Goal: Task Accomplishment & Management: Manage account settings

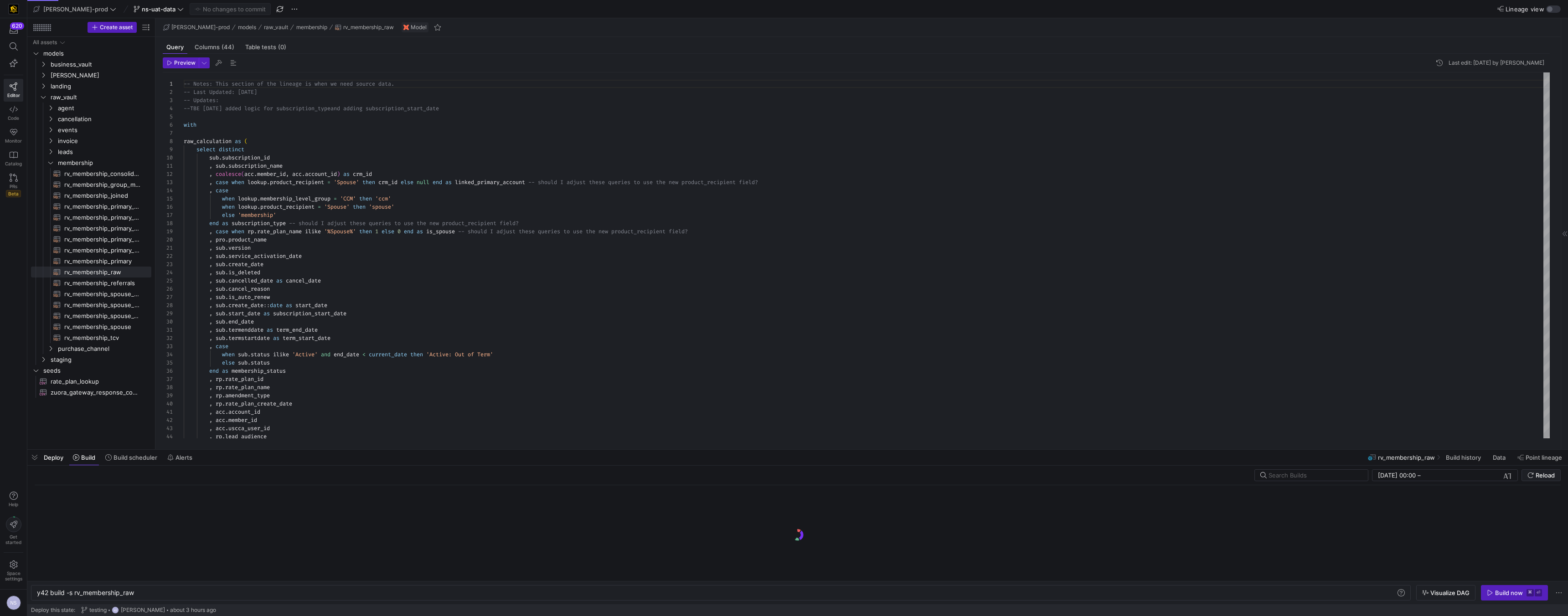
scroll to position [0, 98]
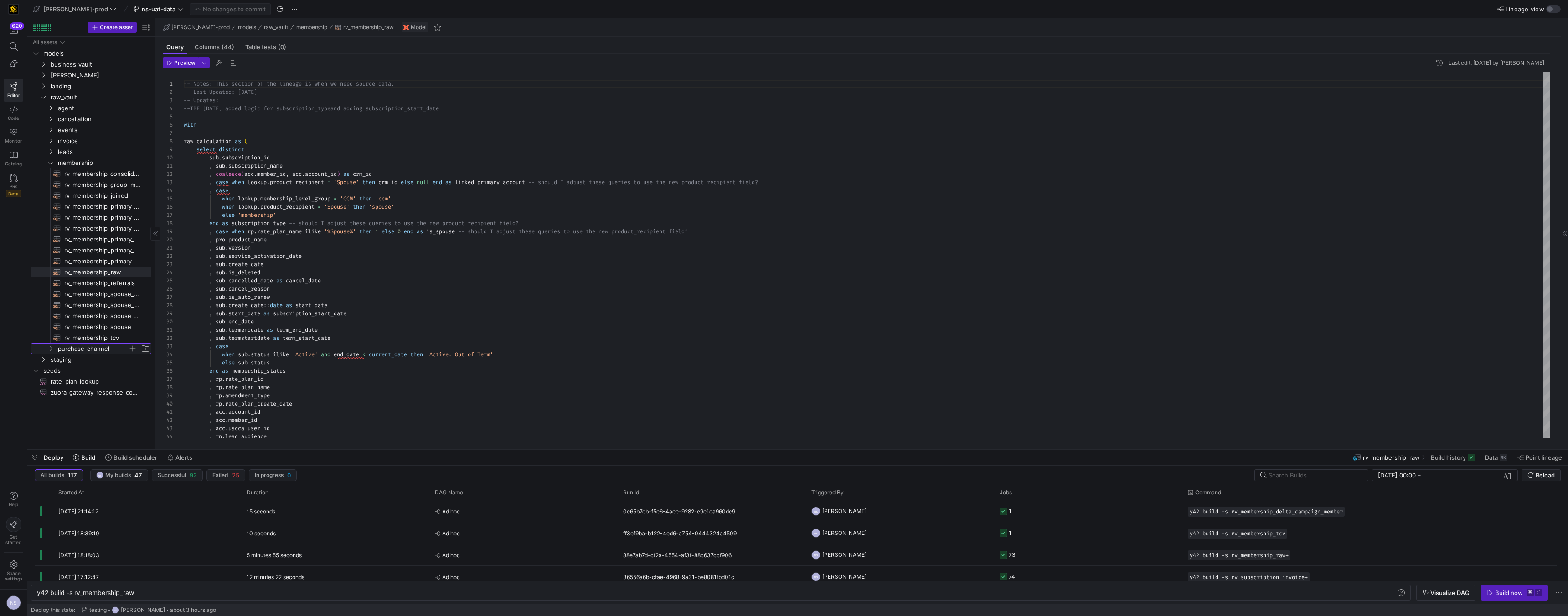
click at [74, 346] on span "purchase_channel" at bounding box center [93, 349] width 70 height 10
click at [108, 360] on span "rv_membership_delta_campaign_member​​​​​​​​​​" at bounding box center [103, 360] width 77 height 10
type textarea "y42 build -s rv_membership_delta_campaign_member"
type textarea "with campaign as ( select distinct campaign_id , record_type_id from {{ ref('st…"
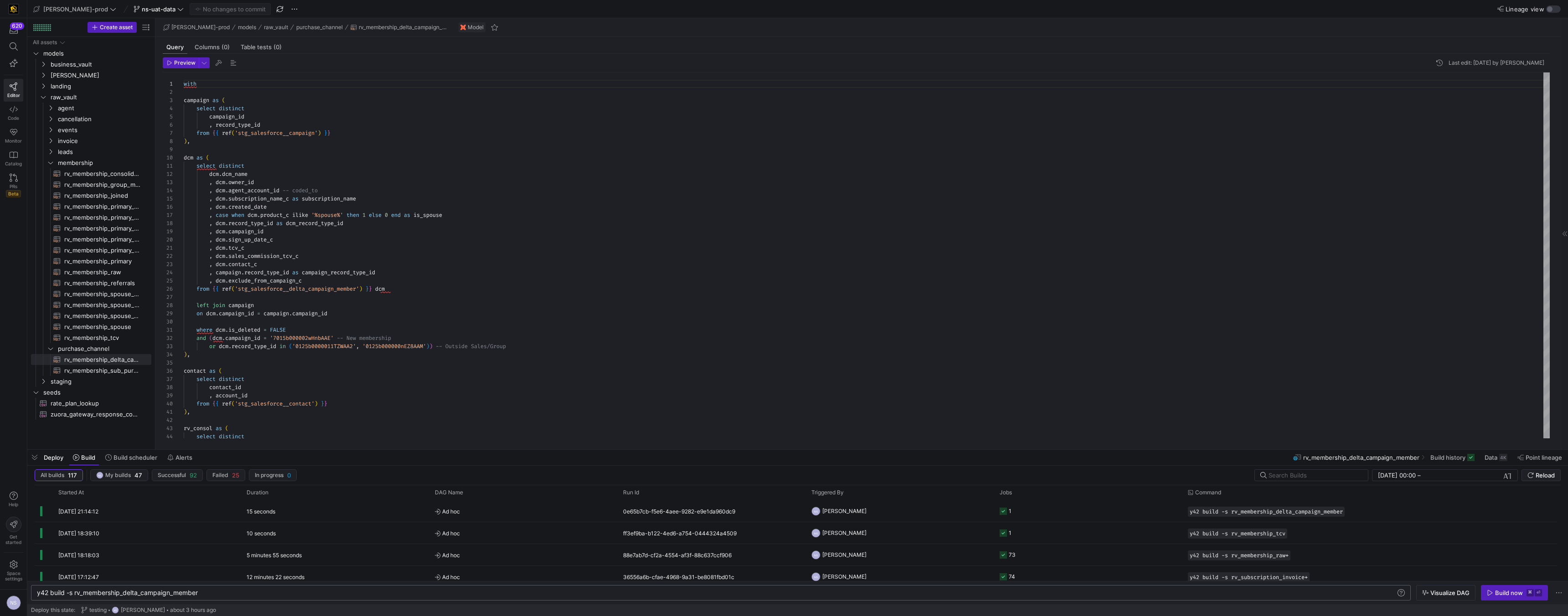
scroll to position [0, 38]
click at [74, 593] on div "y42 build -s rv_membership_delta_campaign_member" at bounding box center [716, 593] width 1359 height 7
type textarea "y42 build -s +rv_membership_delta_campaign_member"
click at [861, 513] on y42-orchestration-triggered-by "NS Noah Streveler" at bounding box center [900, 511] width 177 height 21
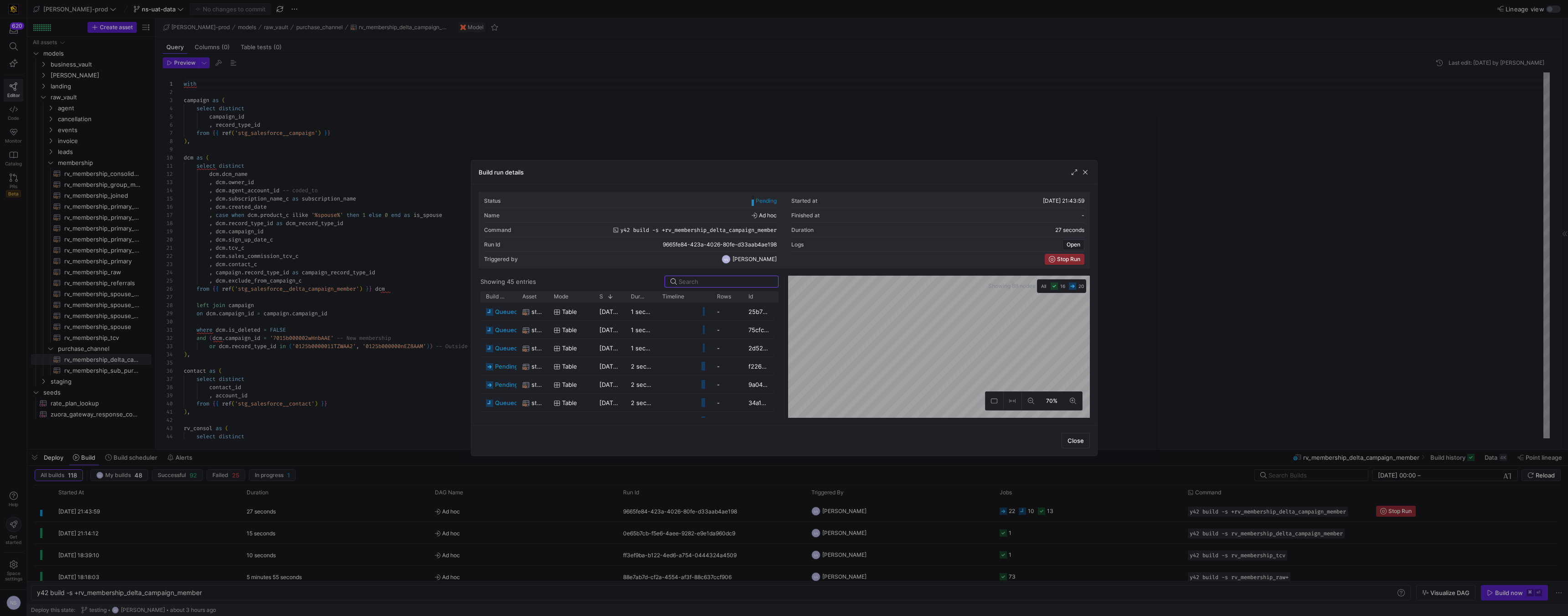
click at [816, 515] on div at bounding box center [784, 308] width 1568 height 616
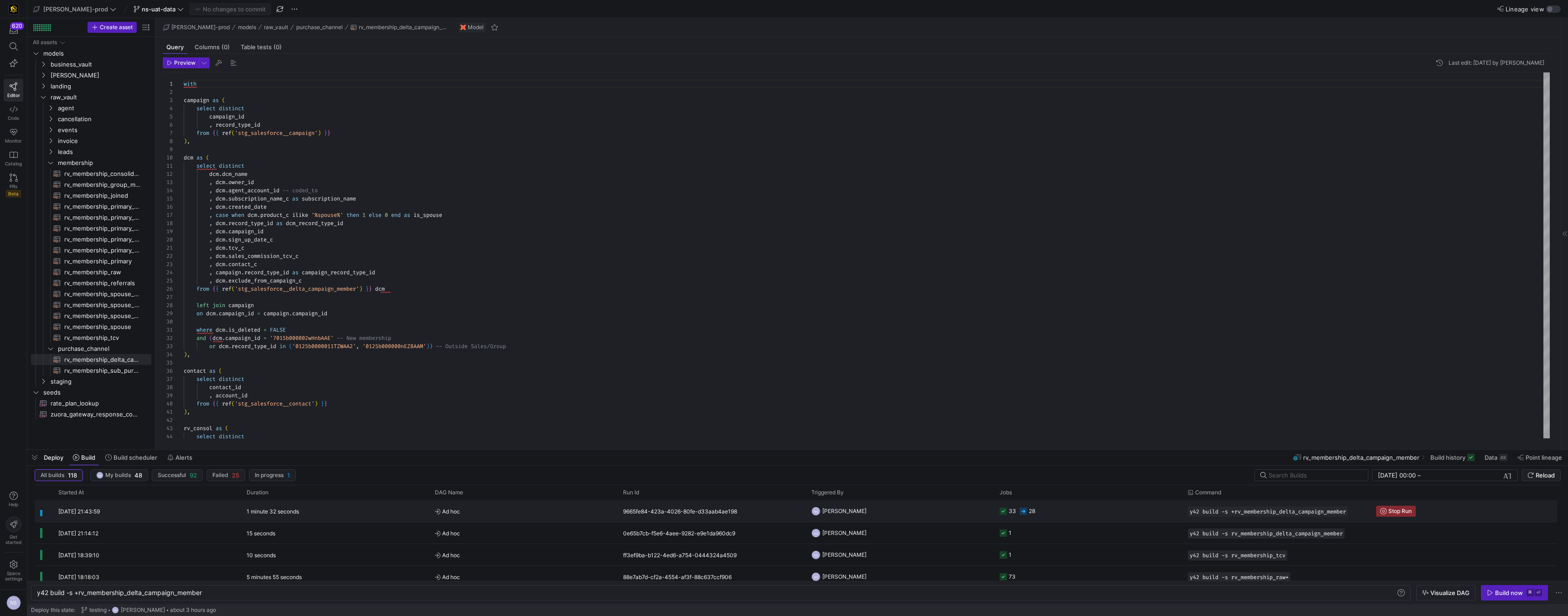
click at [916, 508] on y42-orchestration-triggered-by "NS Noah Streveler" at bounding box center [900, 511] width 177 height 21
click at [916, 508] on body "620 Editor Code Monitor Catalog PRs Beta Help Get started Space settings NS edw…" at bounding box center [784, 308] width 1568 height 616
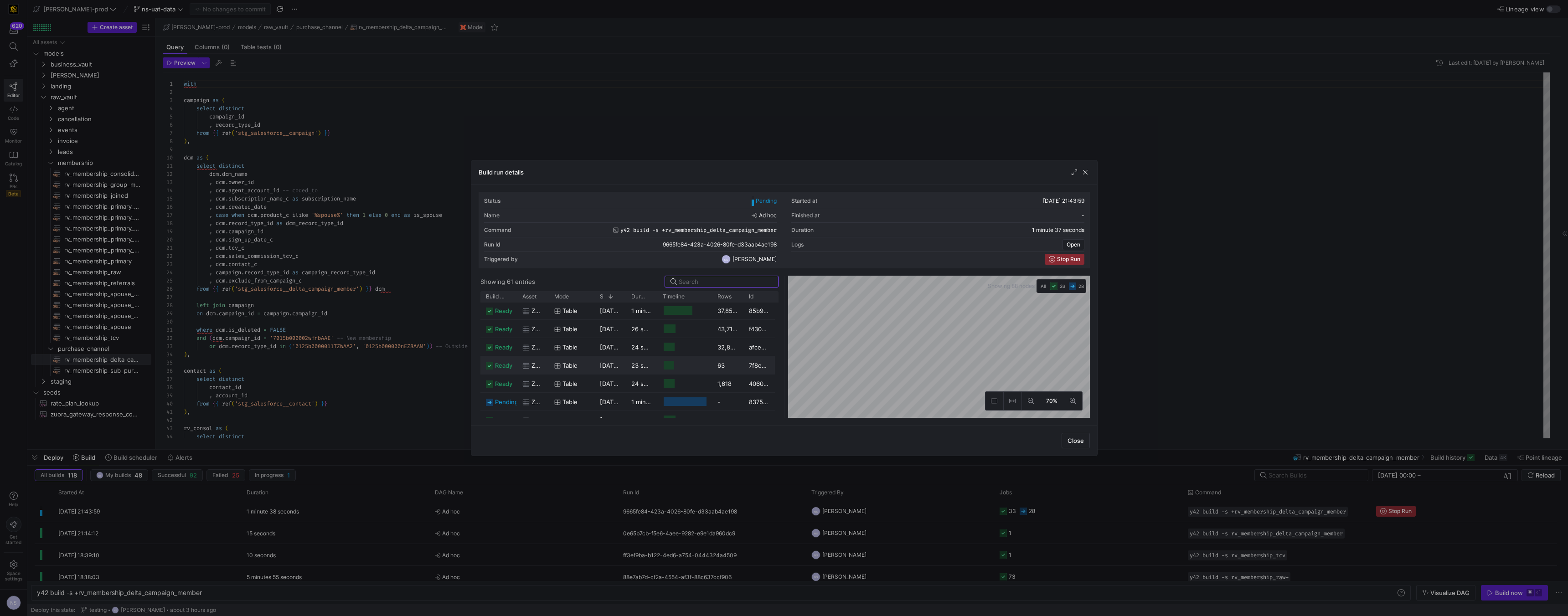
scroll to position [989, 0]
drag, startPoint x: 548, startPoint y: 295, endPoint x: 679, endPoint y: 296, distance: 131.0
click at [679, 296] on div at bounding box center [680, 297] width 4 height 11
click at [1159, 364] on div at bounding box center [784, 308] width 1568 height 616
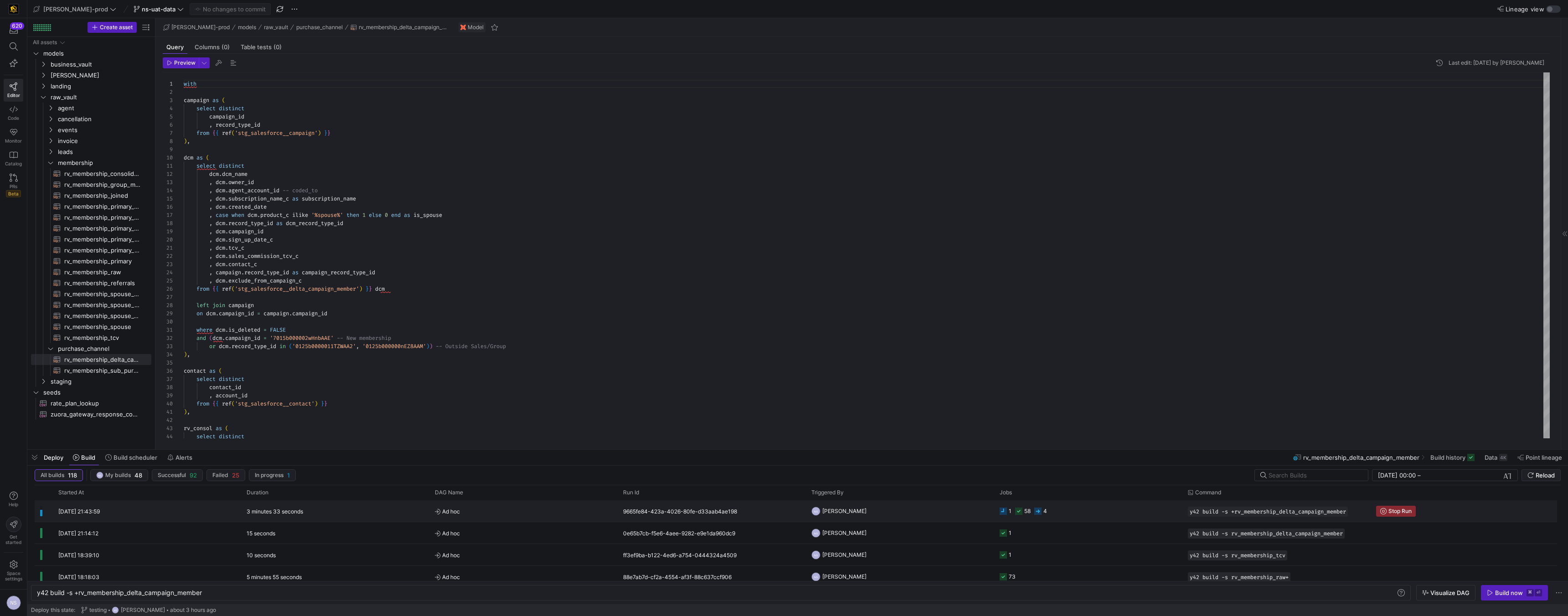
click at [1065, 506] on y42-job-status-cell-renderer "1 58 4" at bounding box center [1088, 511] width 177 height 21
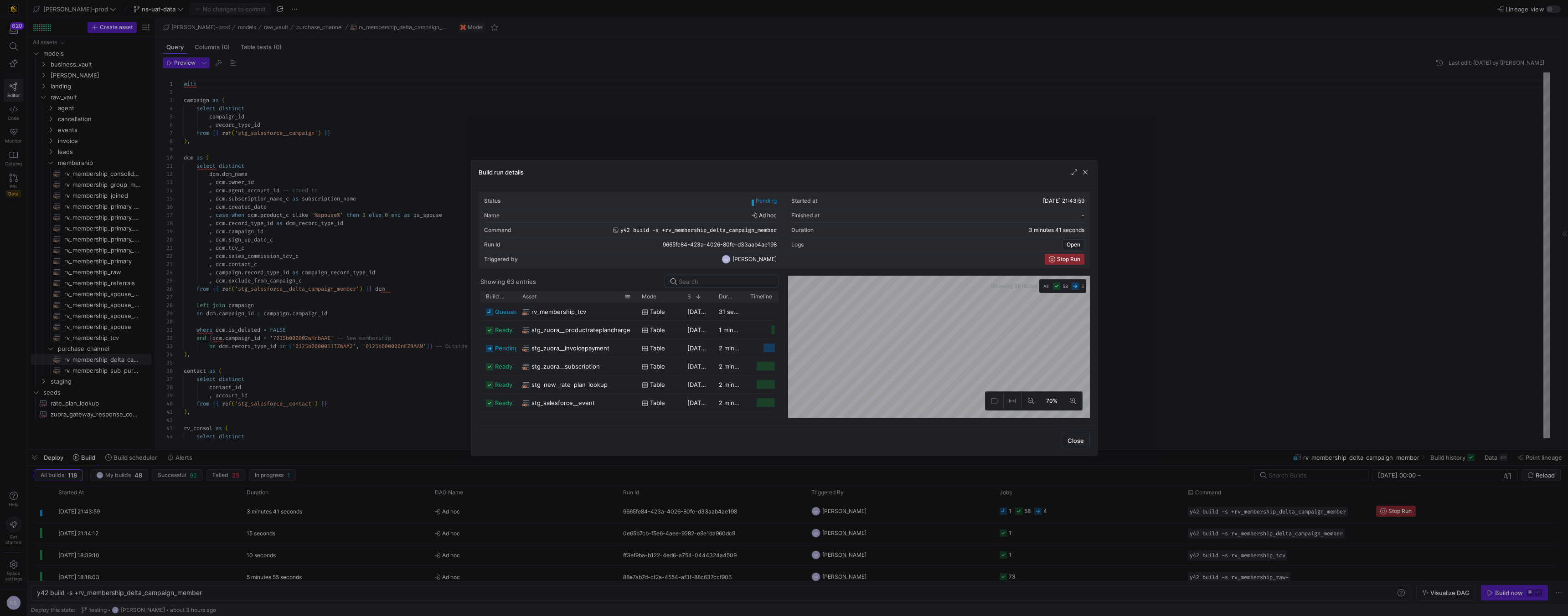
drag, startPoint x: 547, startPoint y: 298, endPoint x: 635, endPoint y: 296, distance: 88.0
click at [635, 296] on div at bounding box center [636, 297] width 4 height 11
click at [1510, 323] on div at bounding box center [784, 308] width 1568 height 616
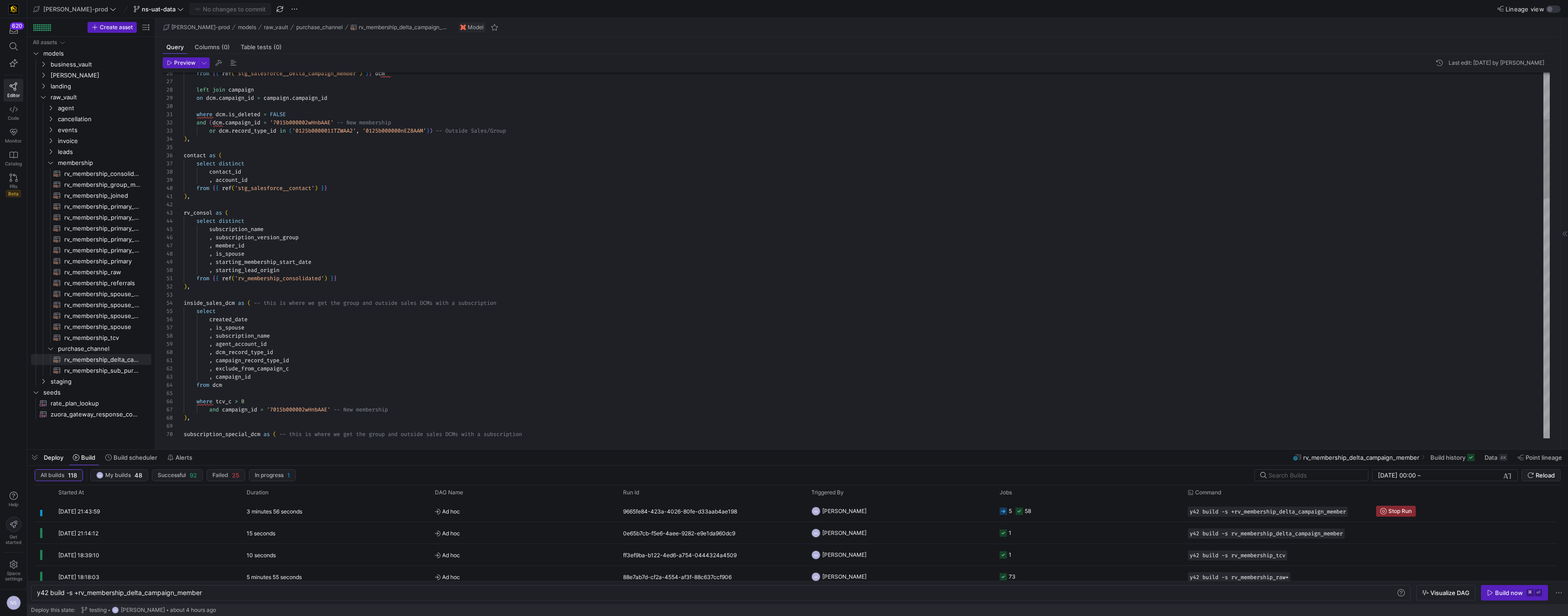
type textarea "), rv_consol as ( select distinct subscription_name , subscription_version_grou…"
click at [8, 108] on link "Code" at bounding box center [13, 113] width 19 height 23
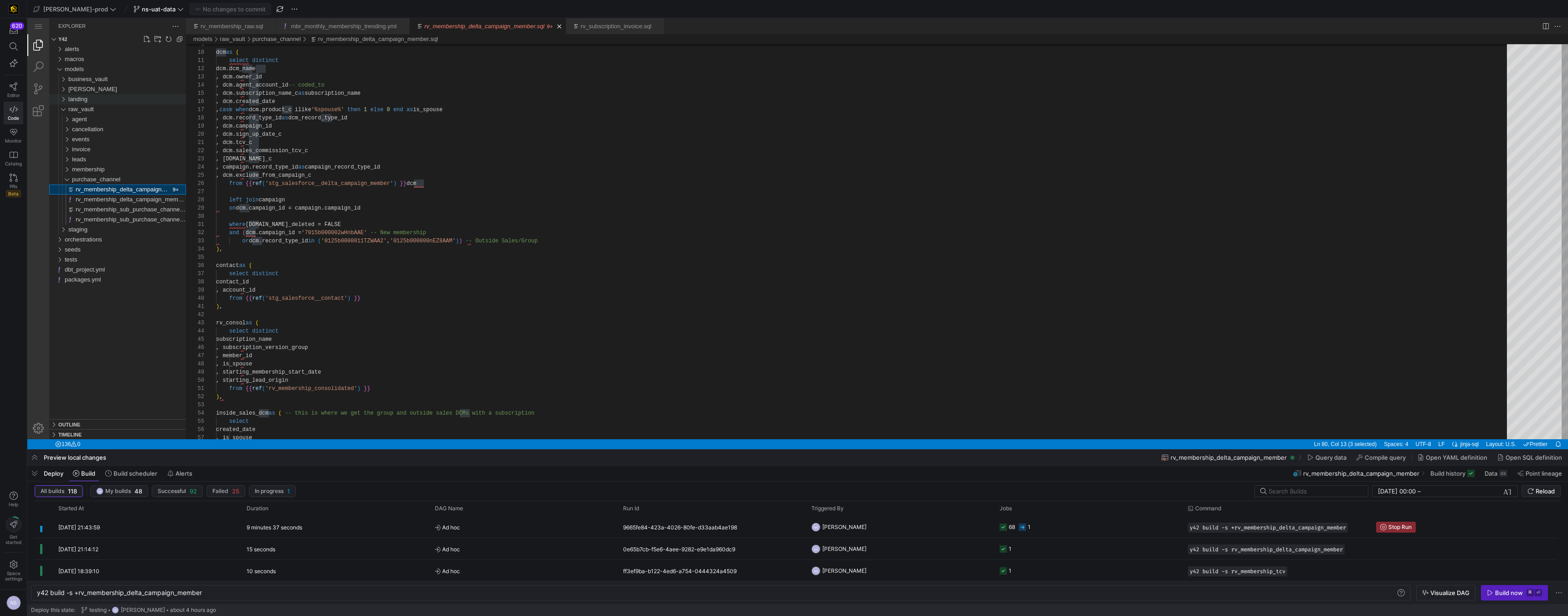
click at [88, 97] on span "landing" at bounding box center [77, 99] width 19 height 7
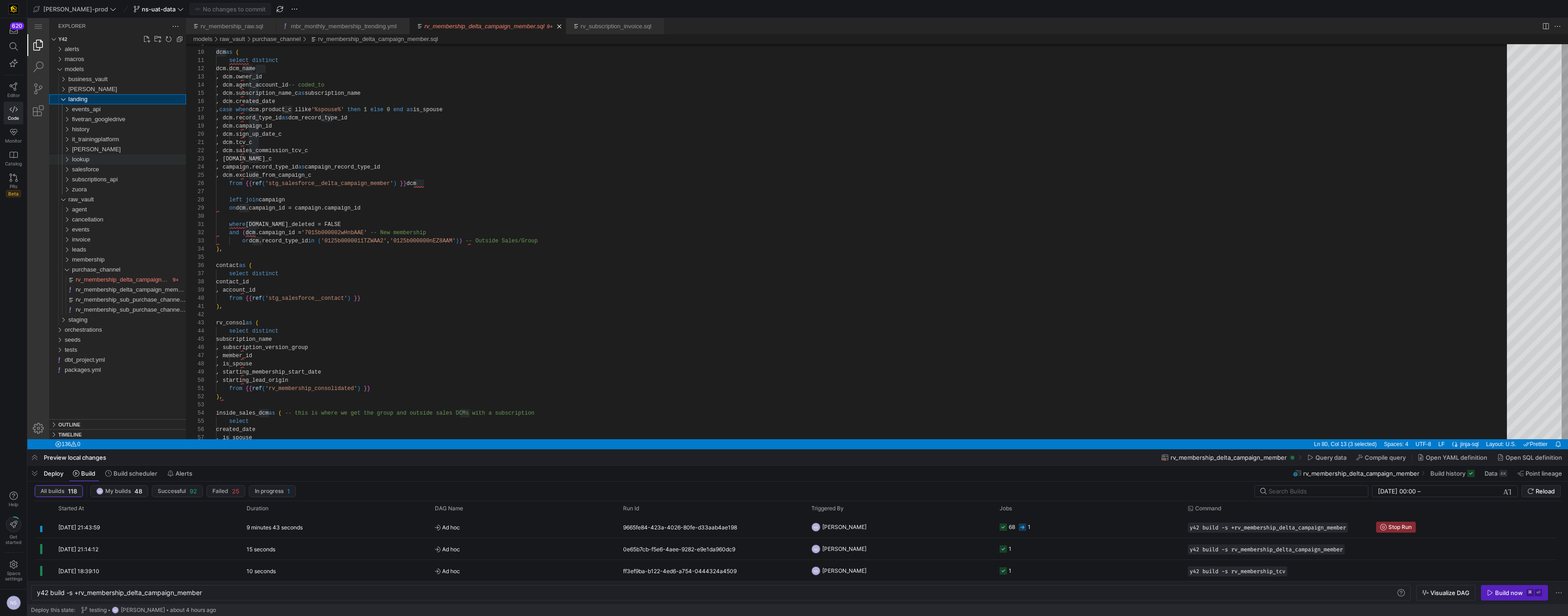
click at [105, 155] on div "lookup" at bounding box center [128, 159] width 114 height 10
click at [111, 170] on div "lookup.yml" at bounding box center [130, 169] width 110 height 10
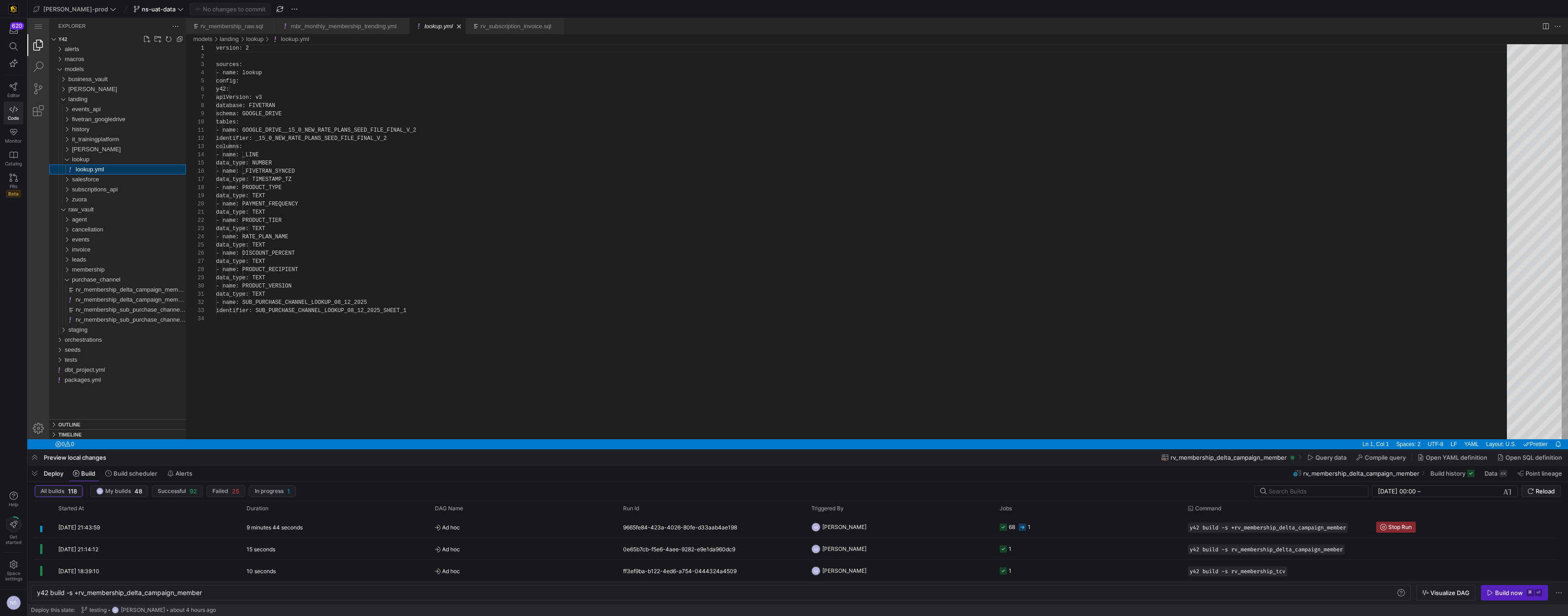
scroll to position [82, 0]
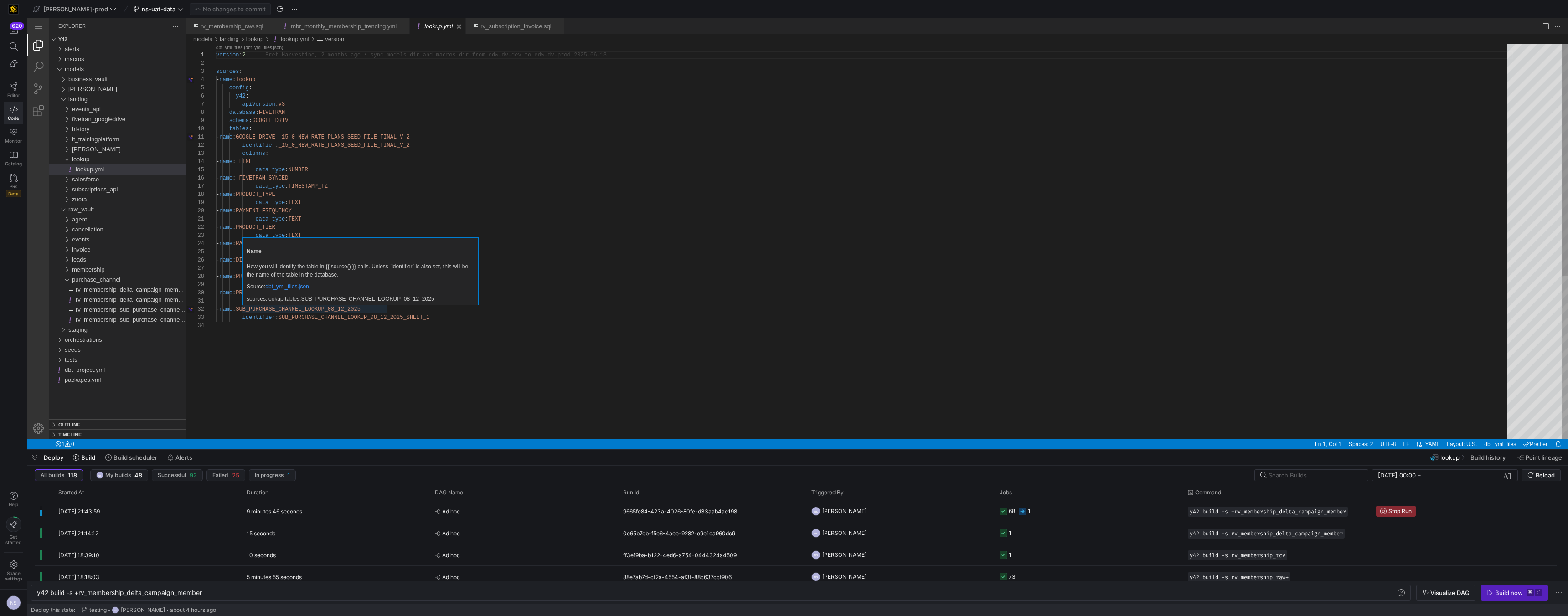
click at [368, 302] on p "sources.lookup.tables.SUB_PURCHASE_CHANNEL_LOOKUP_08_12_2025" at bounding box center [360, 298] width 228 height 8
click at [427, 352] on div "version : 2 sources : - name : lookup config : y42 : apiVersion : v3 database :…" at bounding box center [864, 380] width 1297 height 673
type textarea "- name: GOOGLE_DRIVE__15_0_NEW_RATE_PLANS_SEED_FILE_FINAL_V_2 identifier: _15_0…"
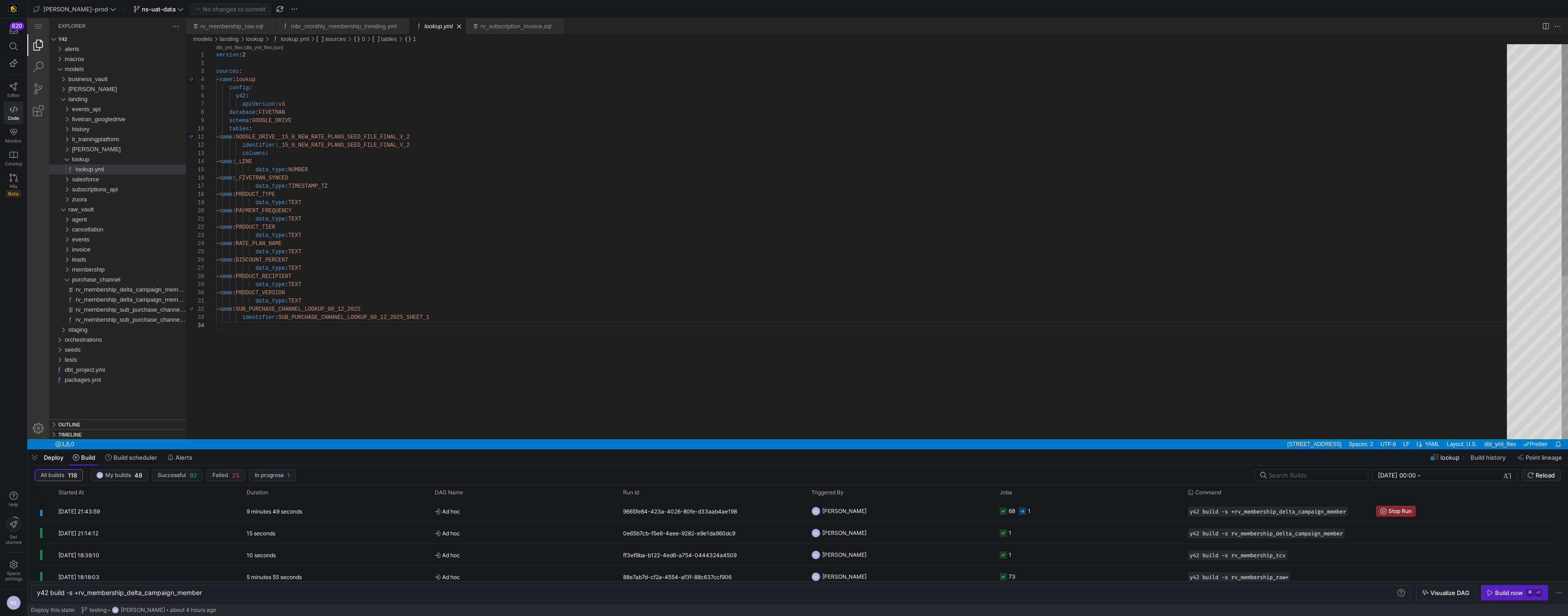
click at [357, 147] on div "version : 2 sources : - name : lookup config : y42 : apiVersion : v3 database :…" at bounding box center [864, 380] width 1297 height 673
click at [390, 513] on div "12 minutes 42 seconds" at bounding box center [335, 511] width 188 height 21
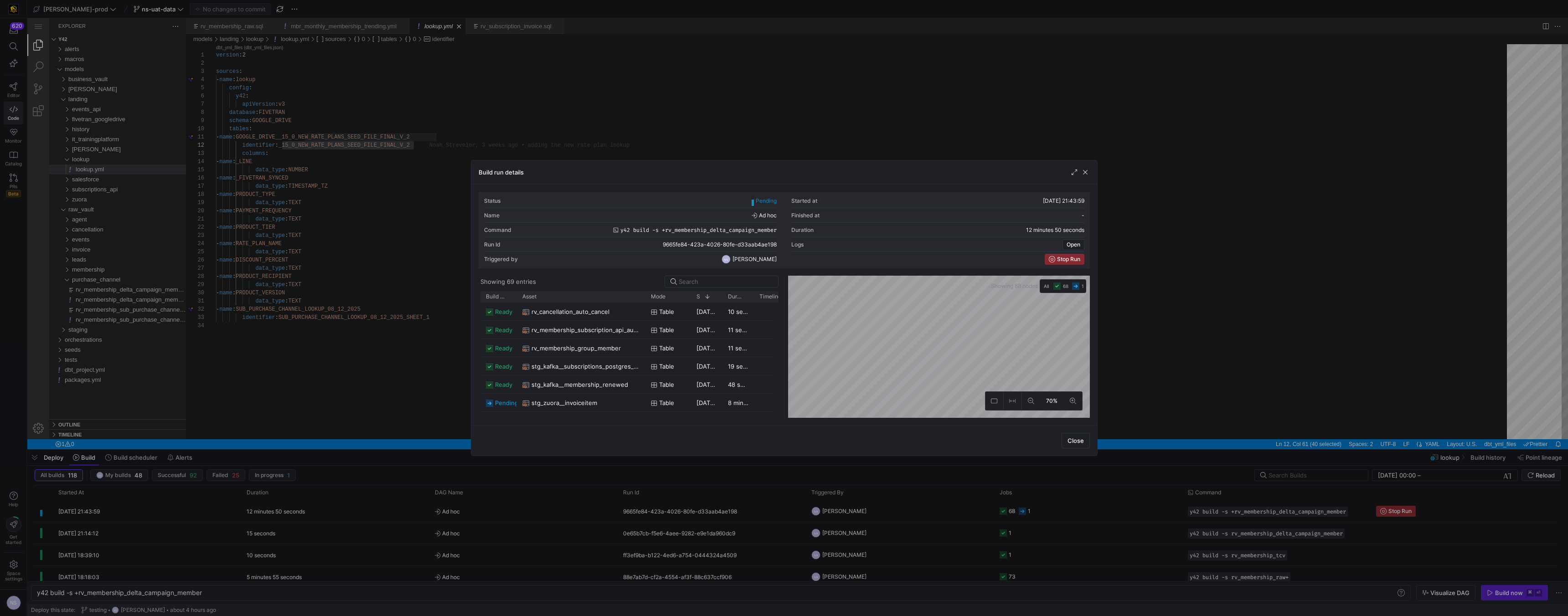
drag, startPoint x: 547, startPoint y: 298, endPoint x: 643, endPoint y: 309, distance: 96.6
click at [643, 309] on div "Build status Asset Mode 1" at bounding box center [629, 355] width 298 height 127
click at [1133, 300] on div at bounding box center [784, 308] width 1568 height 616
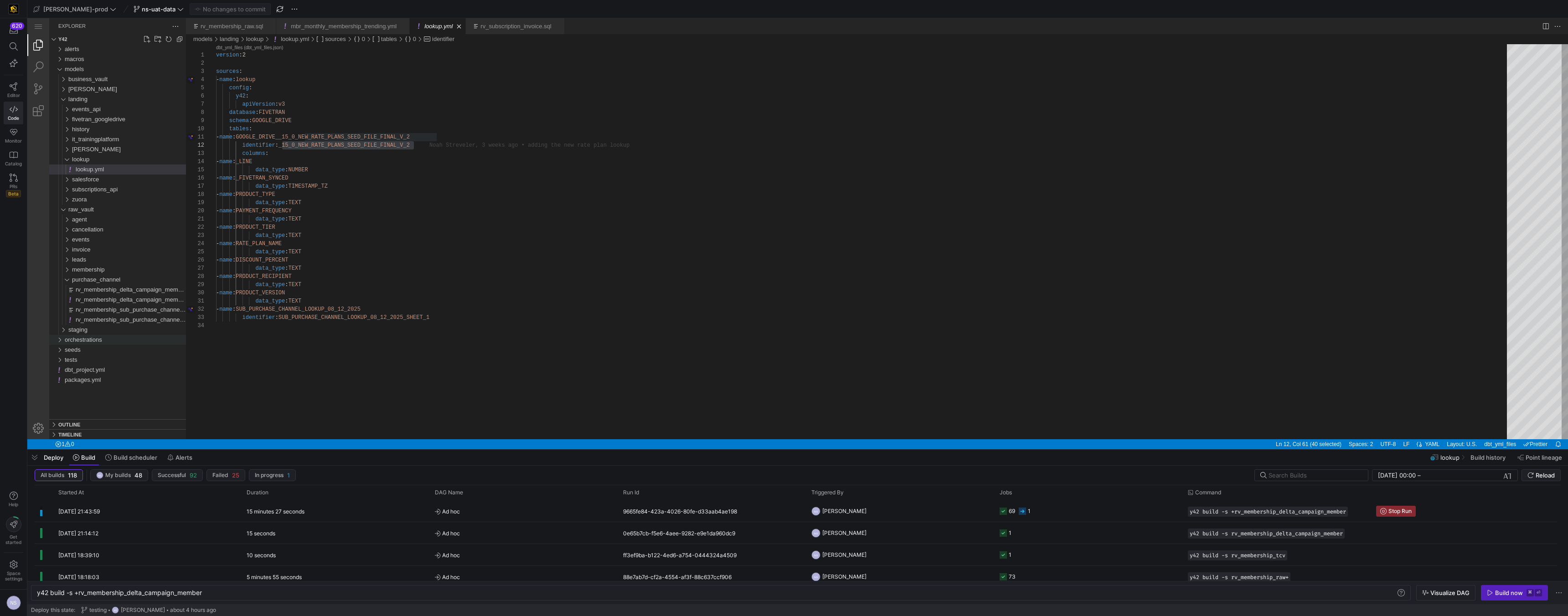
scroll to position [0, 42]
click at [138, 289] on span "rv_membership_delta_campaign_member.sql" at bounding box center [135, 289] width 120 height 7
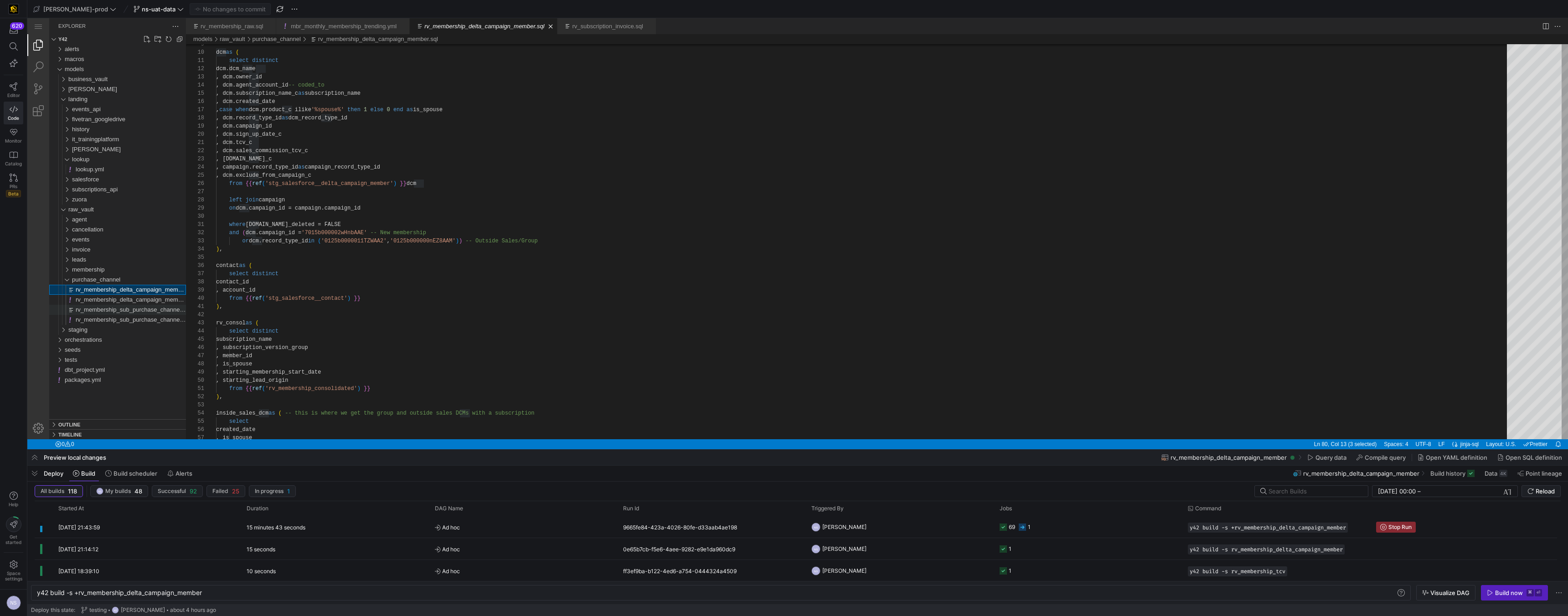
click at [132, 310] on span "rv_membership_sub_purchase_channel.sql" at bounding box center [133, 309] width 114 height 7
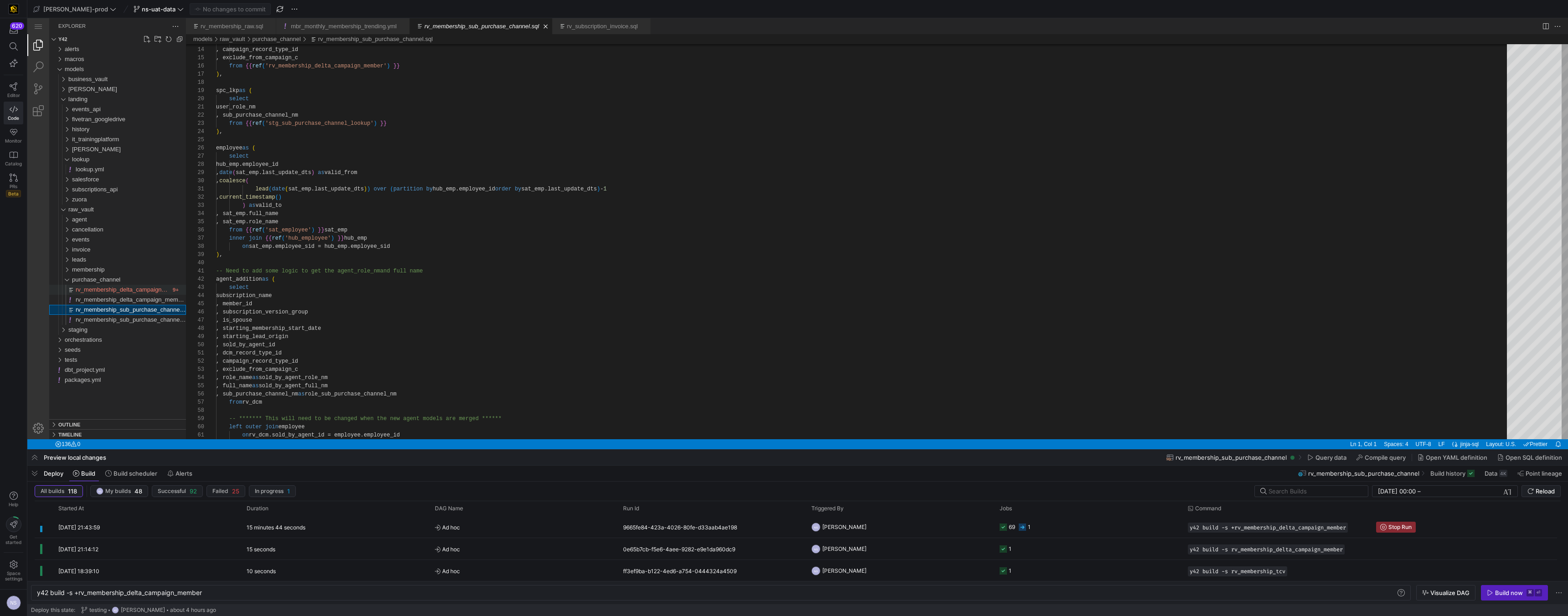
click at [128, 292] on span "rv_membership_delta_campaign_member.sql" at bounding box center [135, 289] width 120 height 7
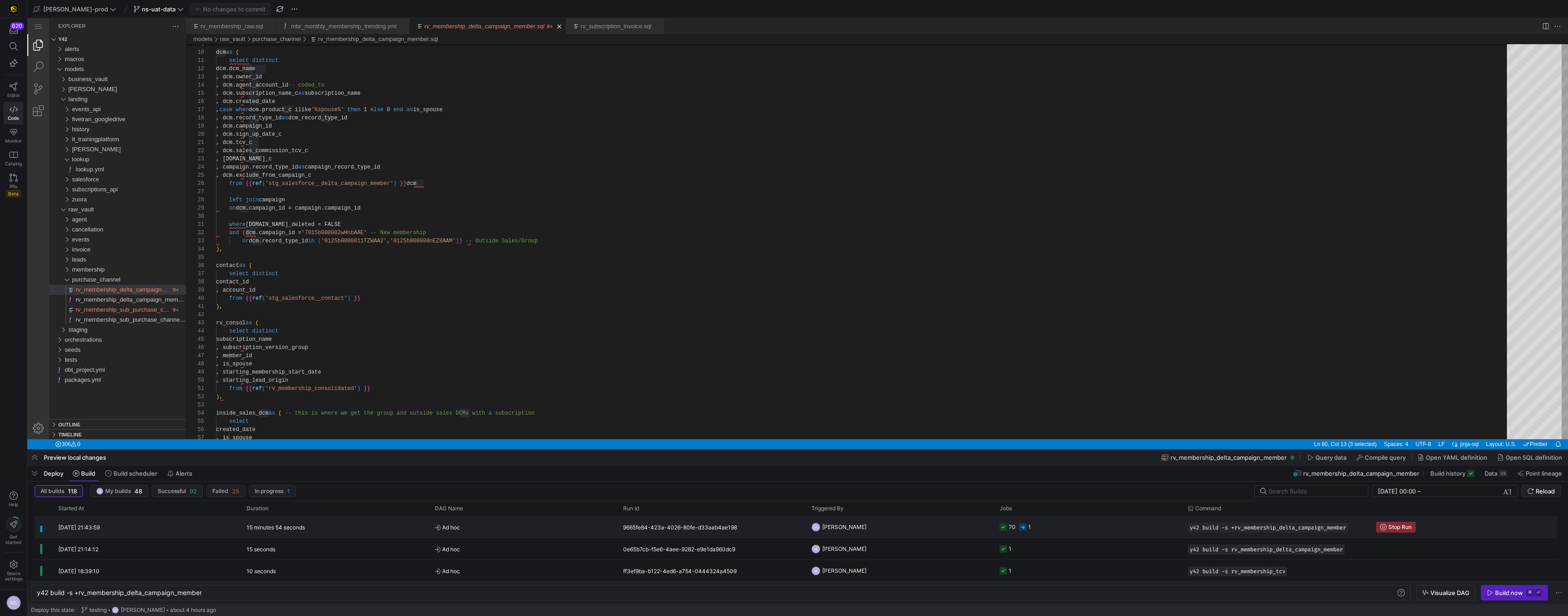
click at [765, 523] on div "9665fe84-423a-4026-80fe-d33aab4ae198" at bounding box center [712, 527] width 188 height 21
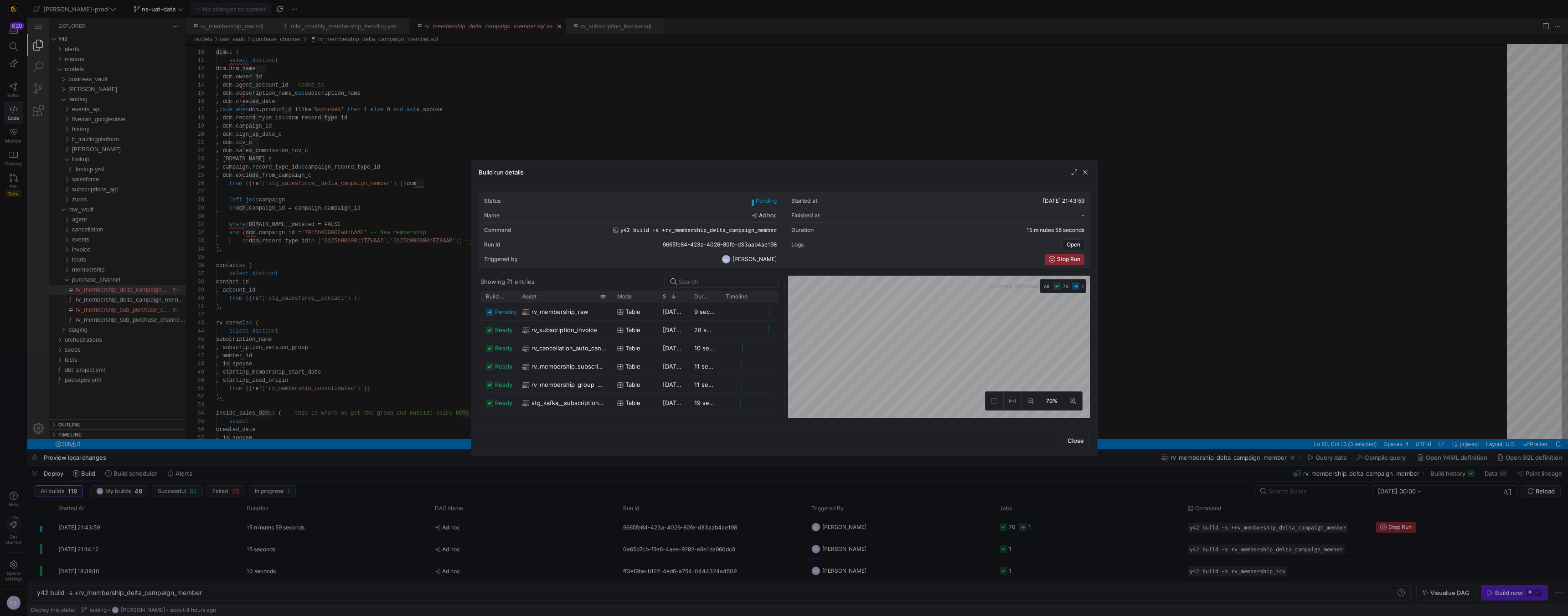
drag, startPoint x: 547, startPoint y: 297, endPoint x: 609, endPoint y: 297, distance: 62.0
click at [610, 297] on div at bounding box center [612, 297] width 4 height 11
click at [1237, 313] on div at bounding box center [784, 308] width 1568 height 616
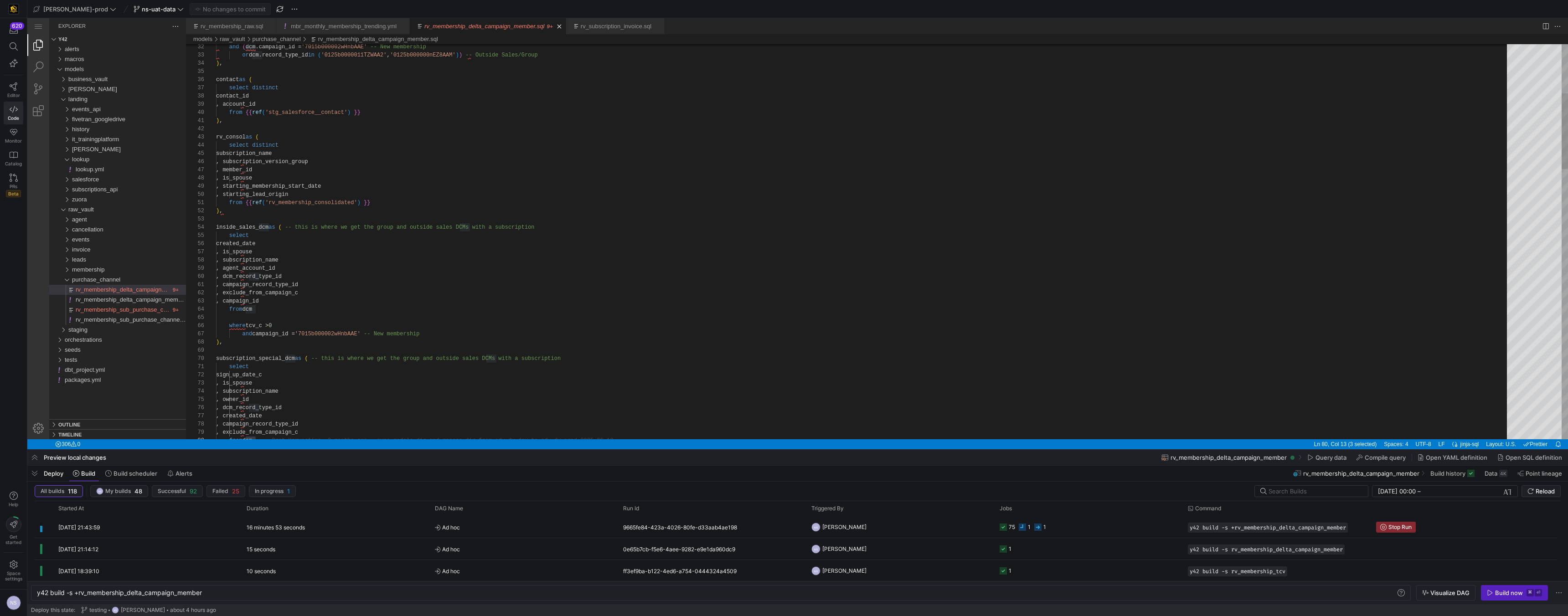
scroll to position [82, 40]
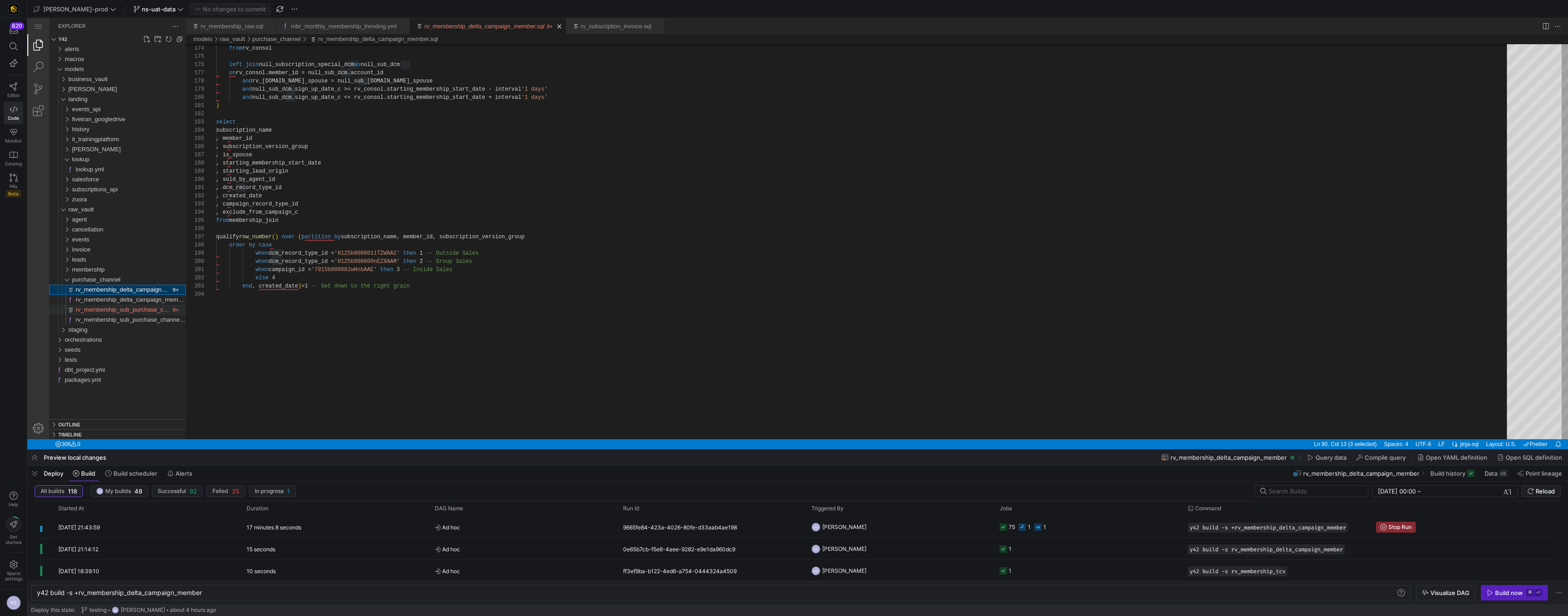
click at [144, 311] on span "rv_membership_sub_purchase_channel.sql" at bounding box center [133, 309] width 114 height 7
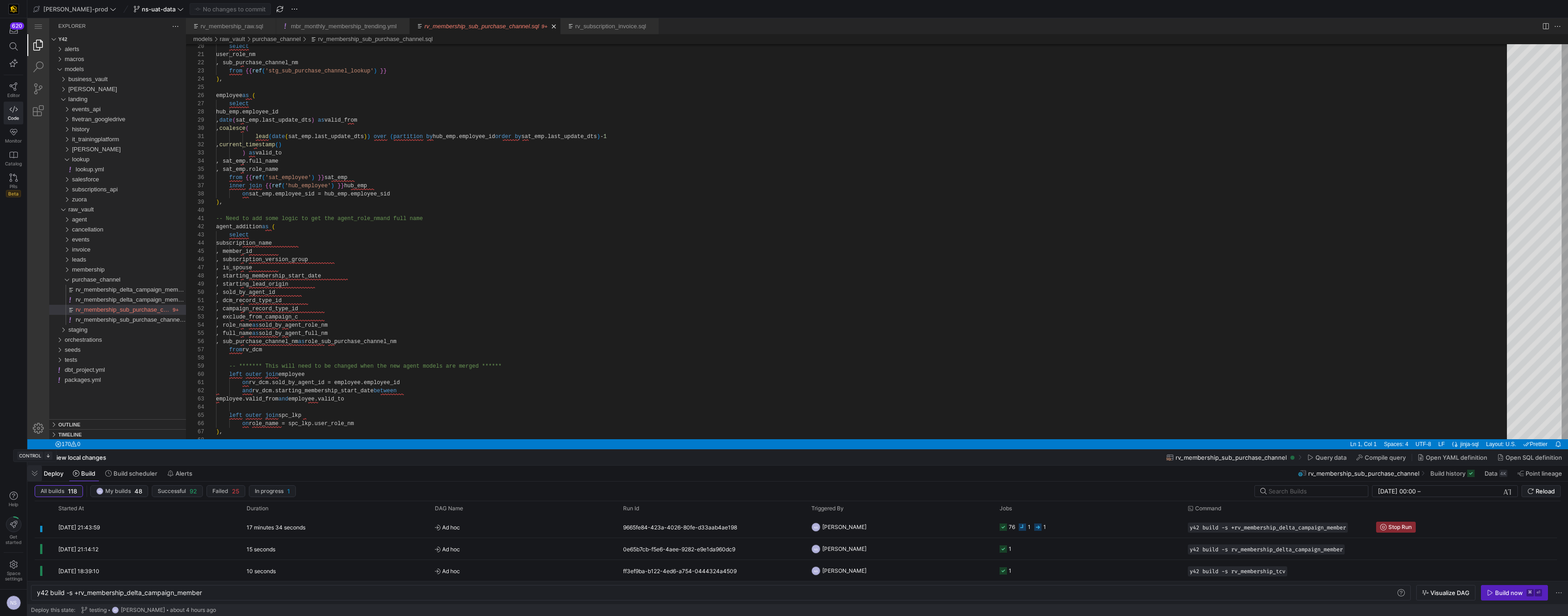
click at [33, 479] on span "button" at bounding box center [35, 473] width 15 height 15
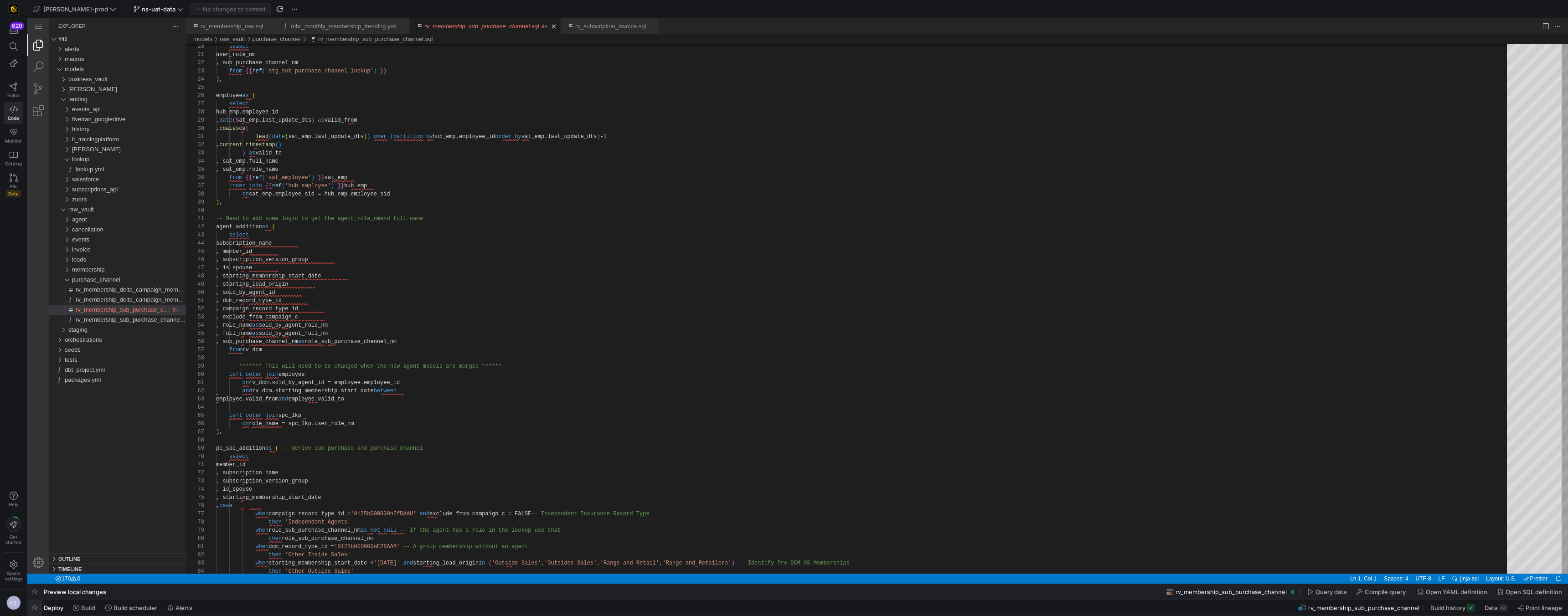
click at [35, 607] on span "button" at bounding box center [35, 607] width 15 height 15
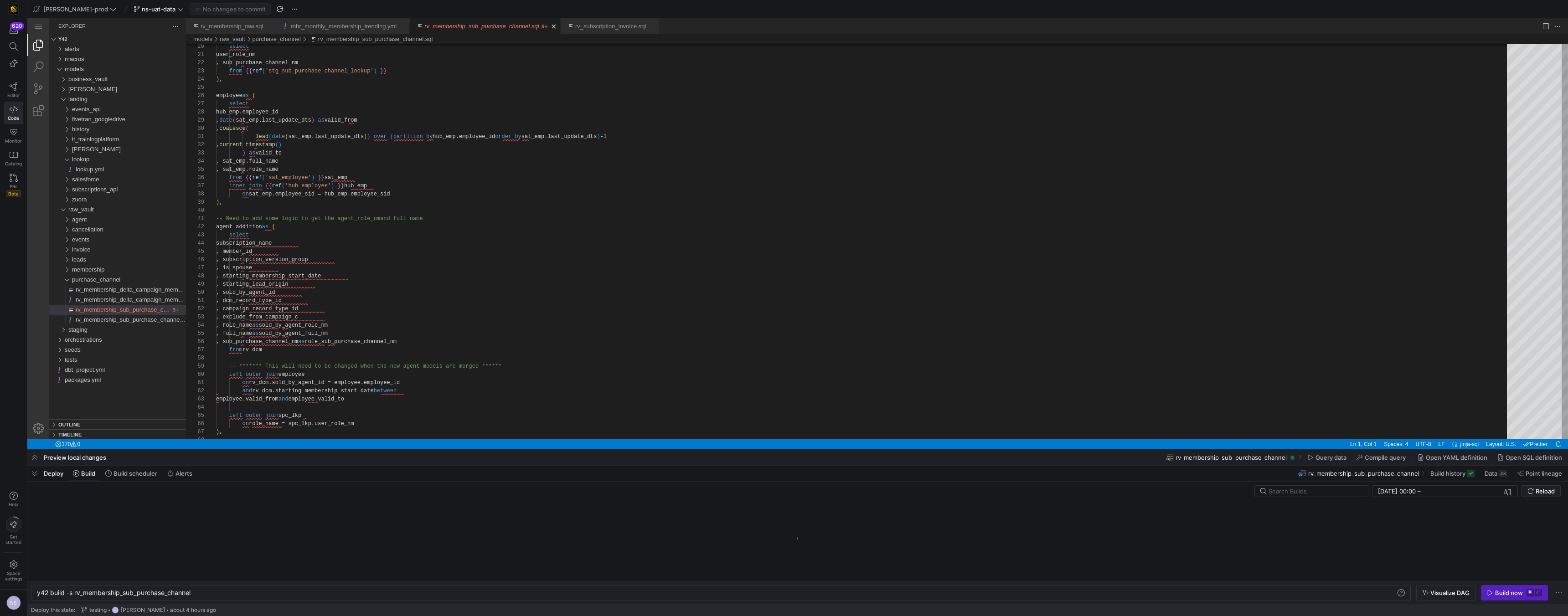
scroll to position [0, 155]
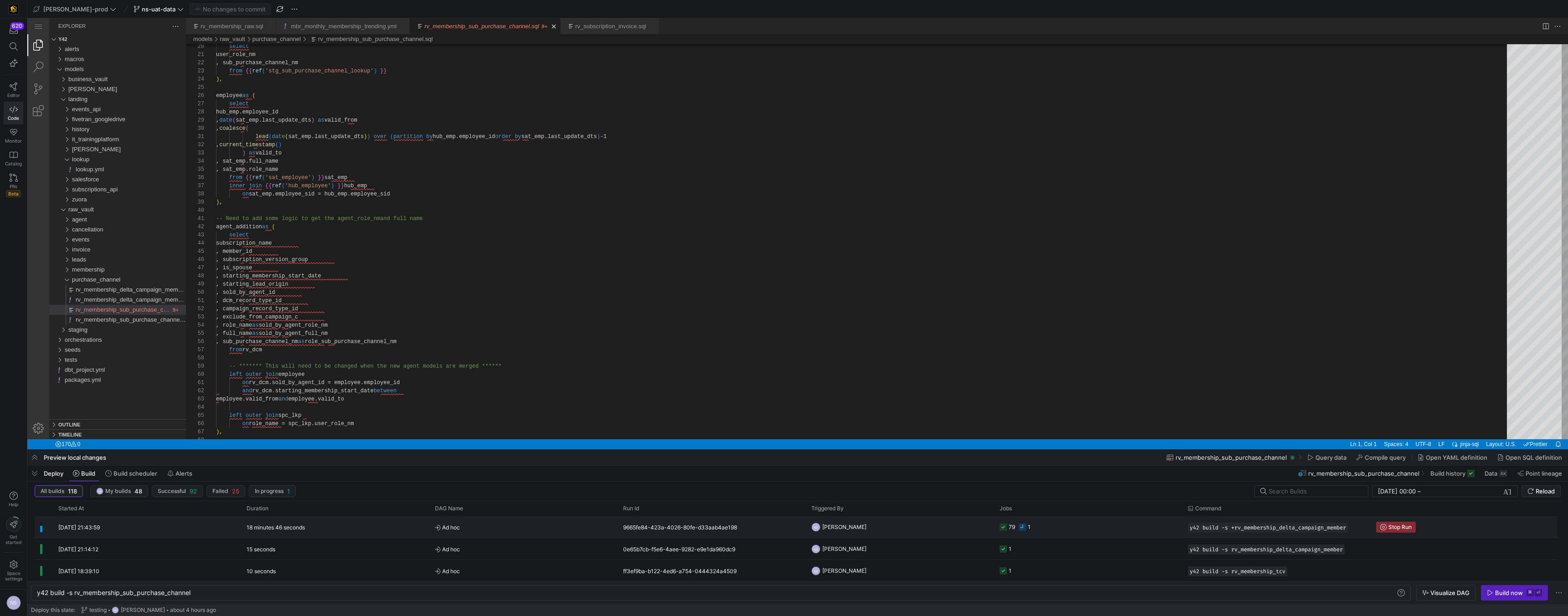
click at [808, 524] on div "NS Noah Streveler" at bounding box center [900, 527] width 188 height 21
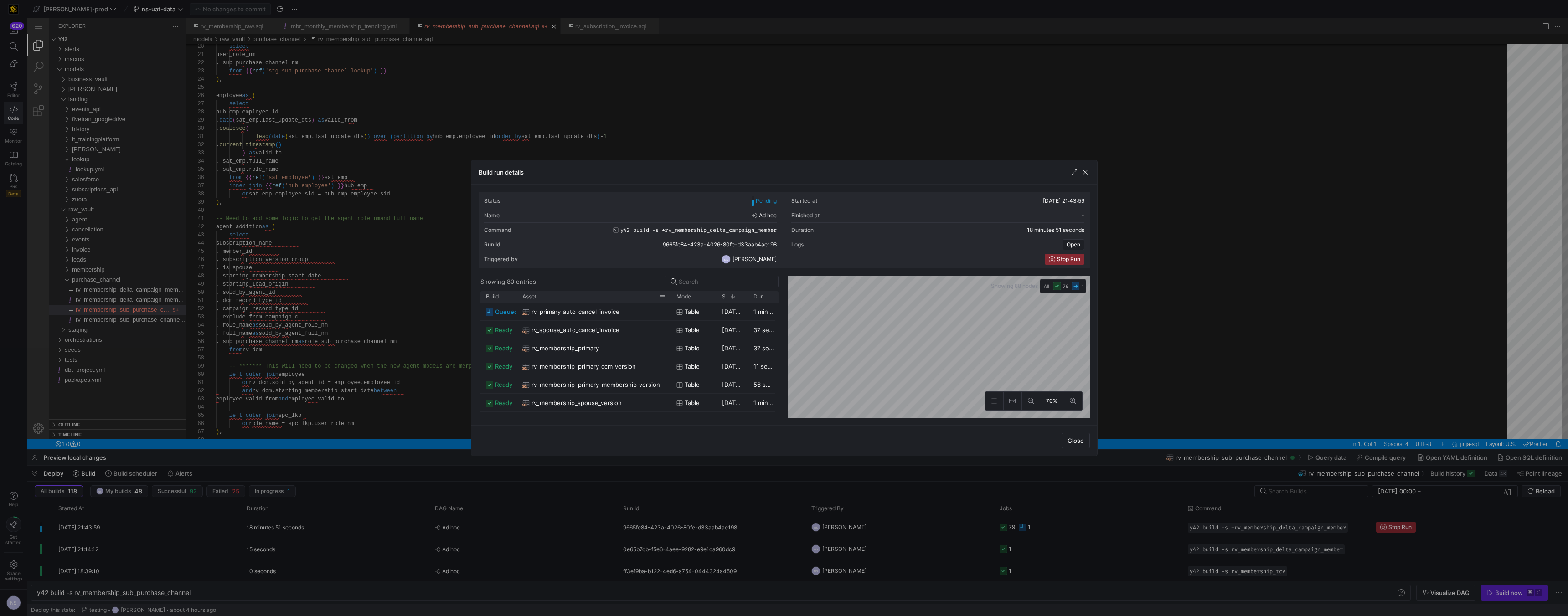
drag, startPoint x: 547, startPoint y: 296, endPoint x: 669, endPoint y: 296, distance: 122.0
click at [669, 296] on div at bounding box center [671, 297] width 4 height 11
click at [1212, 379] on div at bounding box center [784, 308] width 1568 height 616
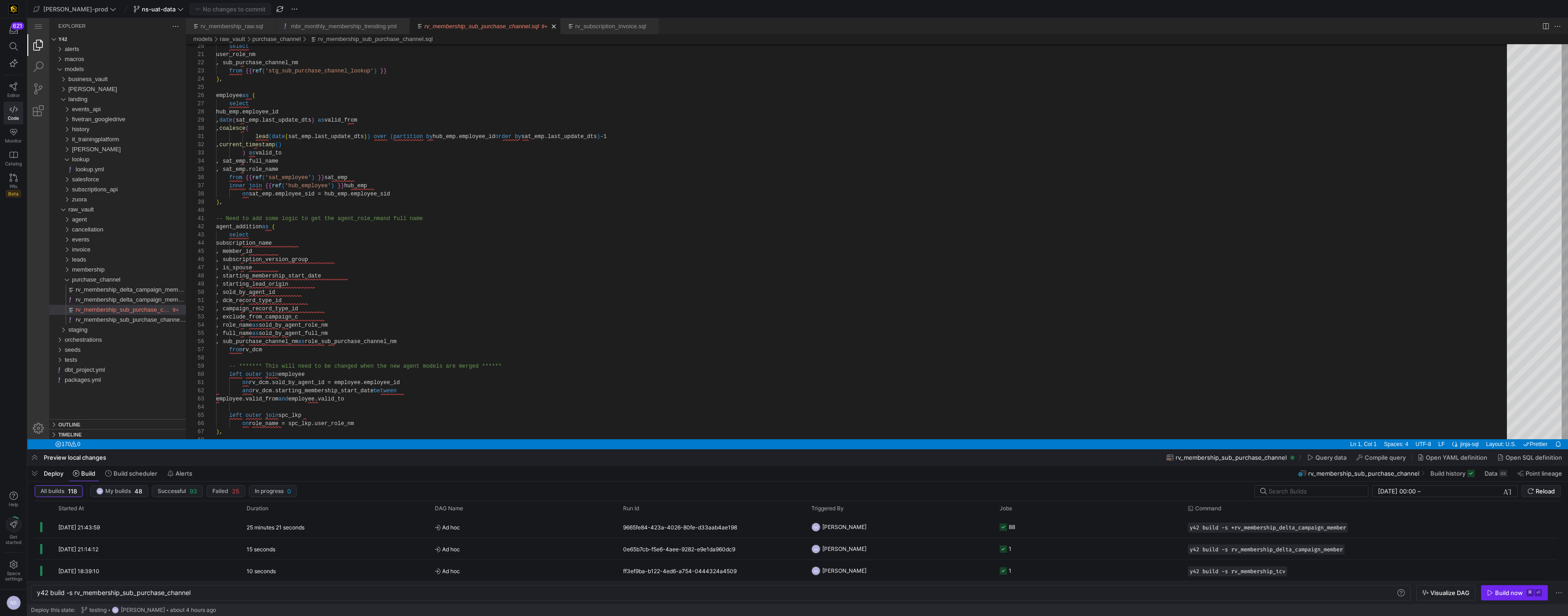
click at [1503, 596] on div "Build now" at bounding box center [1509, 593] width 28 height 7
click at [1071, 545] on y42-job-status-cell-renderer "88" at bounding box center [1088, 549] width 177 height 21
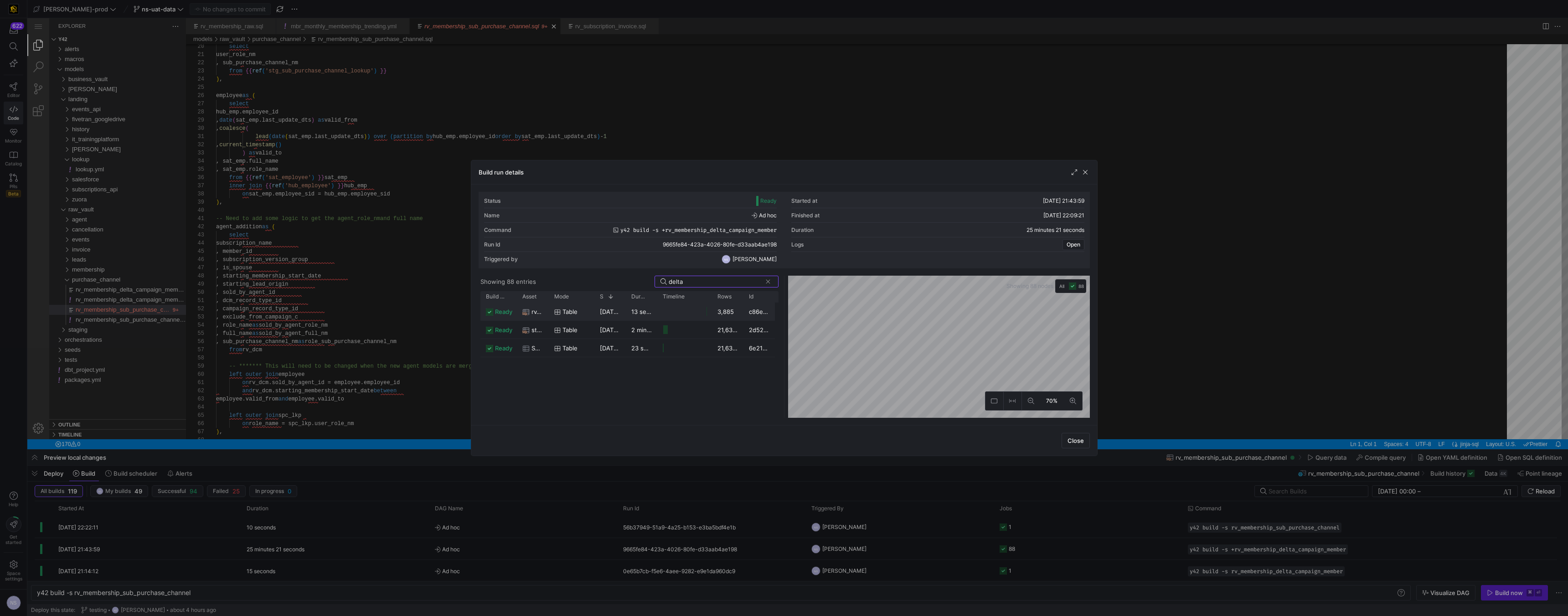
type input "delta"
click at [543, 312] on span "rv_membership_delta_campaign_member" at bounding box center [537, 312] width 12 height 18
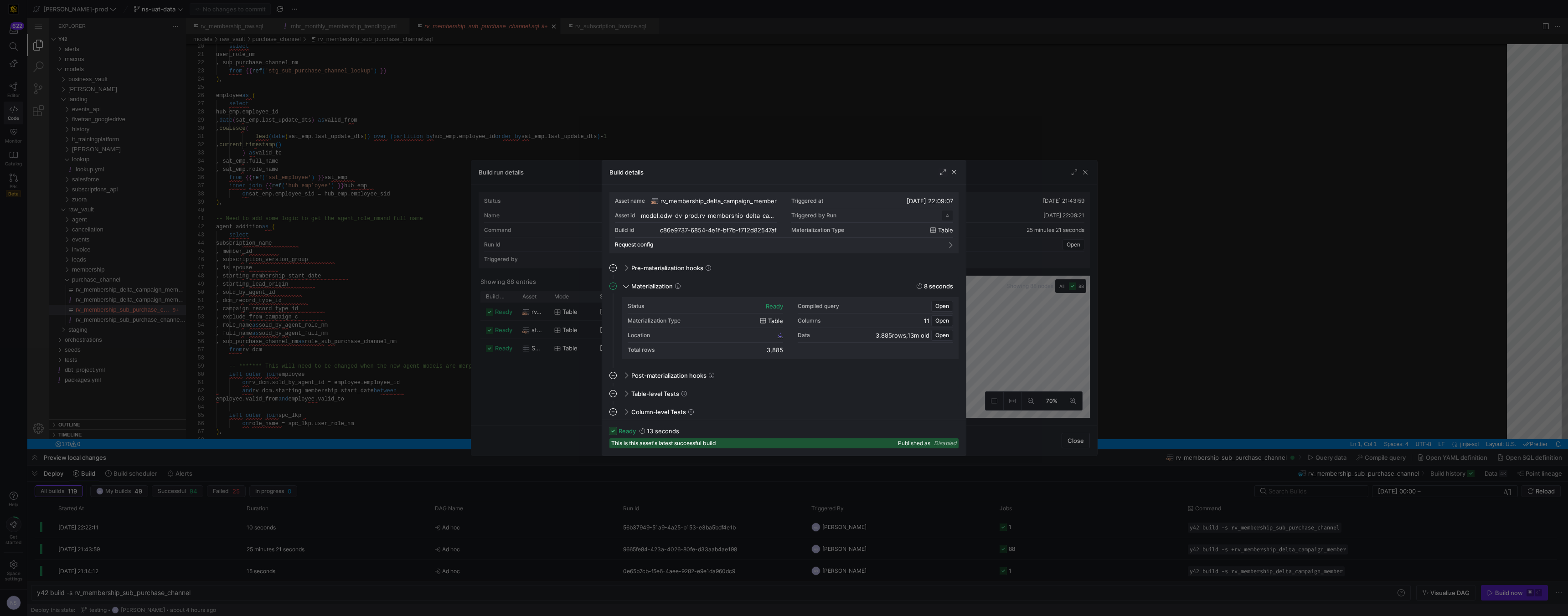
scroll to position [82, 0]
click at [771, 335] on span "c86e9737_6854_4e1f_bf7b_f712d82547af" at bounding box center [723, 335] width 104 height 6
click at [943, 307] on span "Open" at bounding box center [942, 306] width 13 height 6
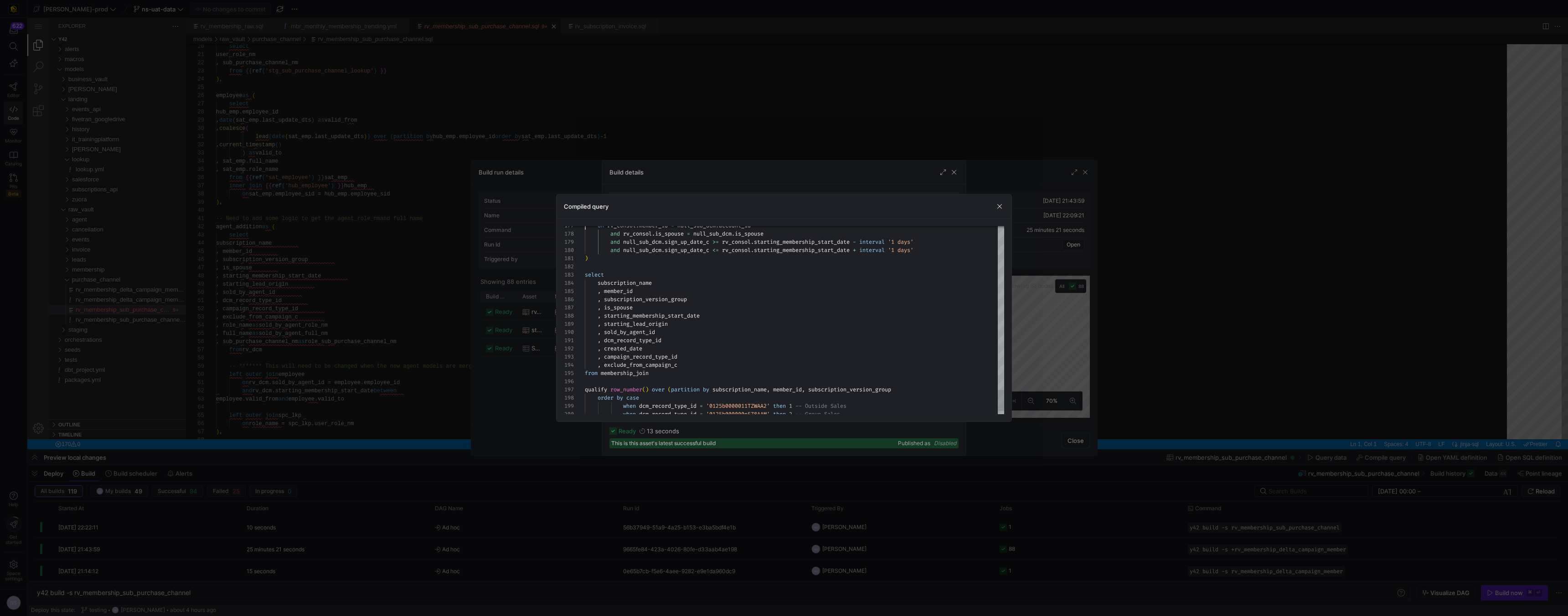
scroll to position [0, 0]
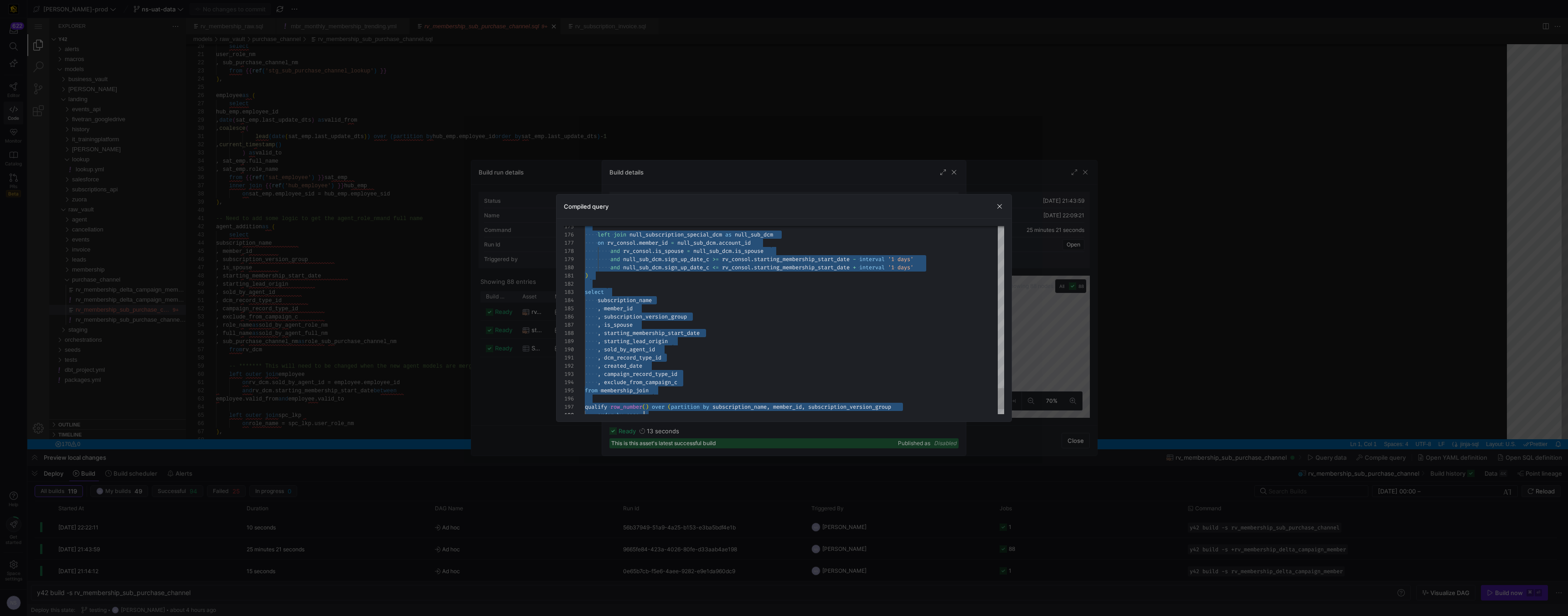
type textarea "CREATE TABLE "c86e9737_6854_4e1f_bf7b_f712d82547af" AS with campaign as ( selec…"
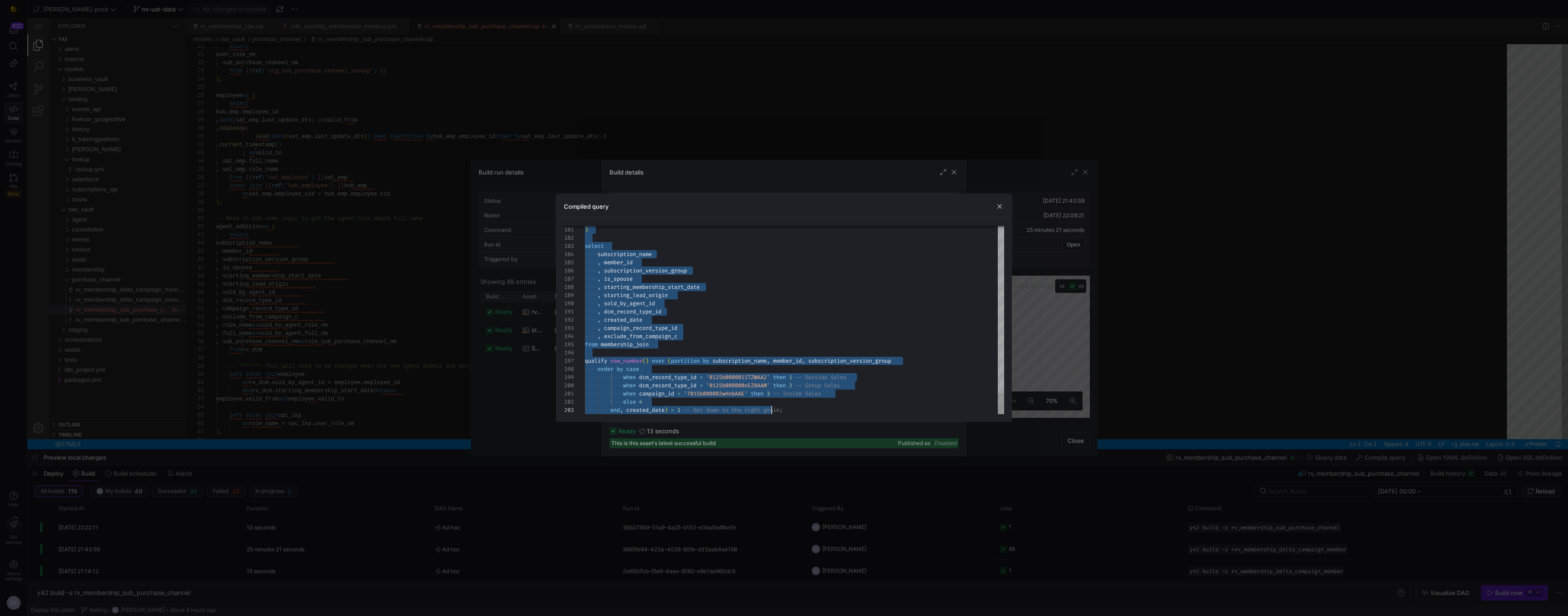
drag, startPoint x: 766, startPoint y: 238, endPoint x: 771, endPoint y: 469, distance: 231.1
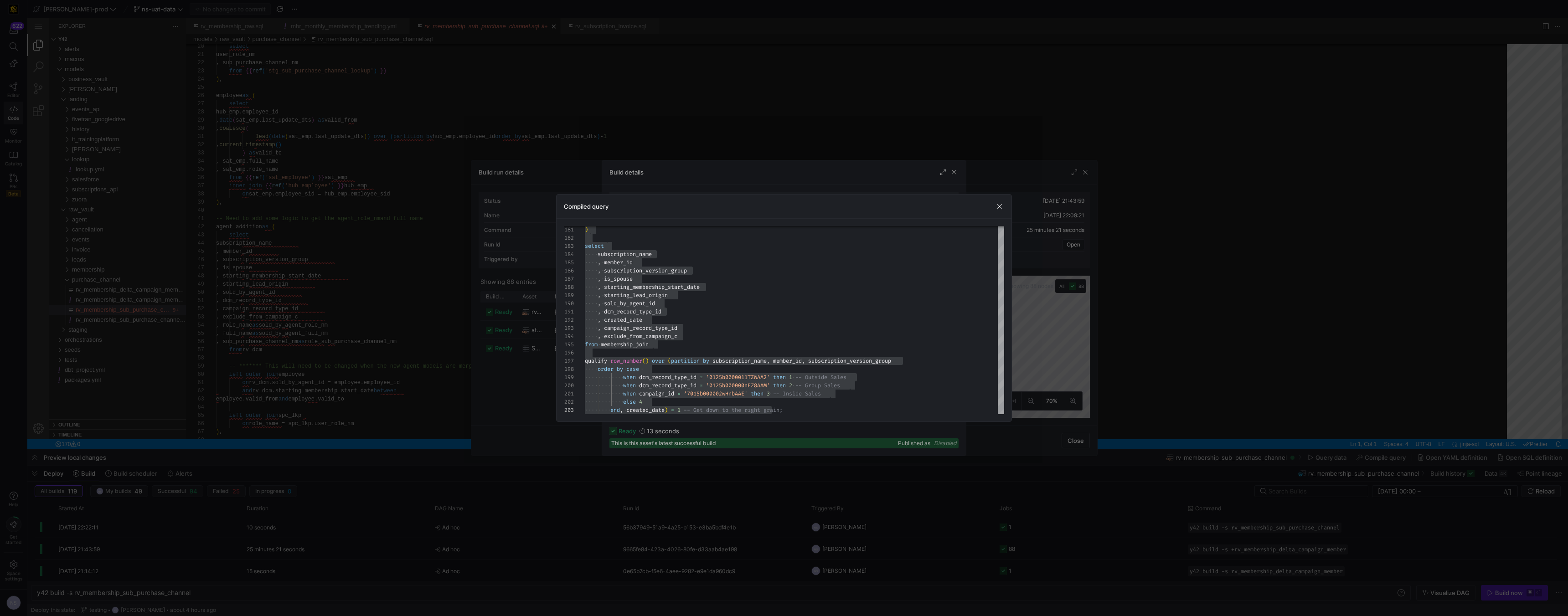
drag, startPoint x: 1132, startPoint y: 309, endPoint x: 1197, endPoint y: 320, distance: 65.9
click at [1133, 309] on div at bounding box center [784, 308] width 1568 height 616
click at [1197, 320] on div at bounding box center [784, 308] width 1568 height 616
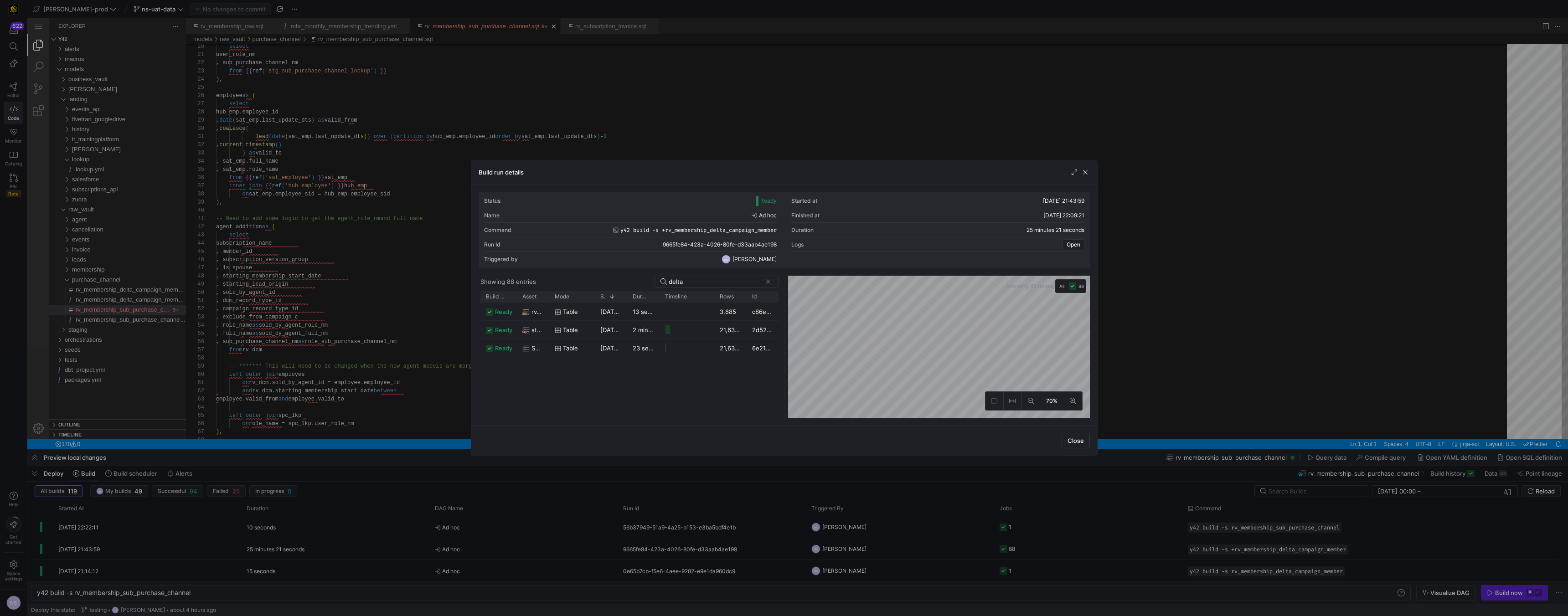
drag, startPoint x: 1171, startPoint y: 480, endPoint x: 1132, endPoint y: 523, distance: 58.1
click at [1171, 480] on div at bounding box center [784, 308] width 1568 height 616
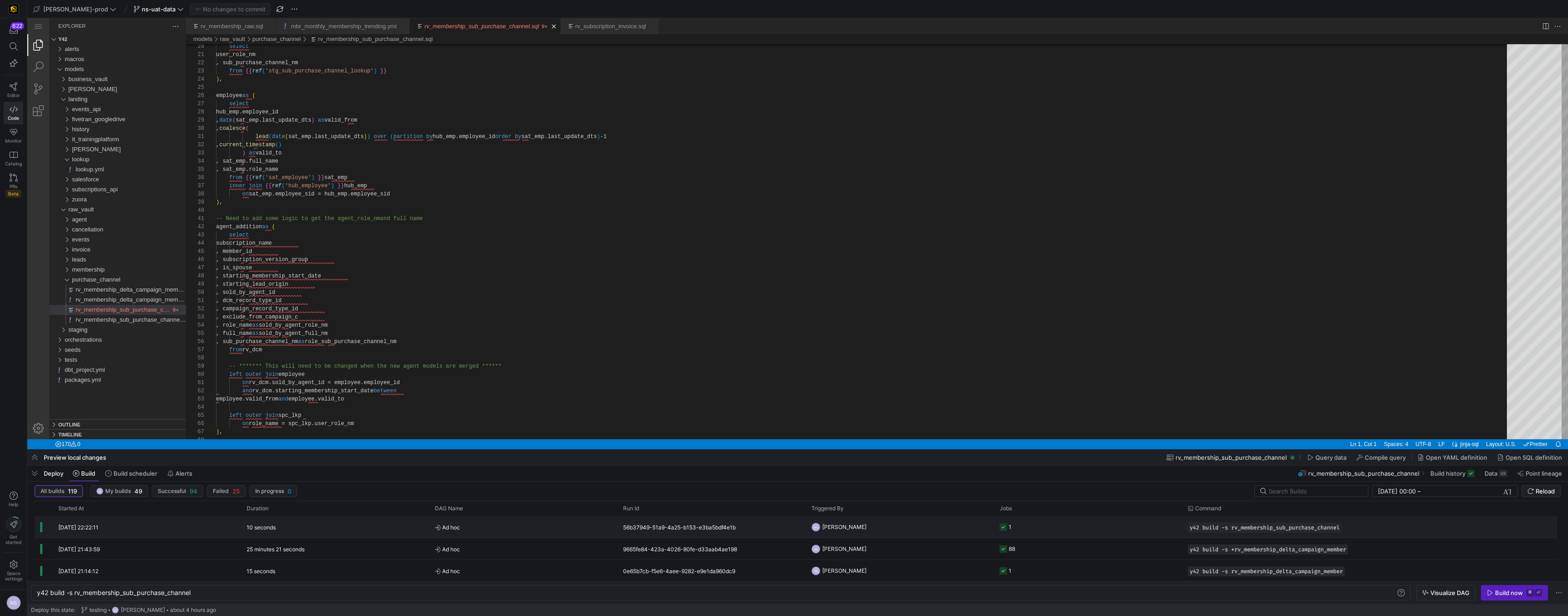
click at [1126, 525] on y42-job-status-cell-renderer "1" at bounding box center [1088, 527] width 177 height 21
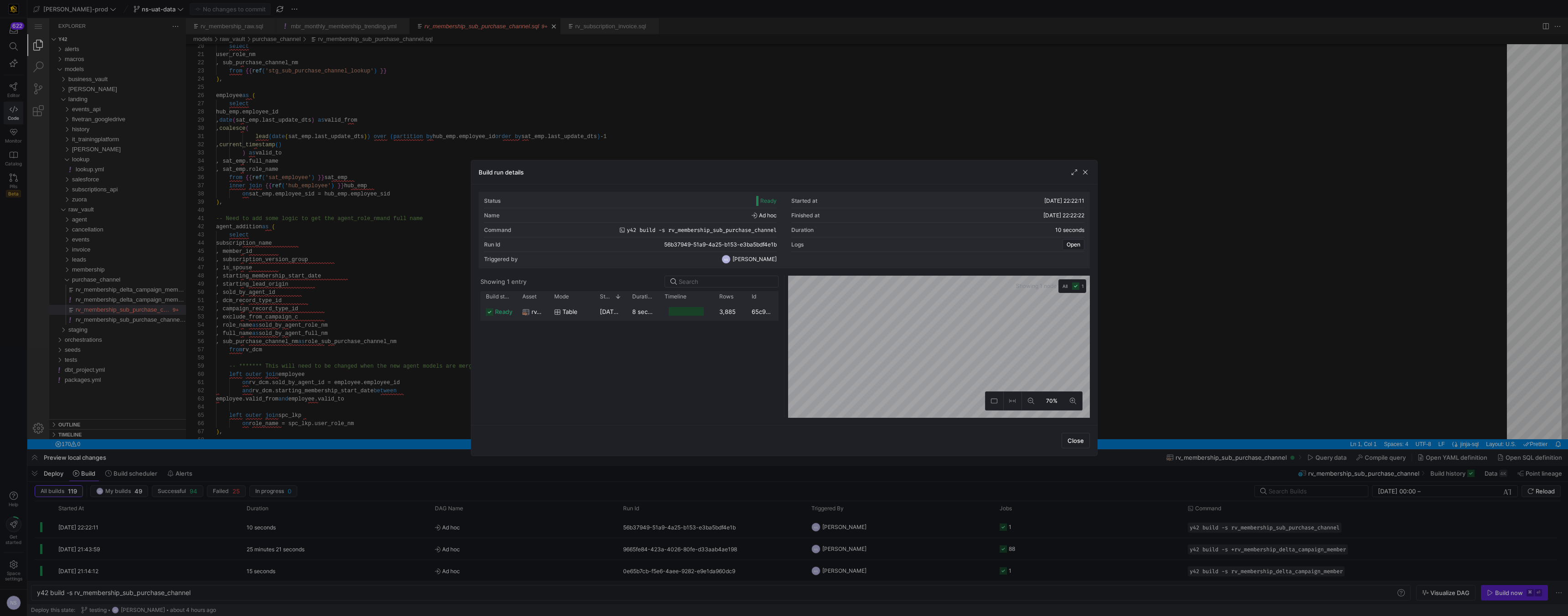
click at [663, 309] on div at bounding box center [687, 311] width 55 height 18
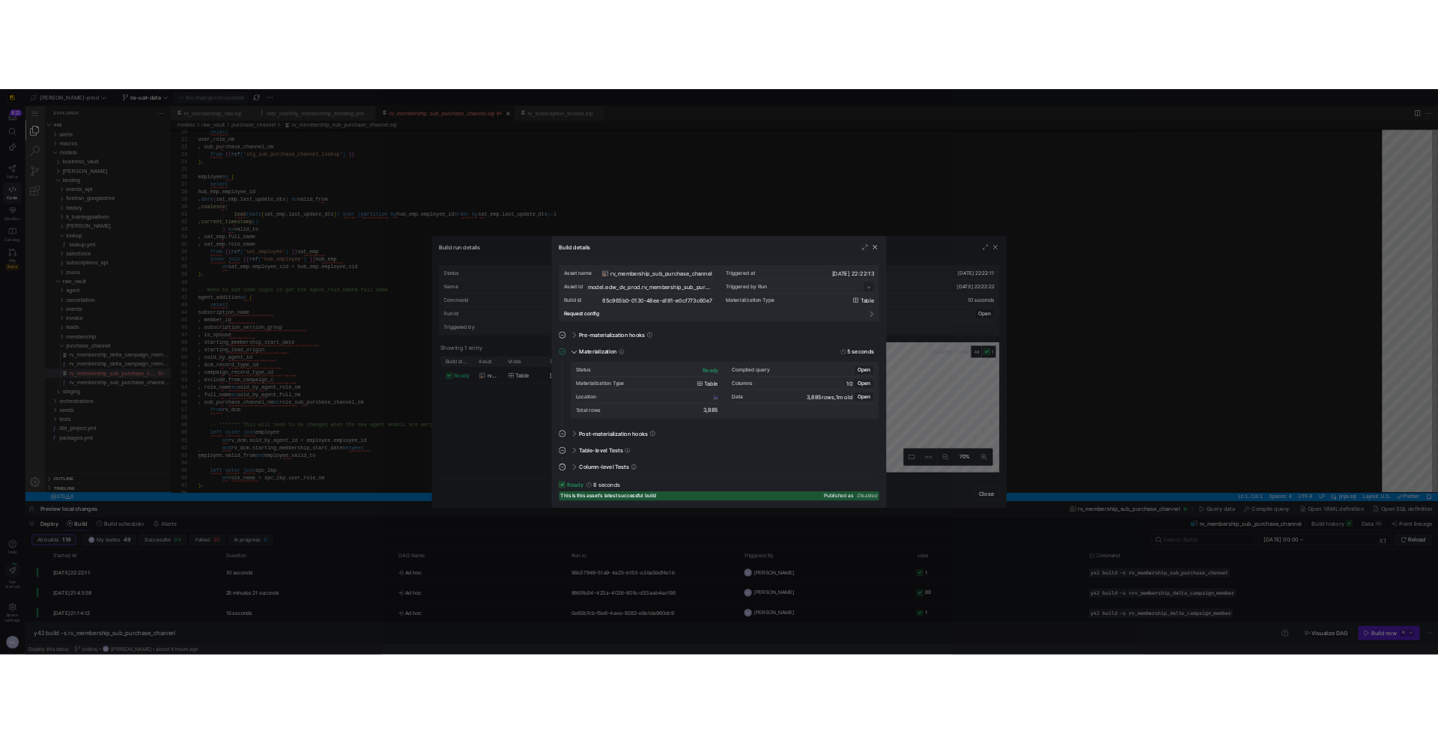
scroll to position [135, 0]
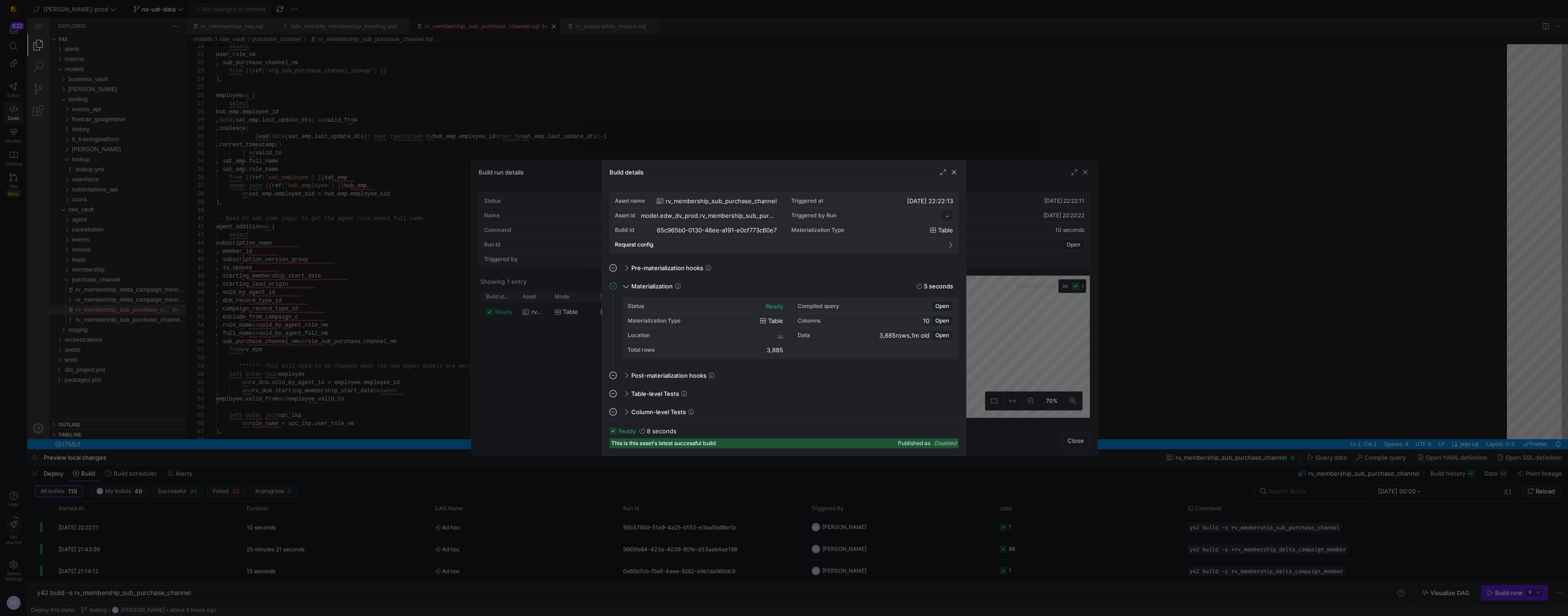
click at [746, 337] on div "Location" at bounding box center [705, 335] width 155 height 15
click at [749, 333] on span "65c965b0_0130_48ee_a191_e0cf773c60e7" at bounding box center [720, 335] width 110 height 6
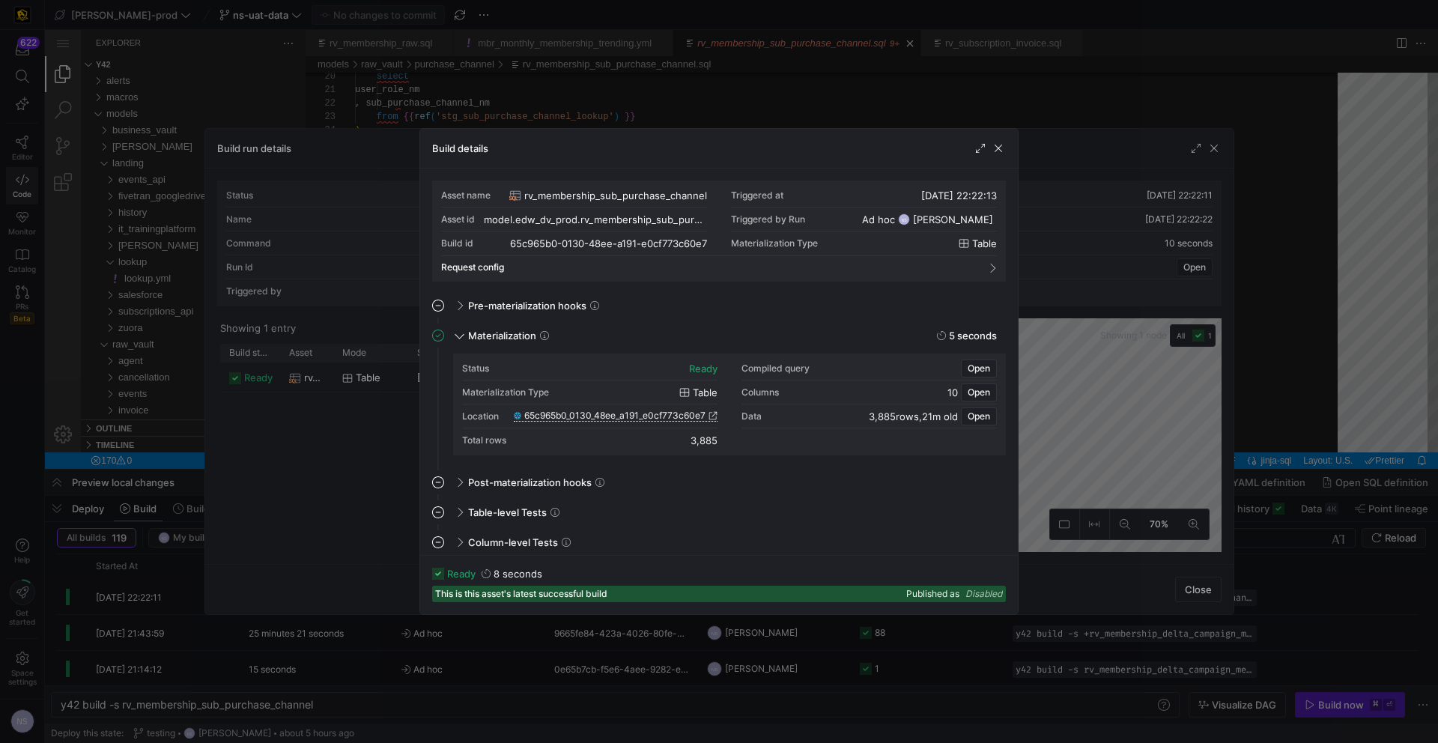
drag, startPoint x: 225, startPoint y: 291, endPoint x: 180, endPoint y: 279, distance: 45.8
click at [224, 290] on div at bounding box center [719, 371] width 1438 height 743
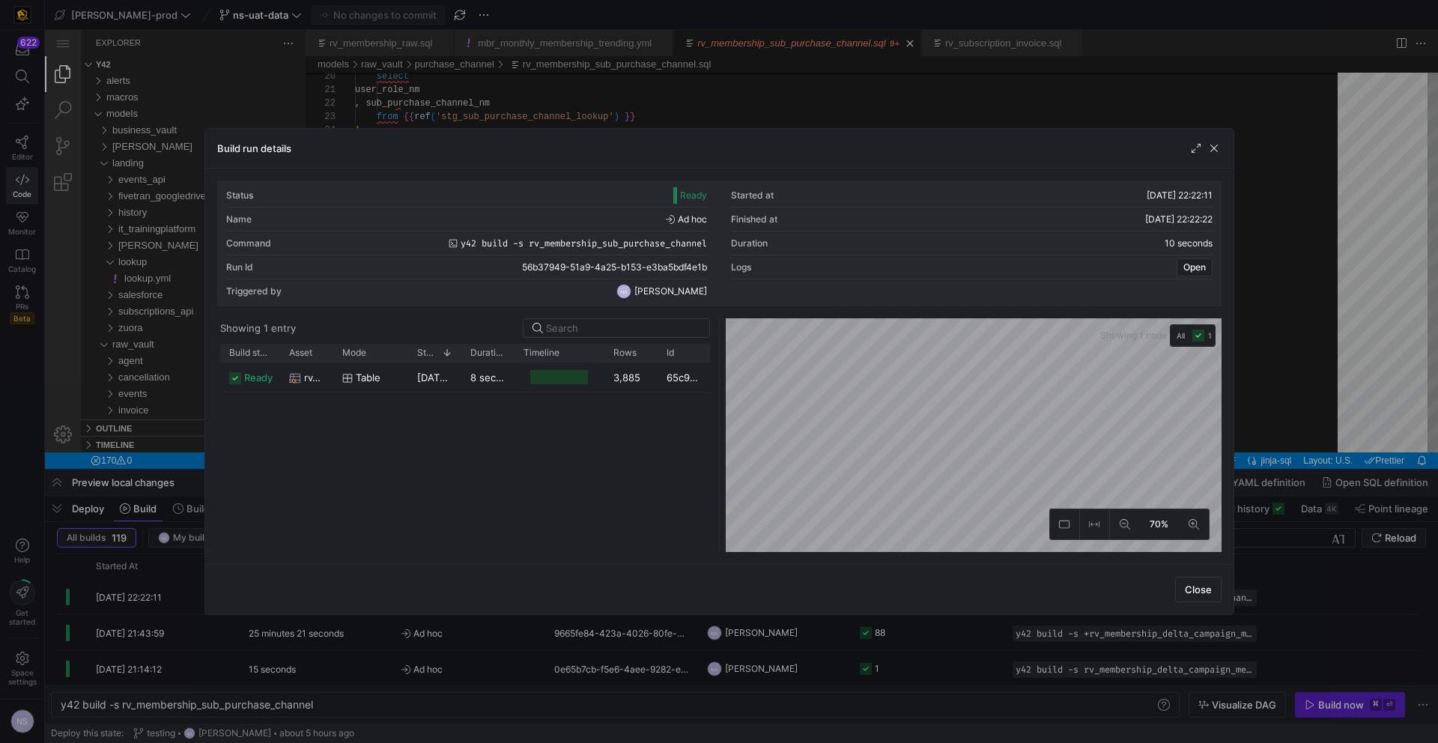
click at [180, 279] on div at bounding box center [719, 371] width 1438 height 743
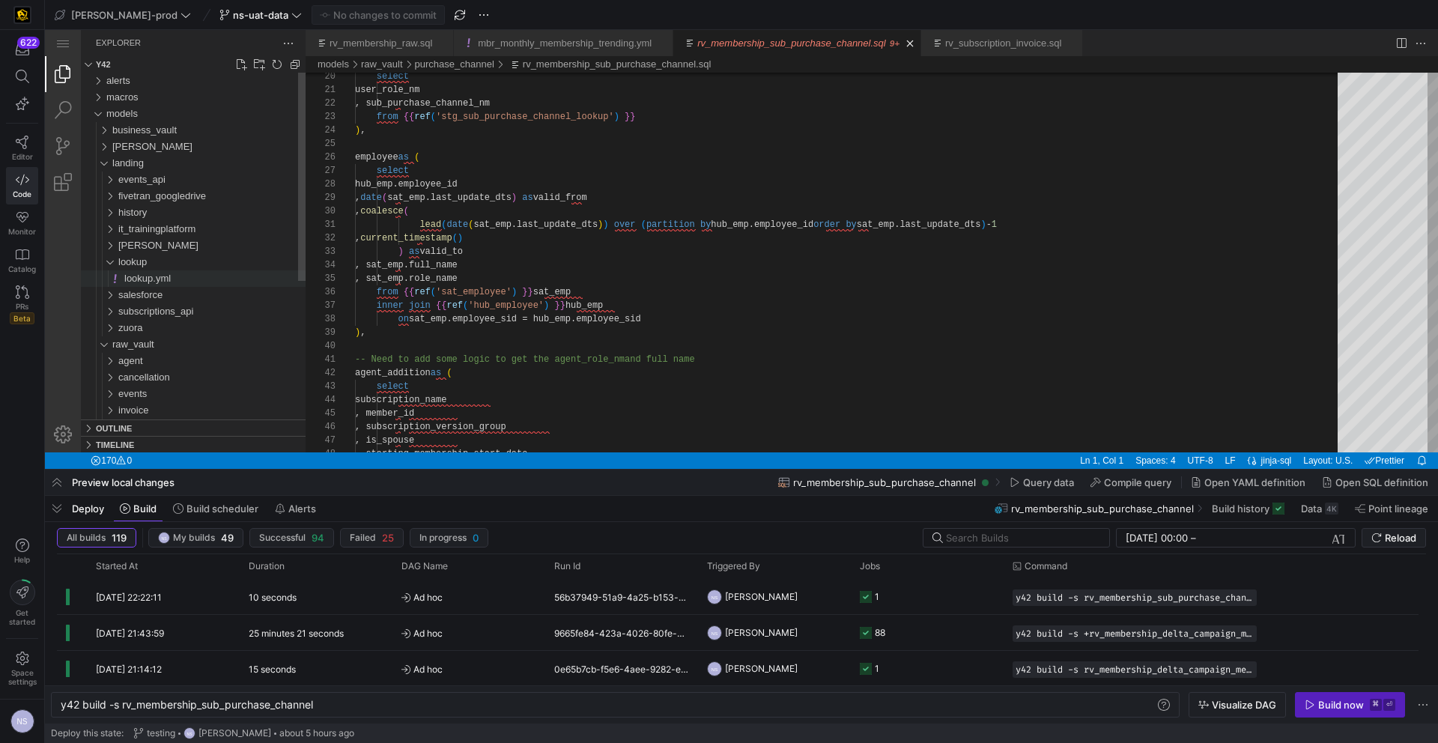
click at [157, 274] on span "lookup.yml" at bounding box center [147, 278] width 46 height 11
type textarea "y42 build"
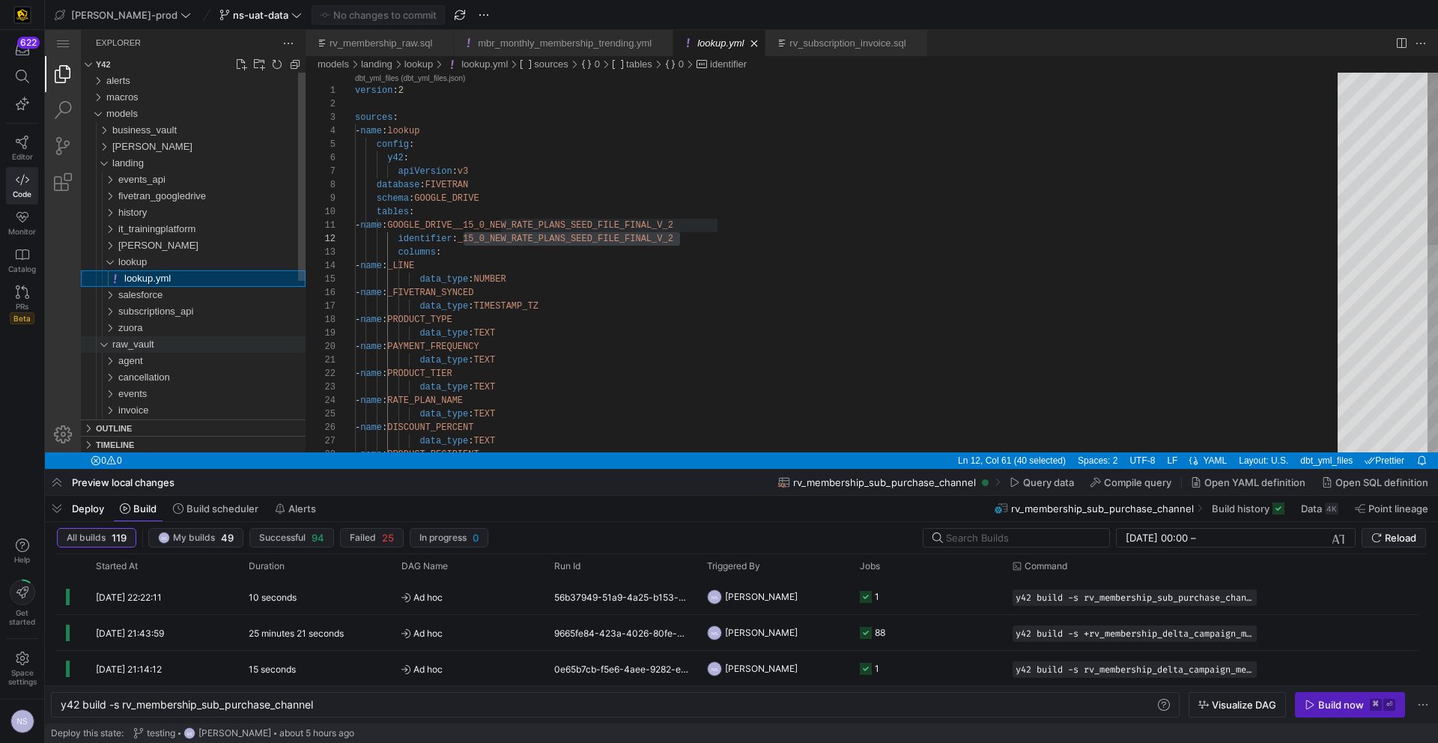
scroll to position [135, 325]
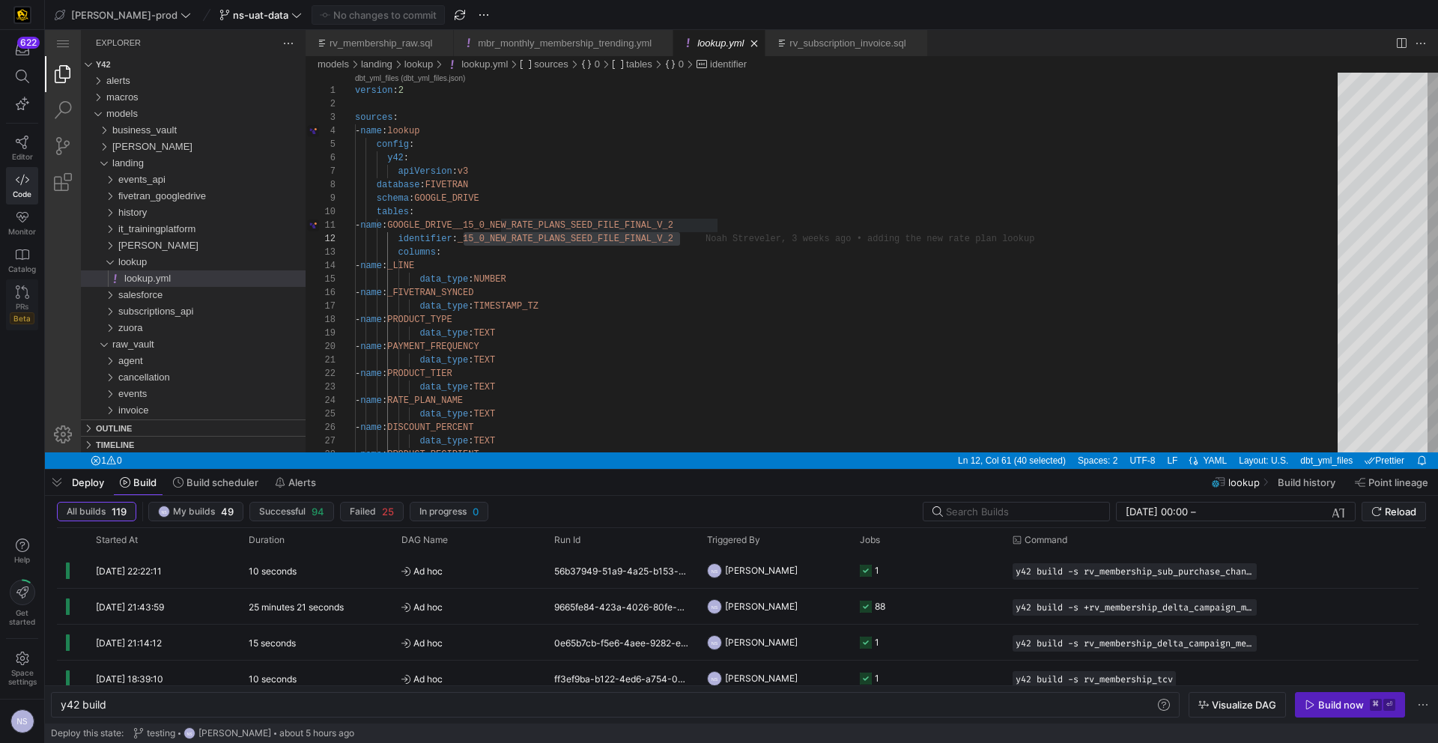
click at [16, 295] on icon at bounding box center [22, 291] width 13 height 13
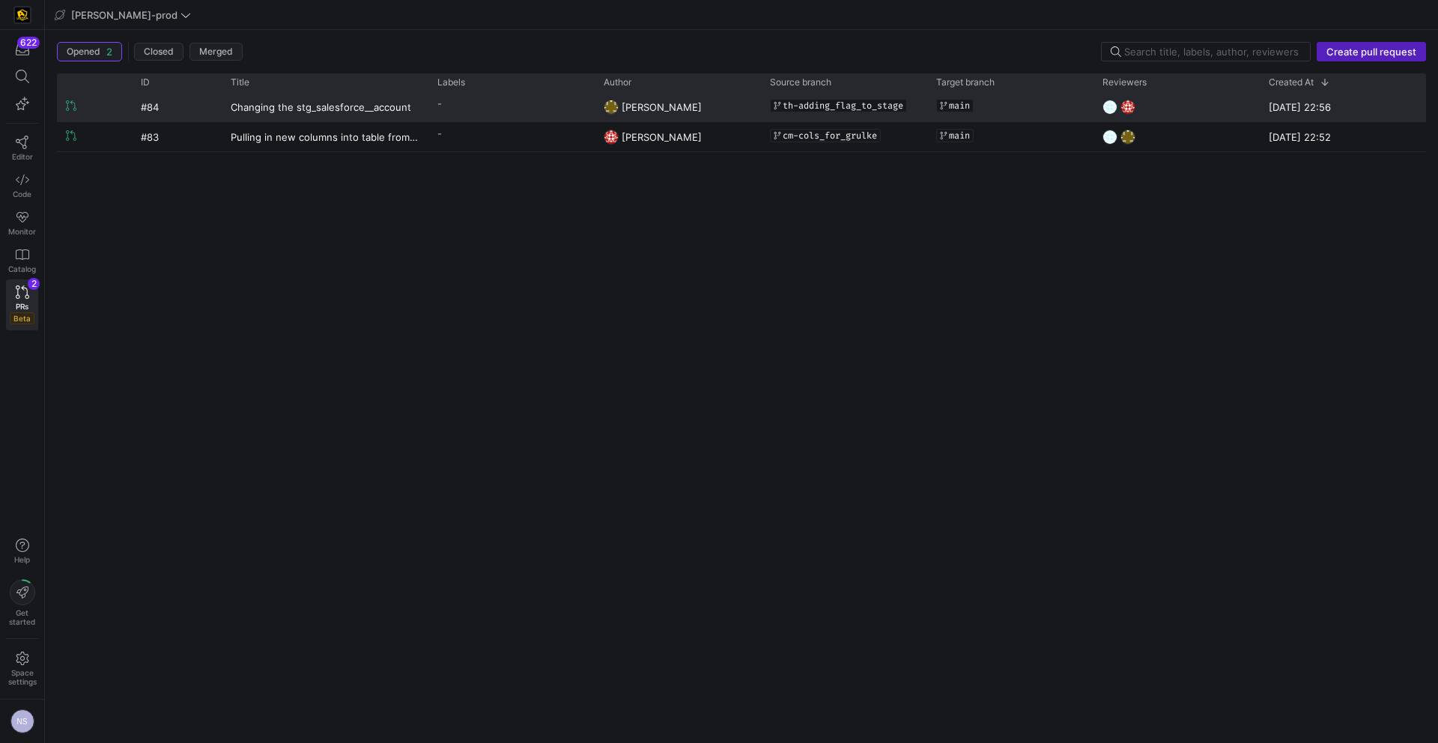
click at [563, 113] on y42-pull-request-list-view-label-cell-renderer "-" at bounding box center [511, 104] width 148 height 22
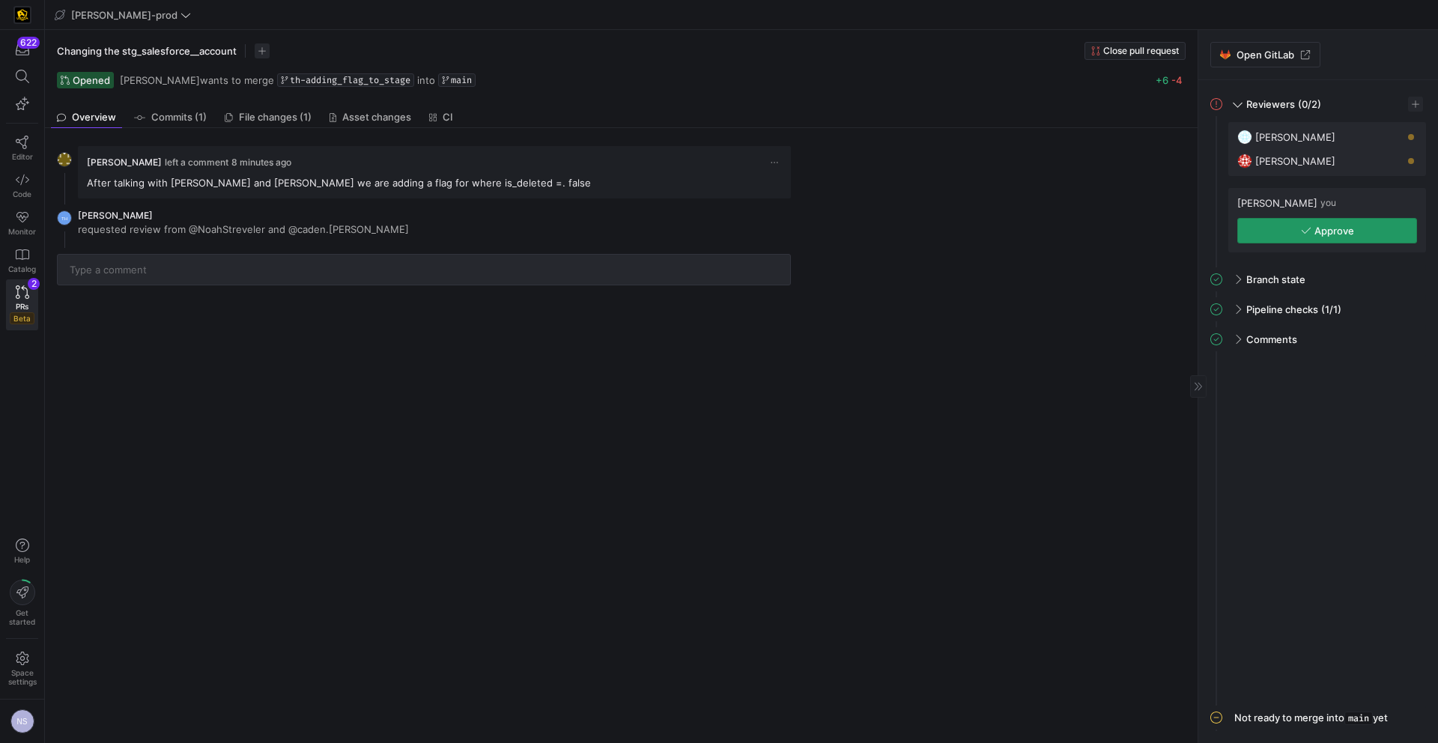
click at [1310, 233] on icon "button" at bounding box center [1306, 230] width 10 height 10
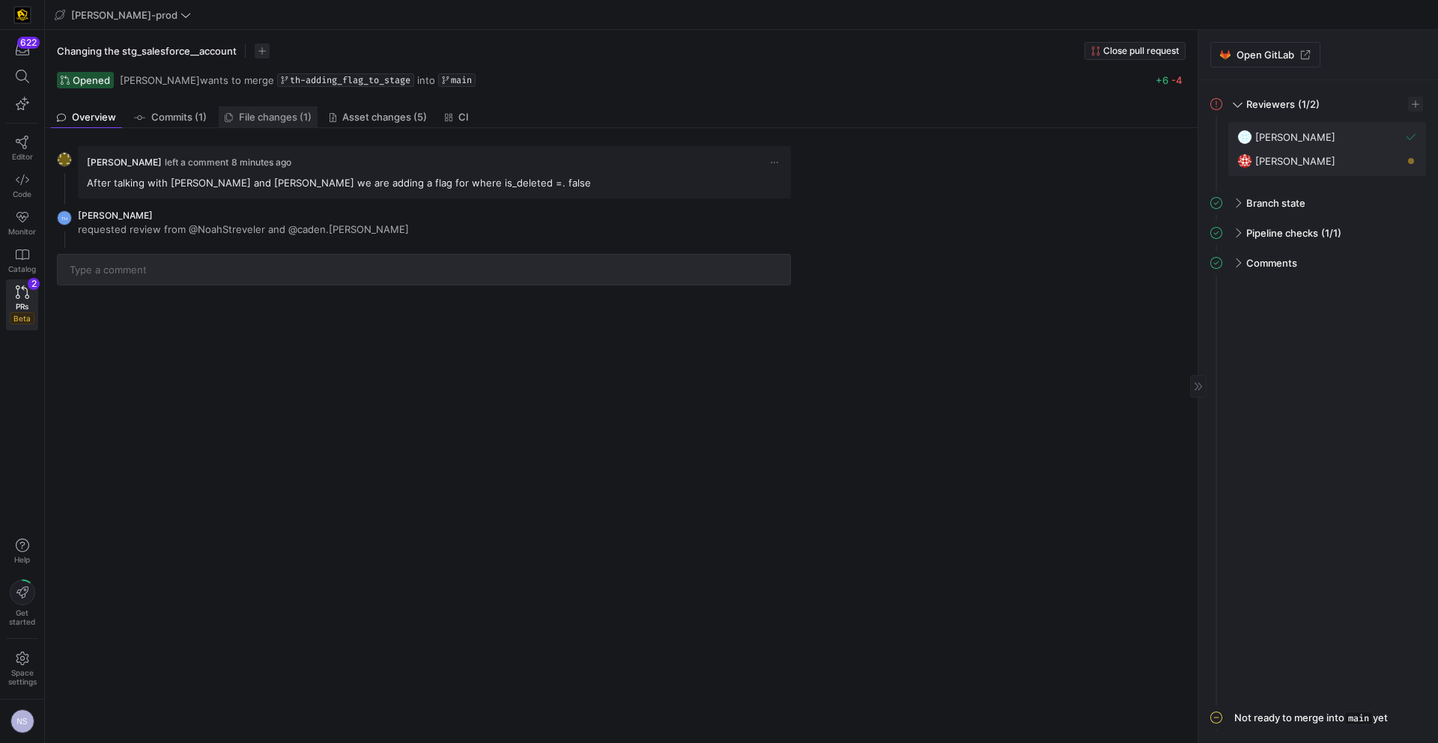
click at [281, 120] on span "File changes (1)" at bounding box center [275, 117] width 73 height 10
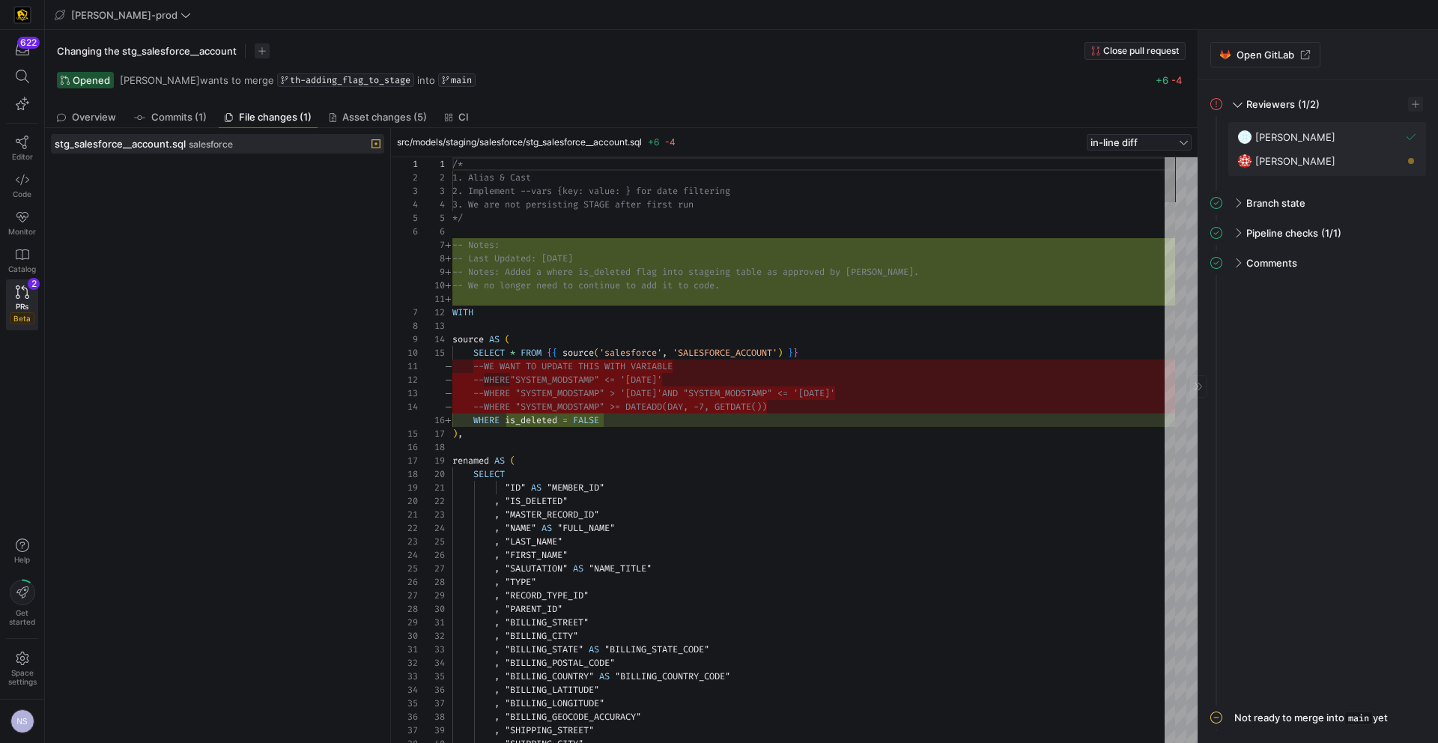
scroll to position [135, 0]
click at [28, 307] on span "PRs" at bounding box center [22, 306] width 13 height 9
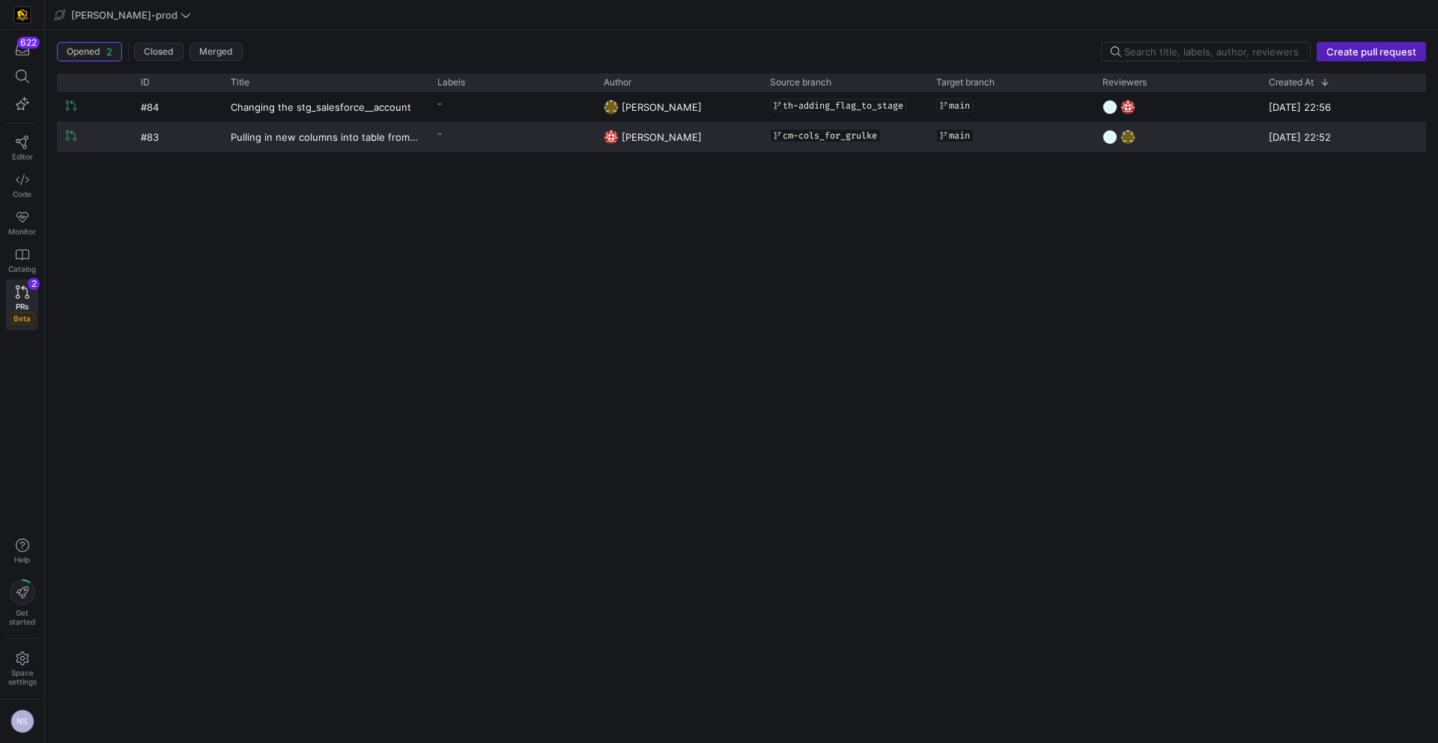
click at [538, 136] on y42-pull-request-list-view-label-cell-renderer "-" at bounding box center [511, 134] width 148 height 22
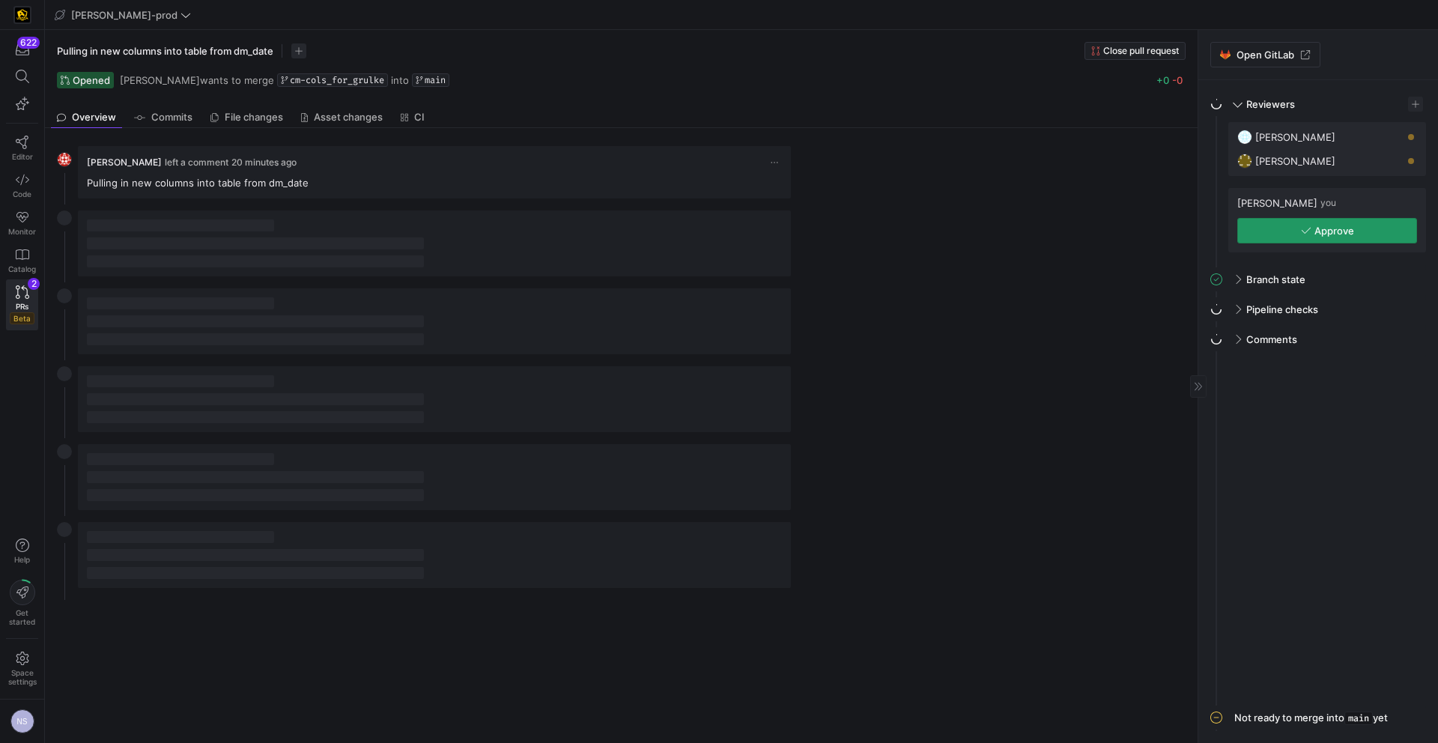
click at [1312, 234] on span "Approve" at bounding box center [1327, 231] width 53 height 12
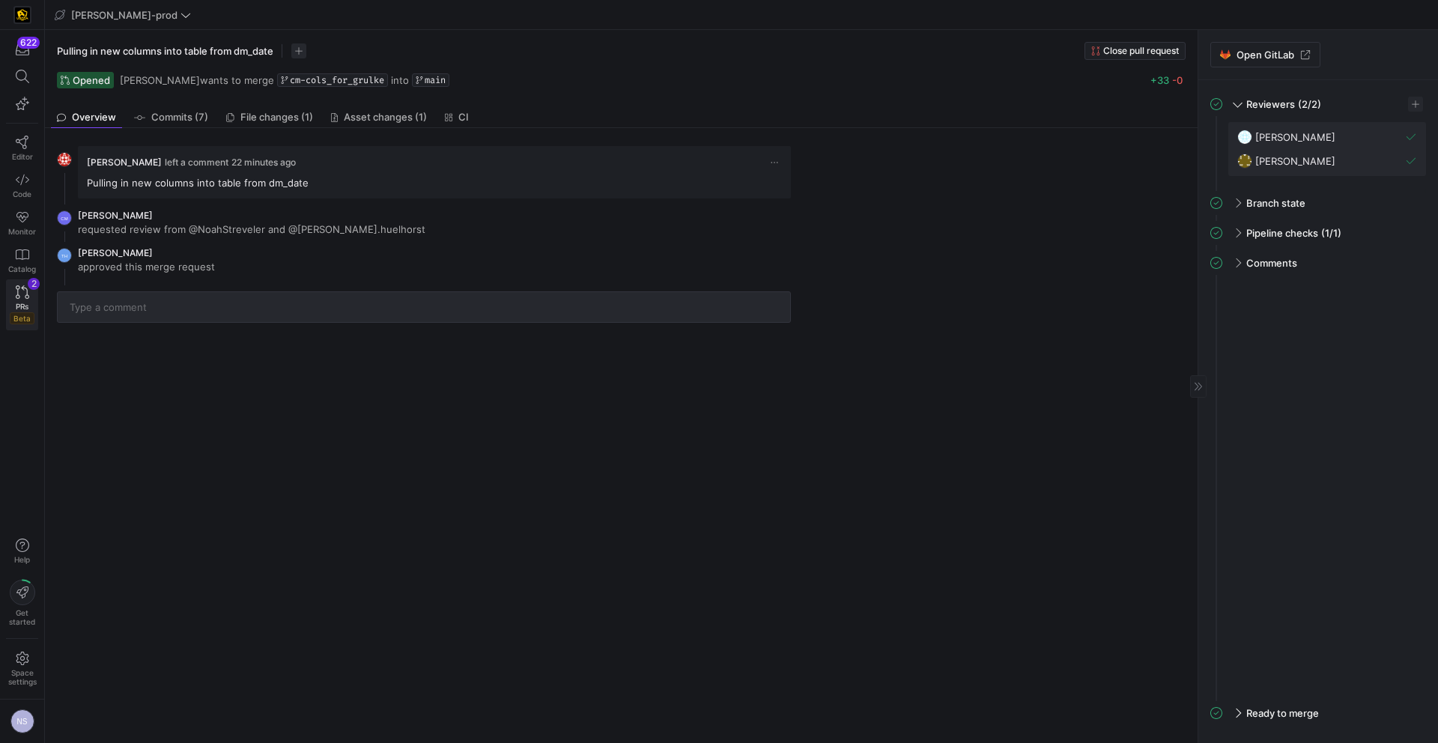
click at [28, 308] on span "PRs" at bounding box center [22, 306] width 13 height 9
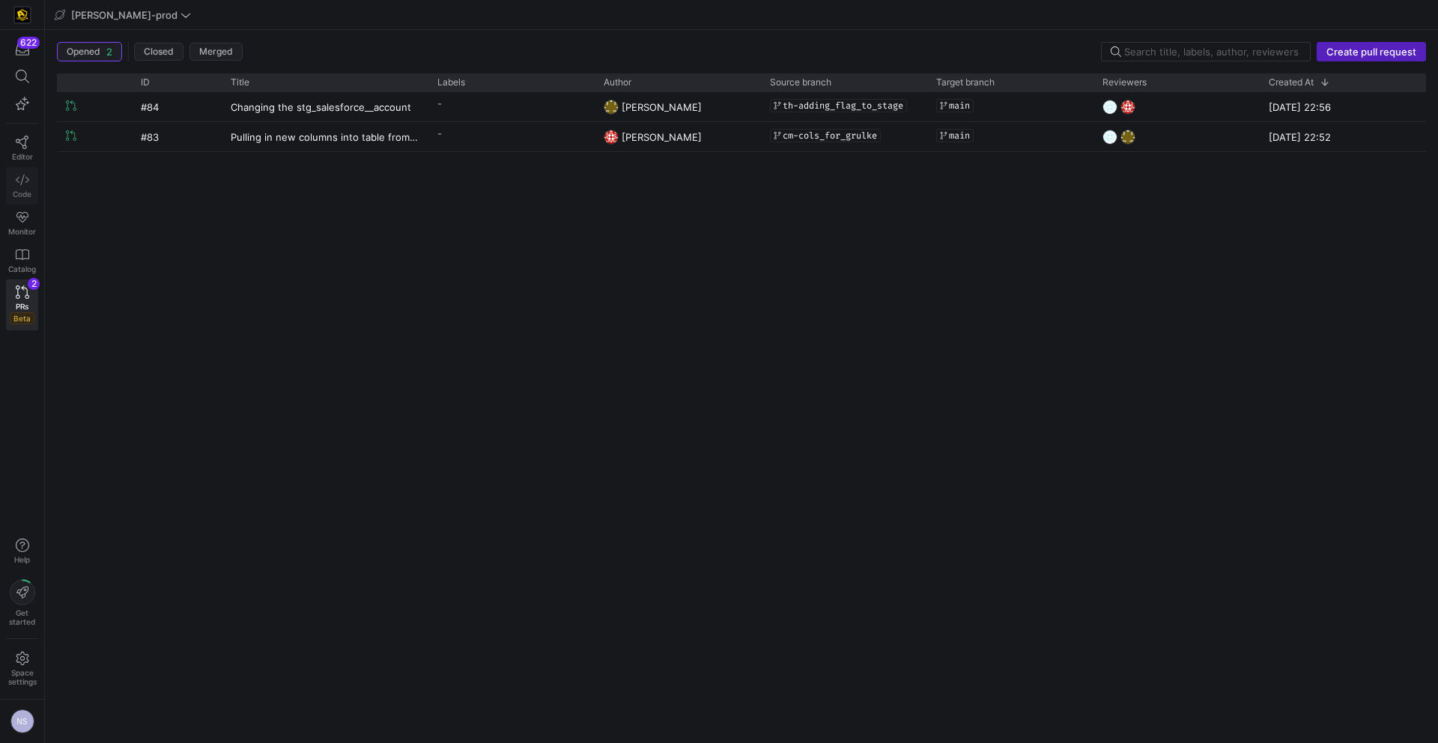
click at [23, 189] on span "Code" at bounding box center [22, 193] width 19 height 9
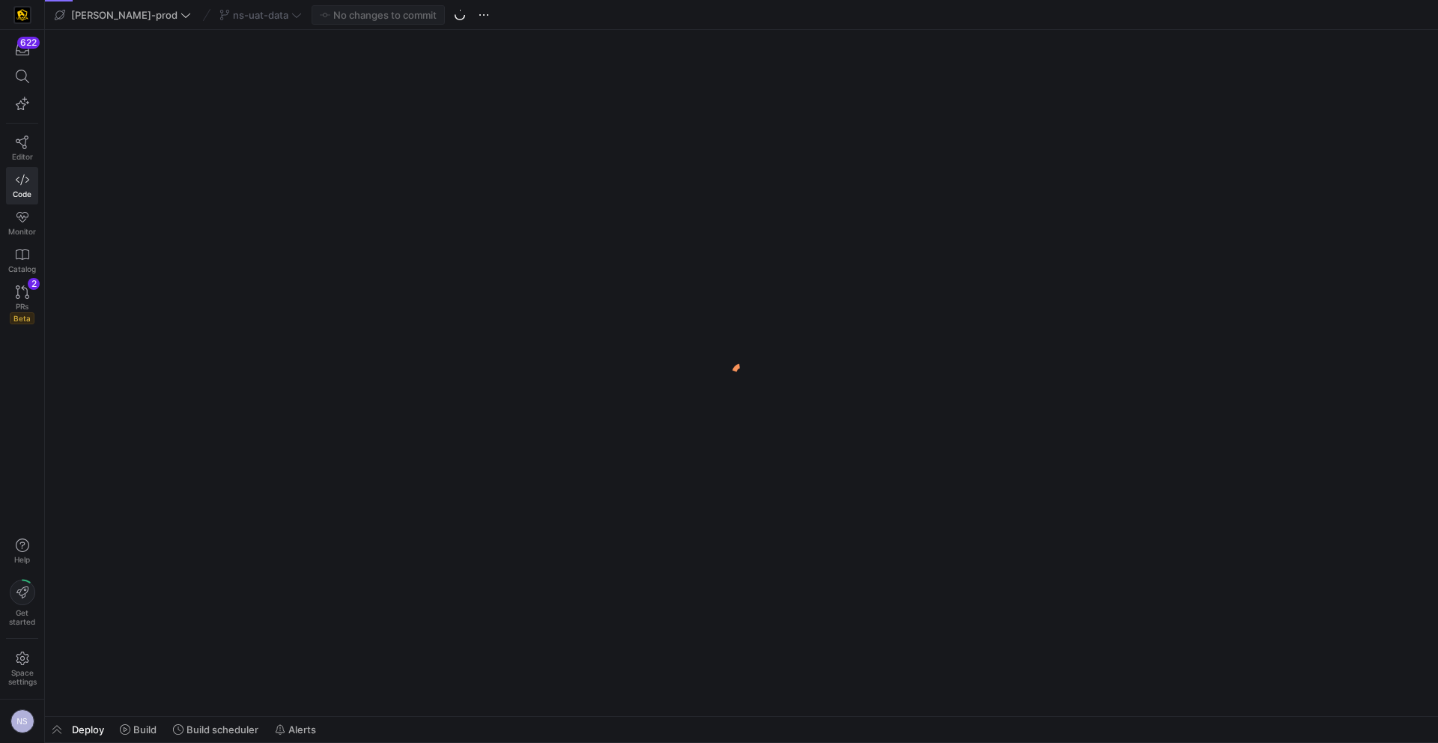
click at [249, 22] on div "ns-uat-data" at bounding box center [261, 14] width 90 height 19
click at [224, 15] on div "ns-uat-data" at bounding box center [261, 14] width 90 height 19
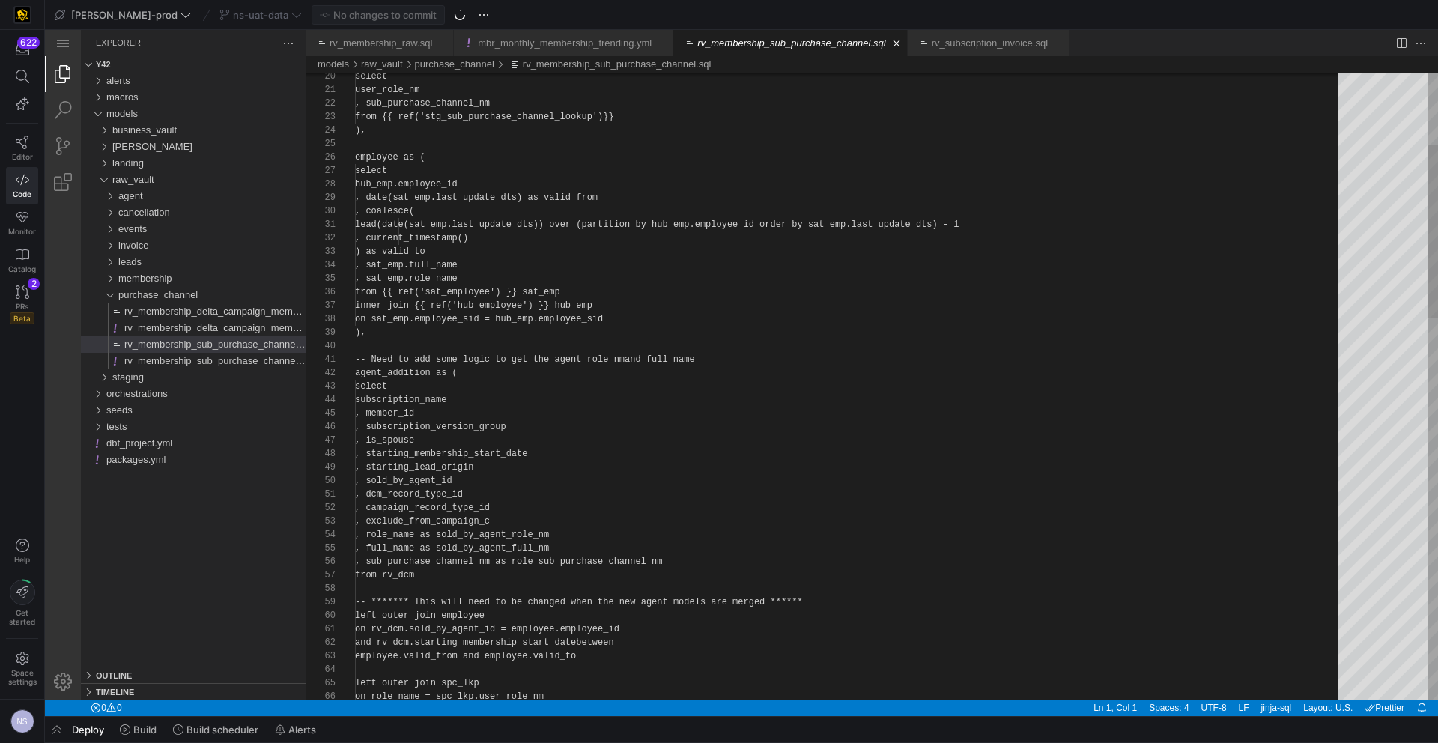
click at [245, 8] on div "ns-uat-data" at bounding box center [261, 14] width 90 height 19
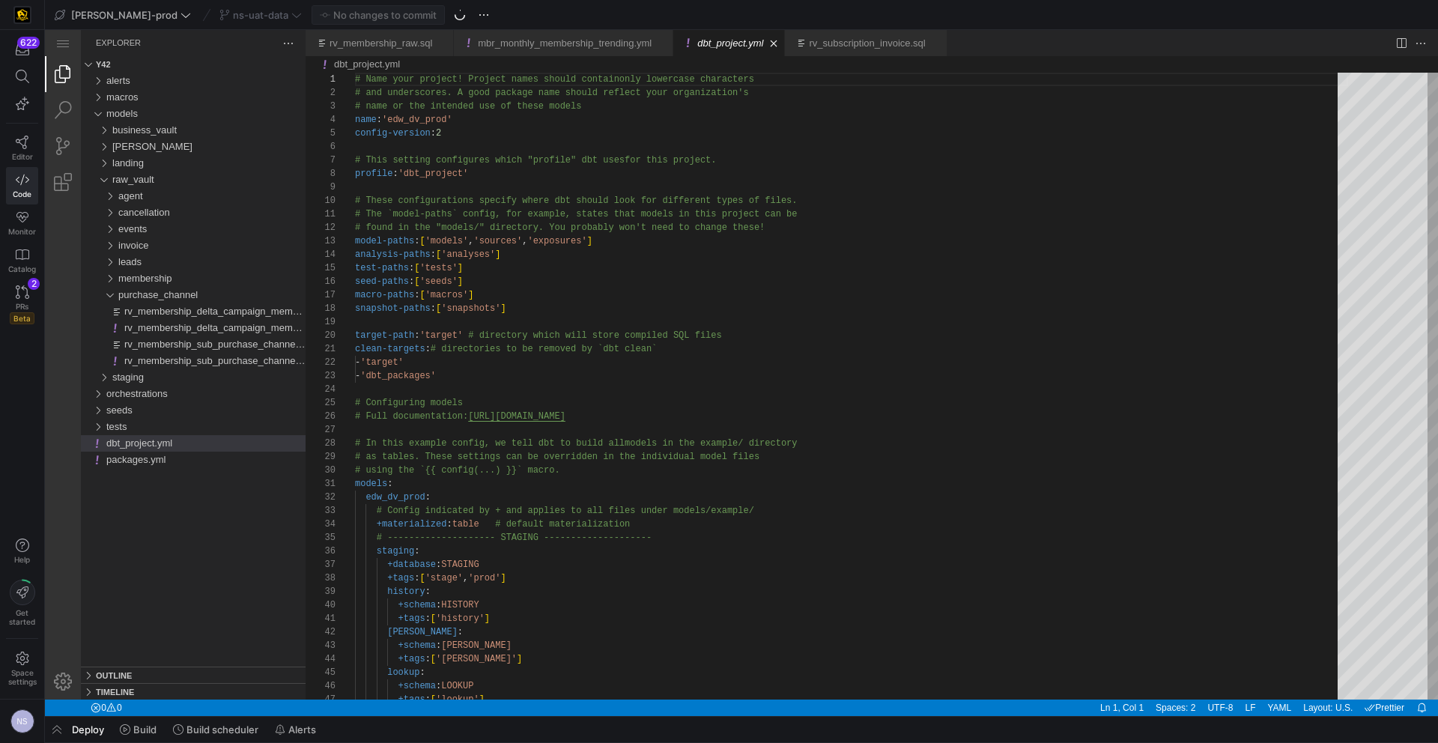
click at [232, 19] on div "ns-uat-data" at bounding box center [261, 14] width 90 height 19
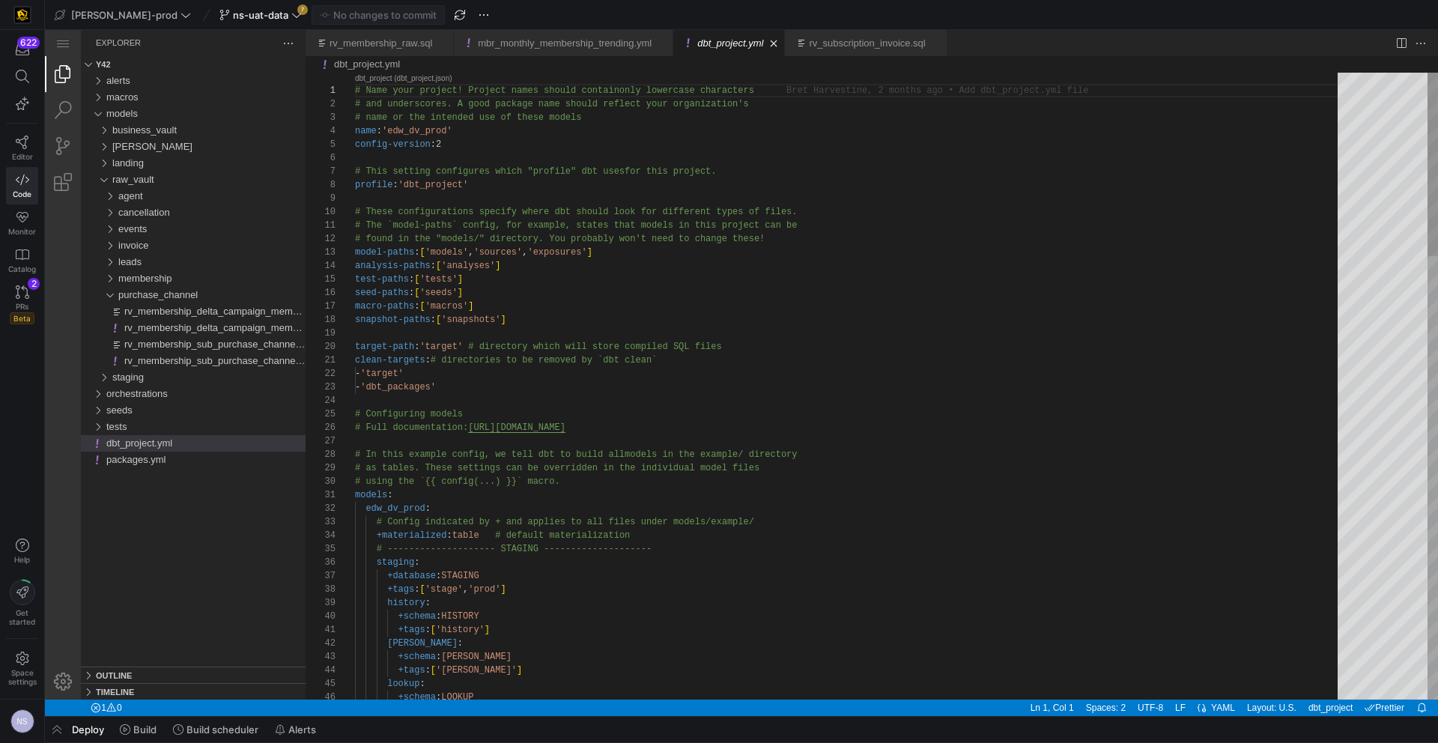
click at [246, 15] on span "ns-uat-data" at bounding box center [260, 15] width 82 height 12
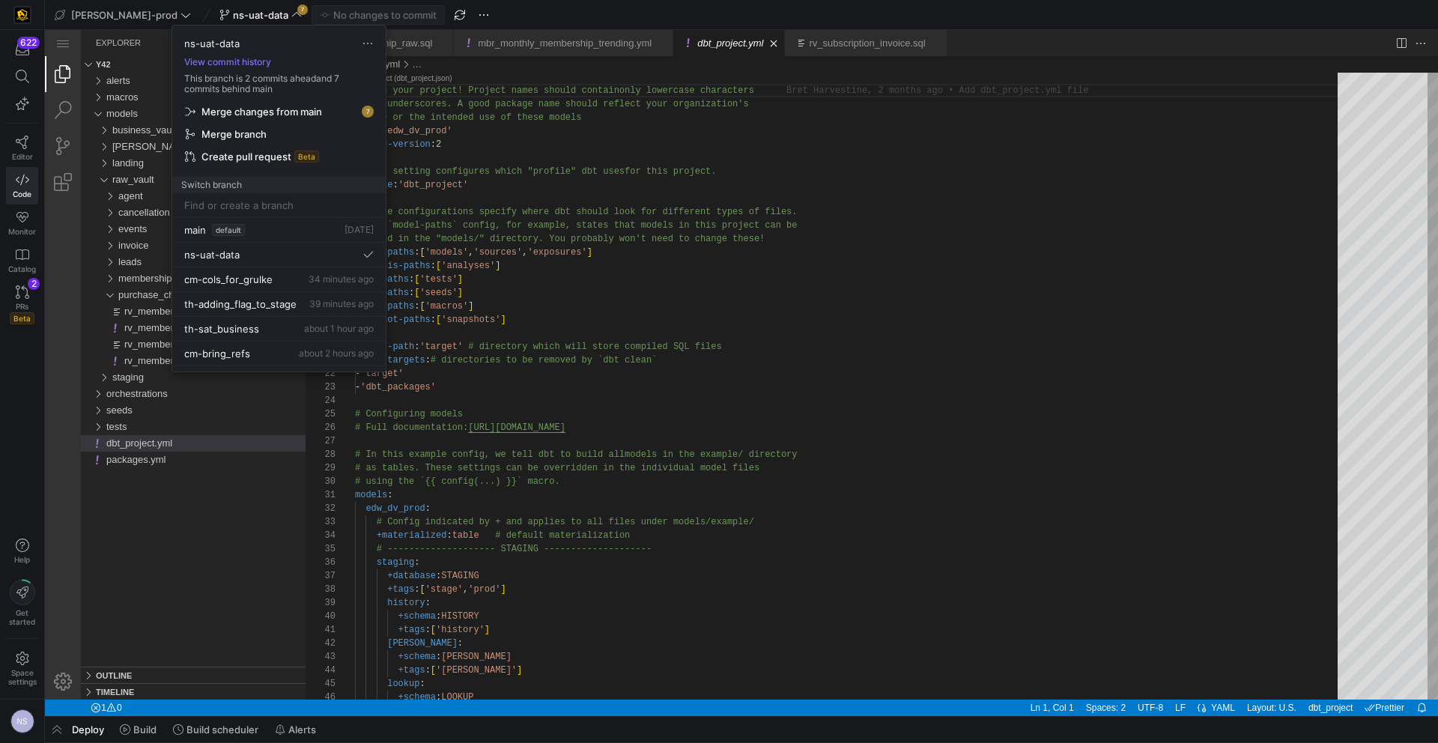
click at [271, 106] on span "Merge changes from main" at bounding box center [261, 112] width 121 height 12
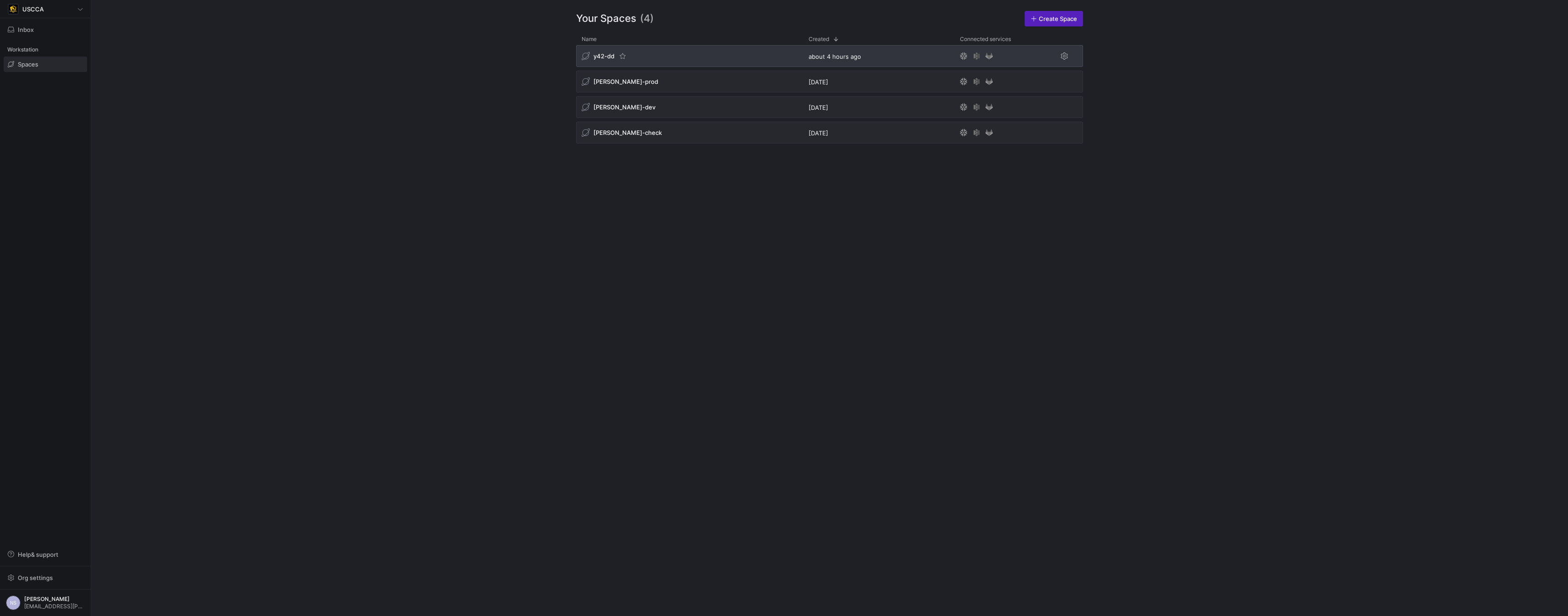
click at [688, 55] on div "y42-dd" at bounding box center [690, 56] width 227 height 22
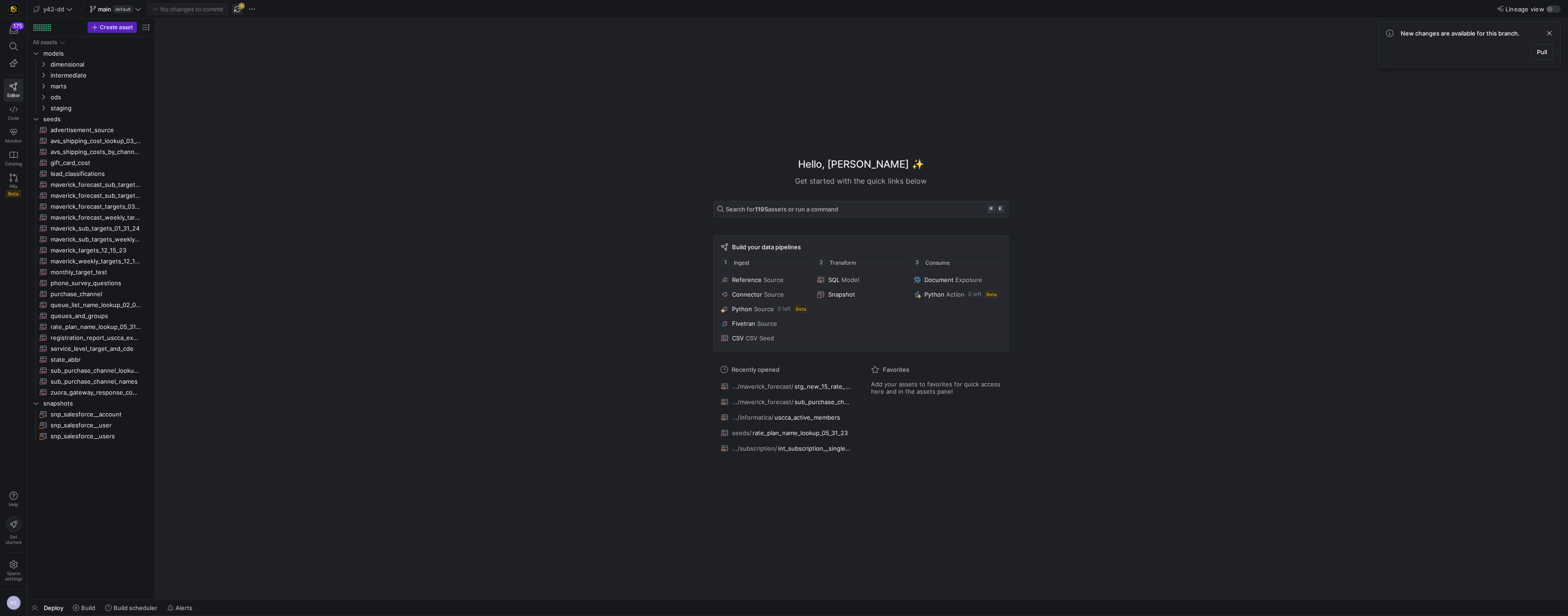
click at [242, 11] on span "button" at bounding box center [237, 9] width 11 height 11
click at [75, 74] on span "intermediate" at bounding box center [89, 75] width 77 height 10
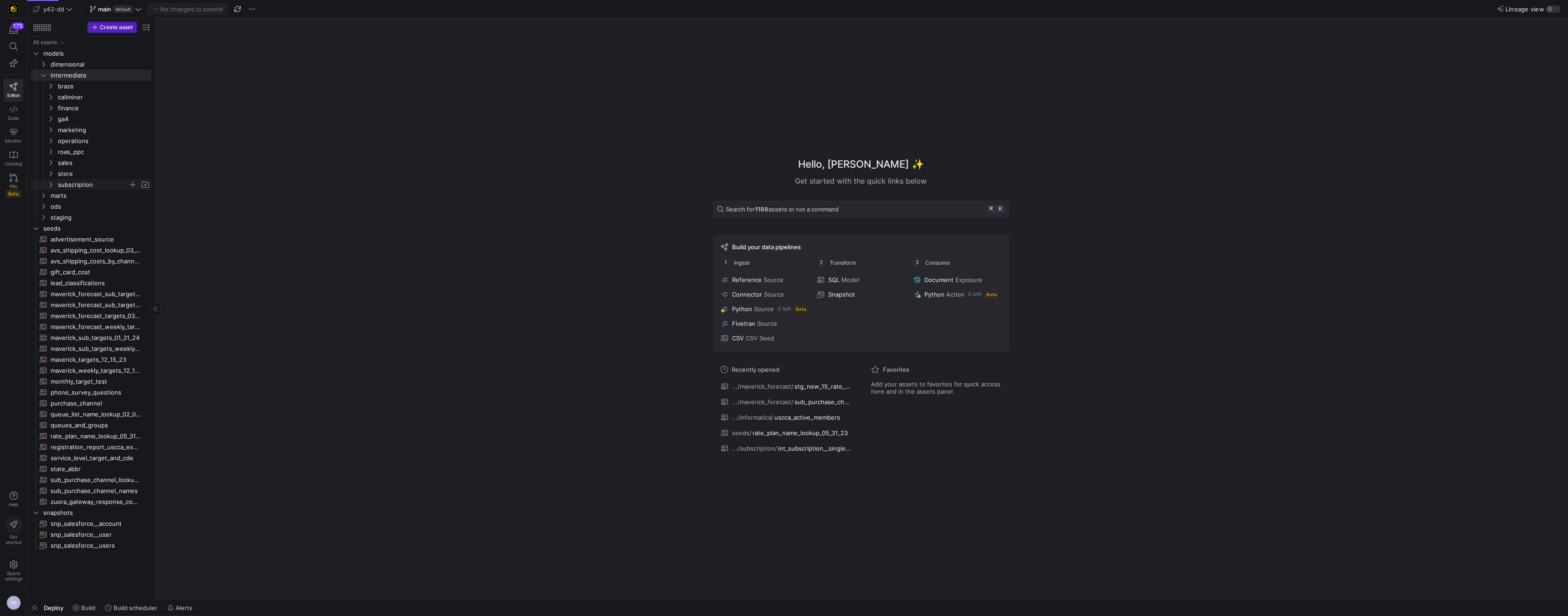
click at [79, 183] on span "subscription" at bounding box center [93, 184] width 70 height 10
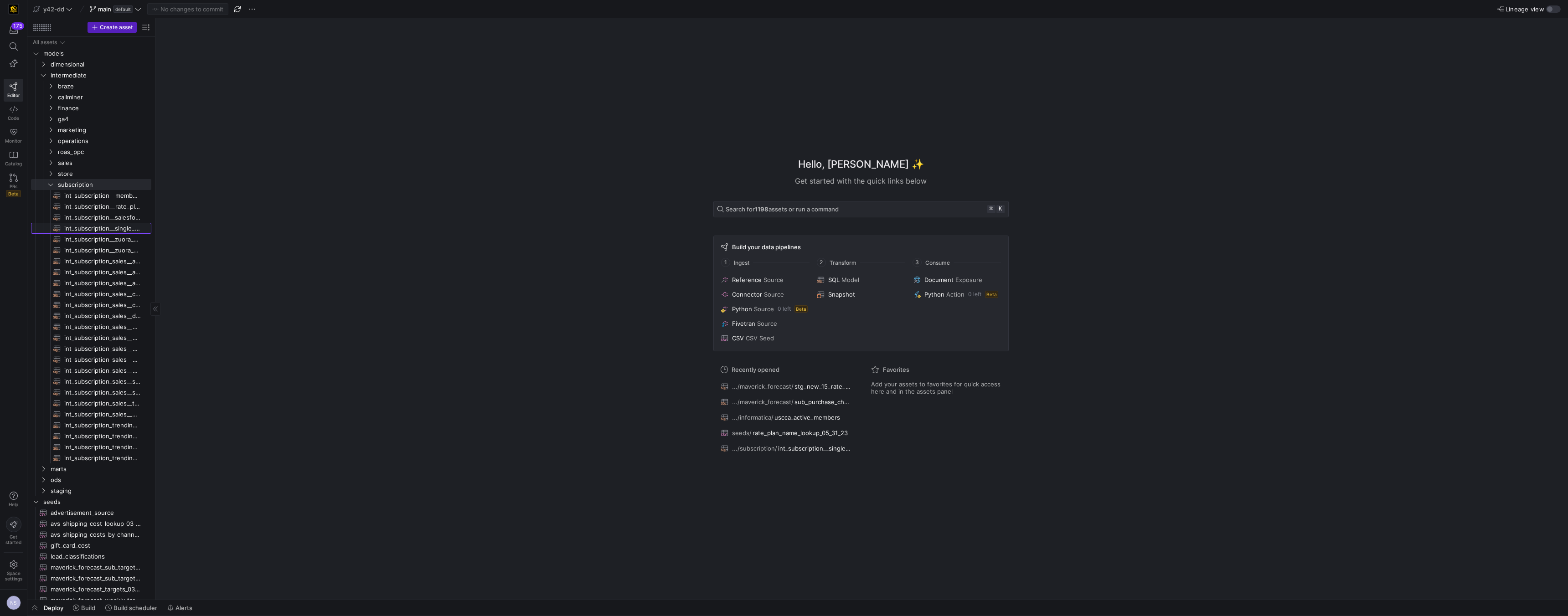
click at [114, 229] on span "int_subscription__single_row_consolidated​​​​​​​​​​" at bounding box center [103, 228] width 77 height 10
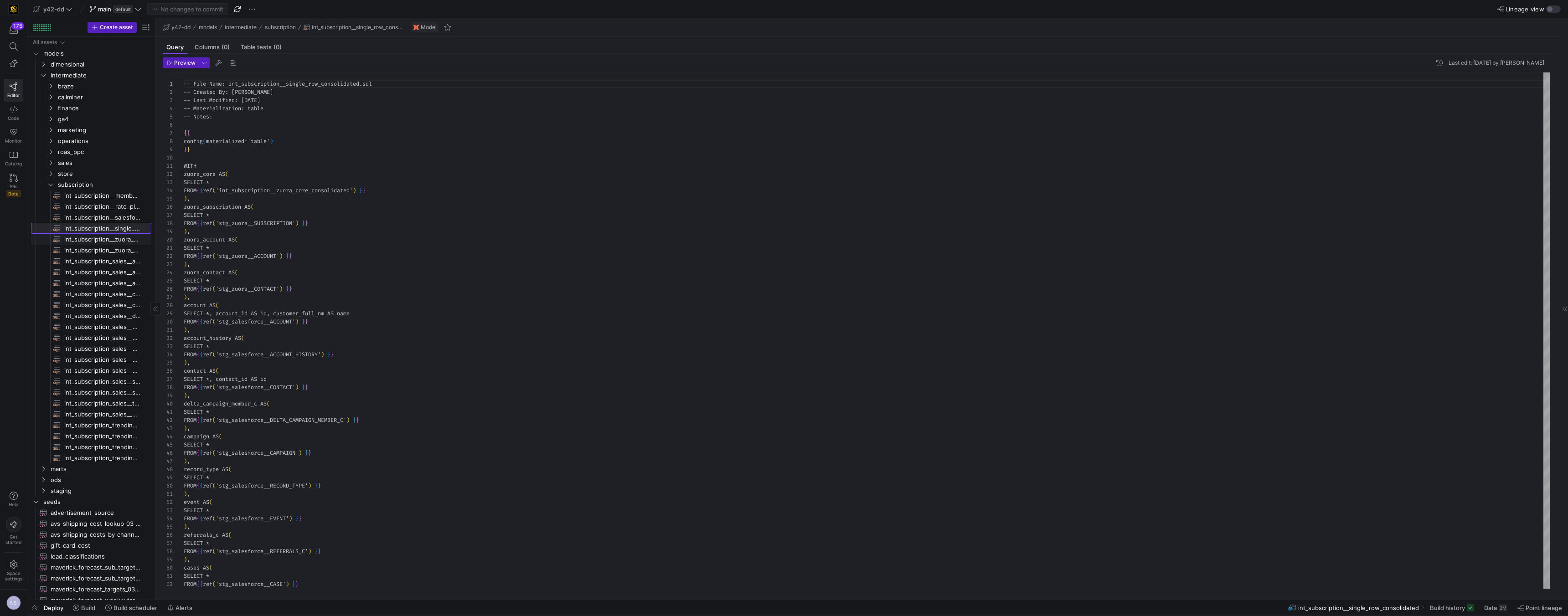
scroll to position [82, 0]
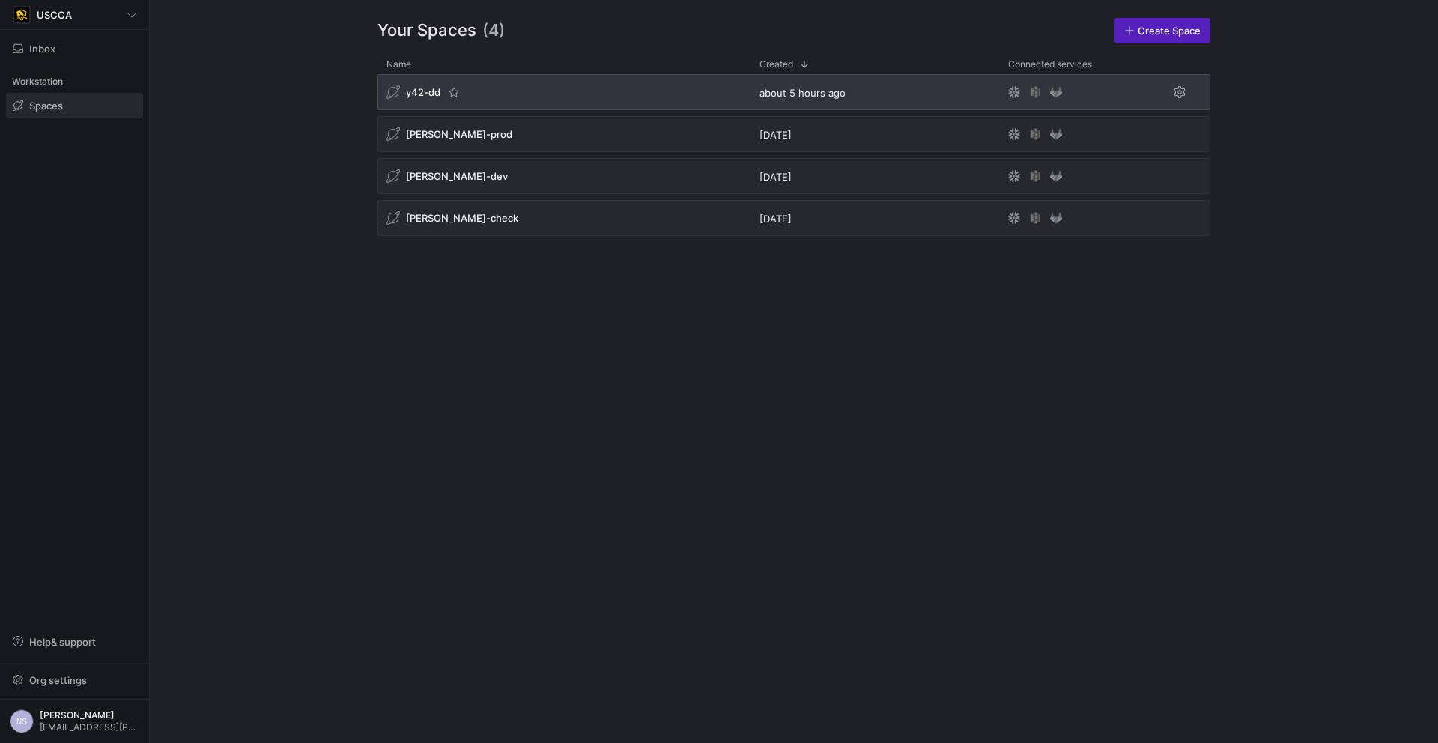
click at [517, 98] on div "y42-dd" at bounding box center [563, 92] width 373 height 36
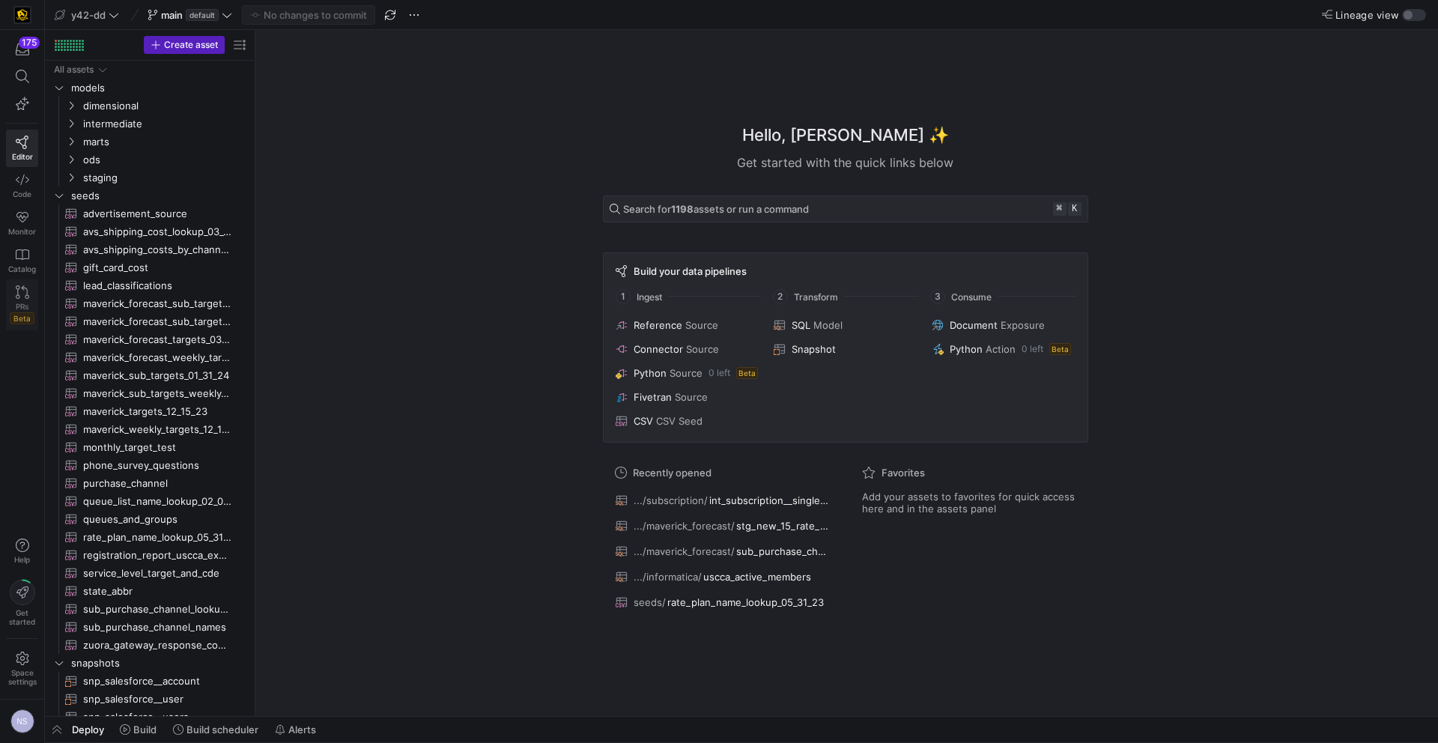
click at [10, 318] on span "Beta" at bounding box center [22, 318] width 25 height 12
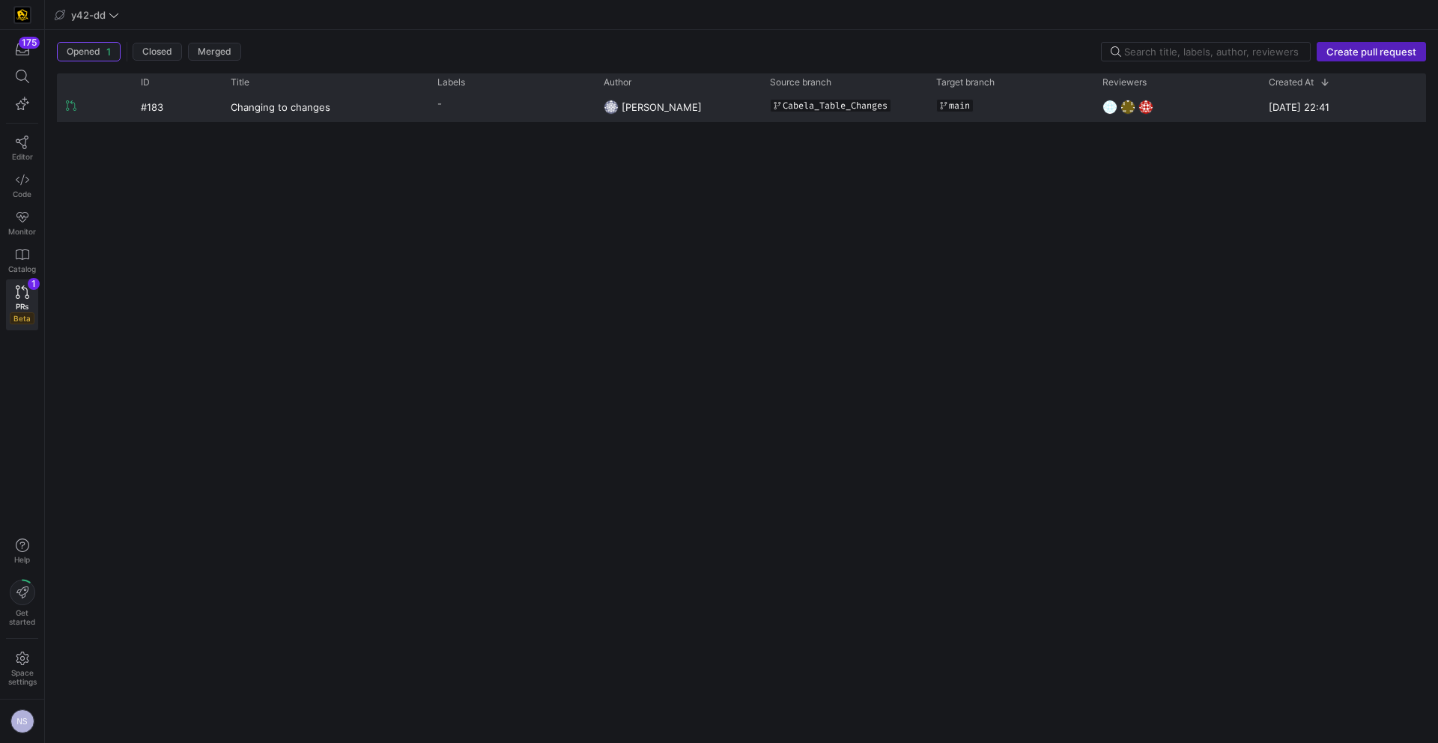
click at [572, 114] on y42-pull-request-list-view-label-cell-renderer "-" at bounding box center [511, 104] width 148 height 22
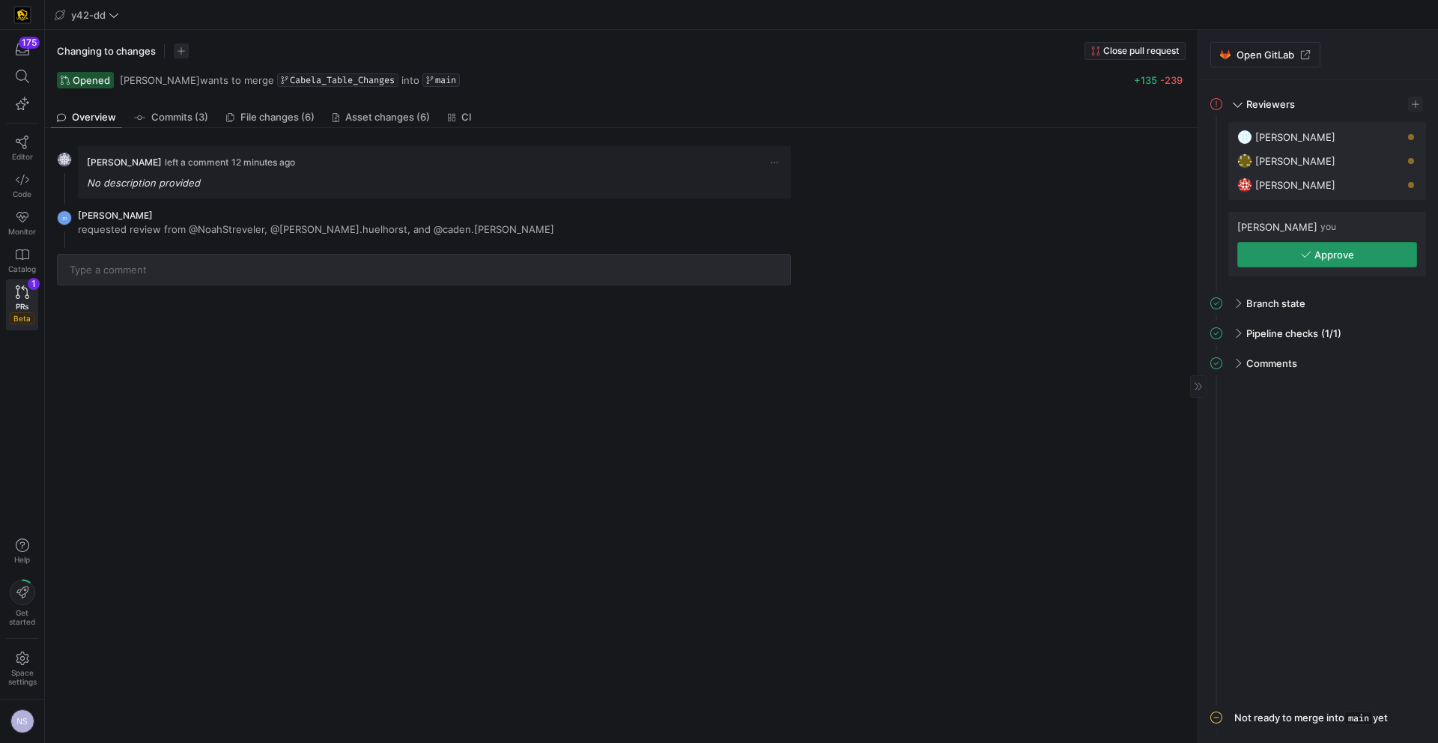
click at [1376, 263] on span "button" at bounding box center [1327, 255] width 178 height 24
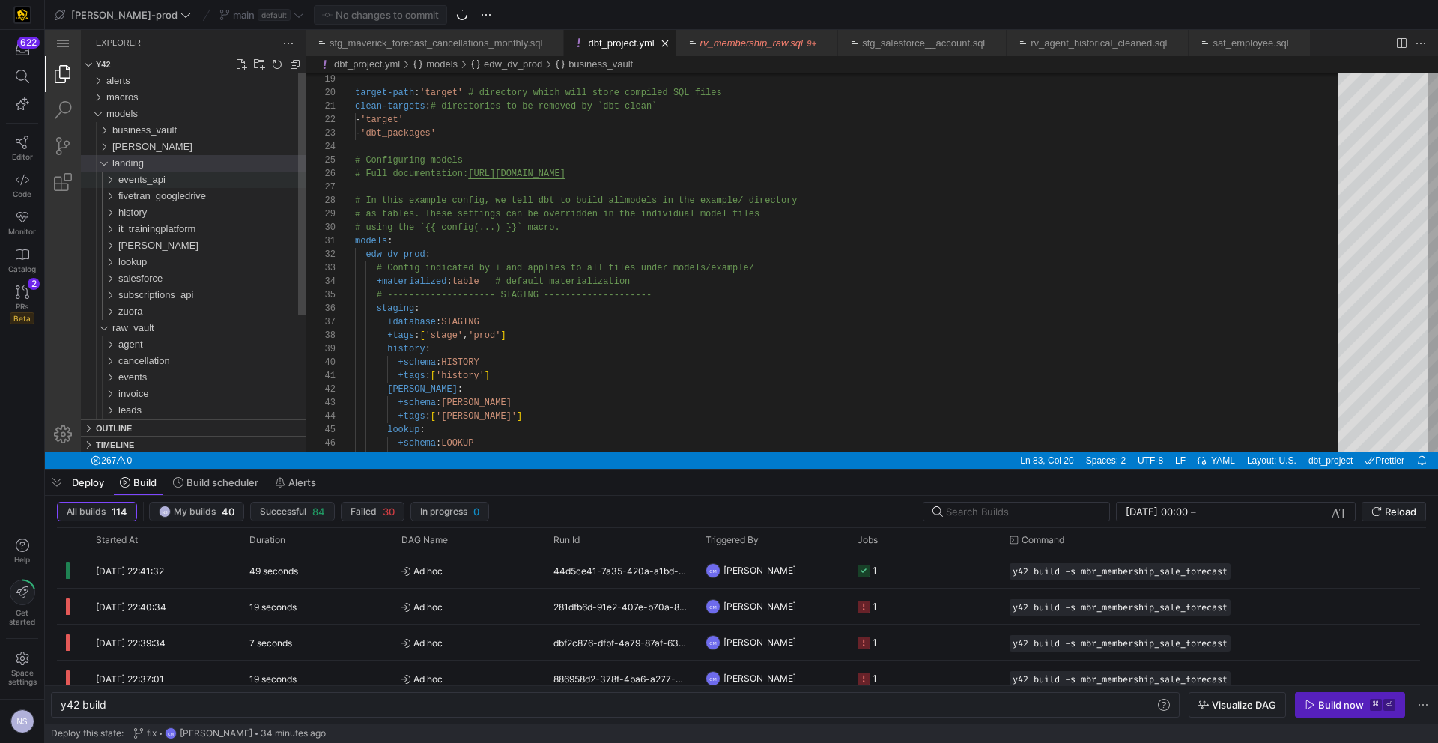
scroll to position [0, 45]
click at [136, 161] on span "landing" at bounding box center [127, 162] width 31 height 11
click at [135, 180] on span "raw_vault" at bounding box center [133, 179] width 42 height 11
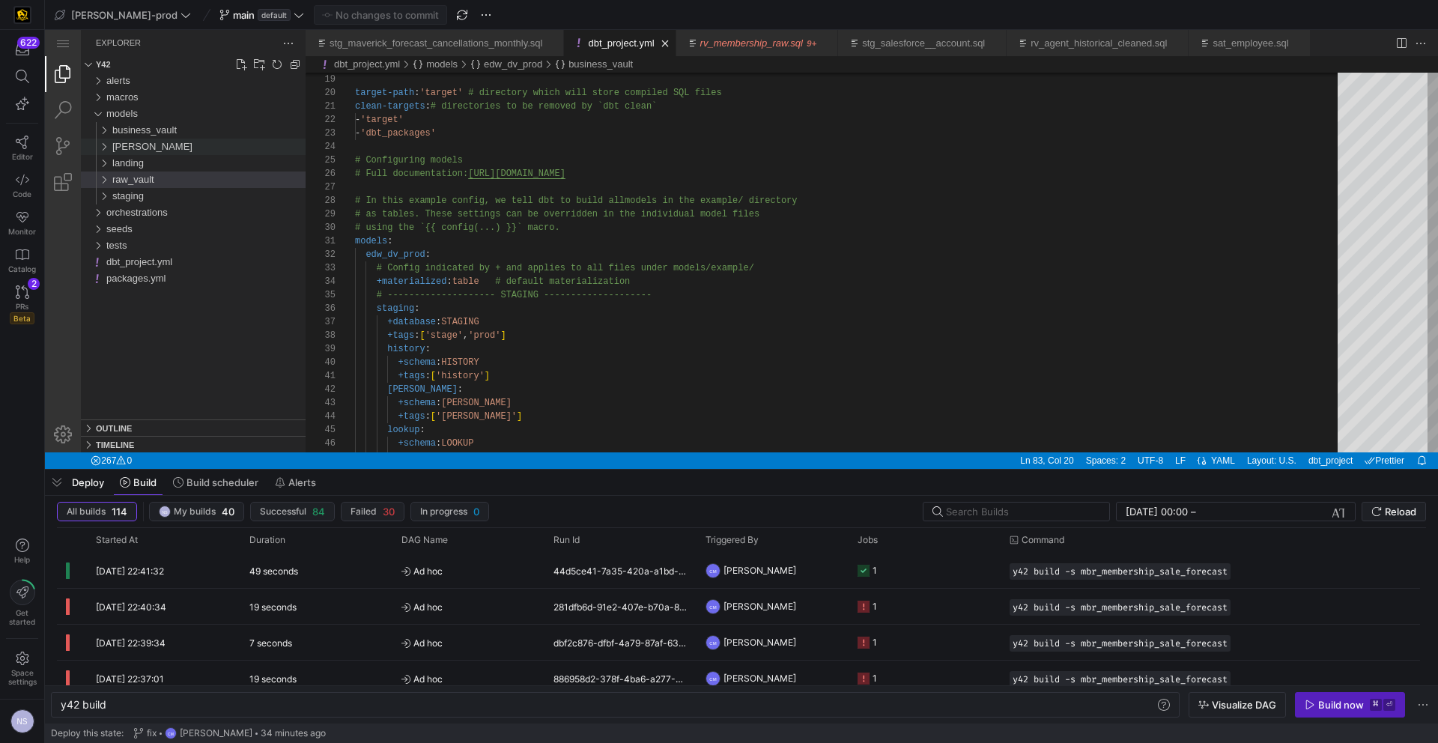
click at [137, 148] on div "[PERSON_NAME]" at bounding box center [208, 147] width 193 height 16
click at [189, 182] on div "facts" at bounding box center [211, 179] width 187 height 16
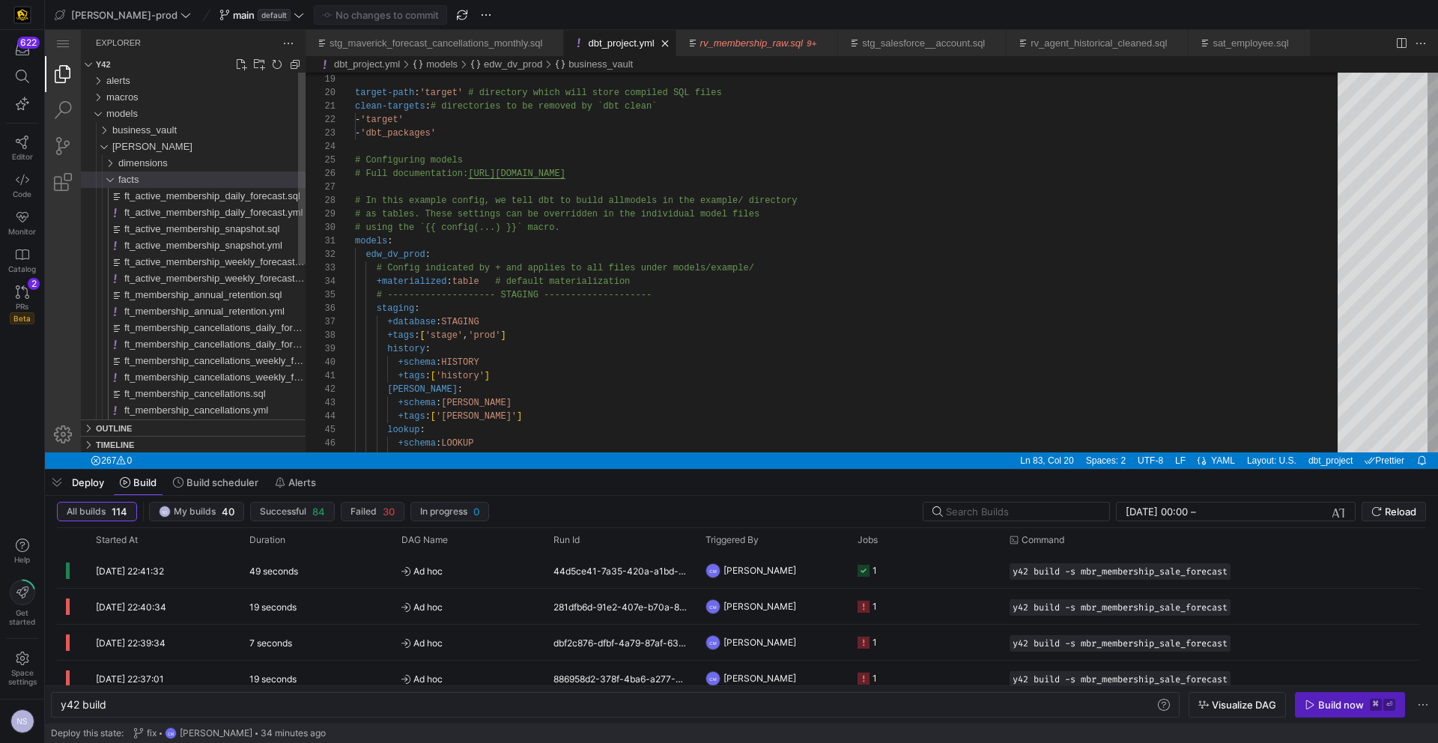
click at [189, 182] on div "facts" at bounding box center [211, 179] width 187 height 16
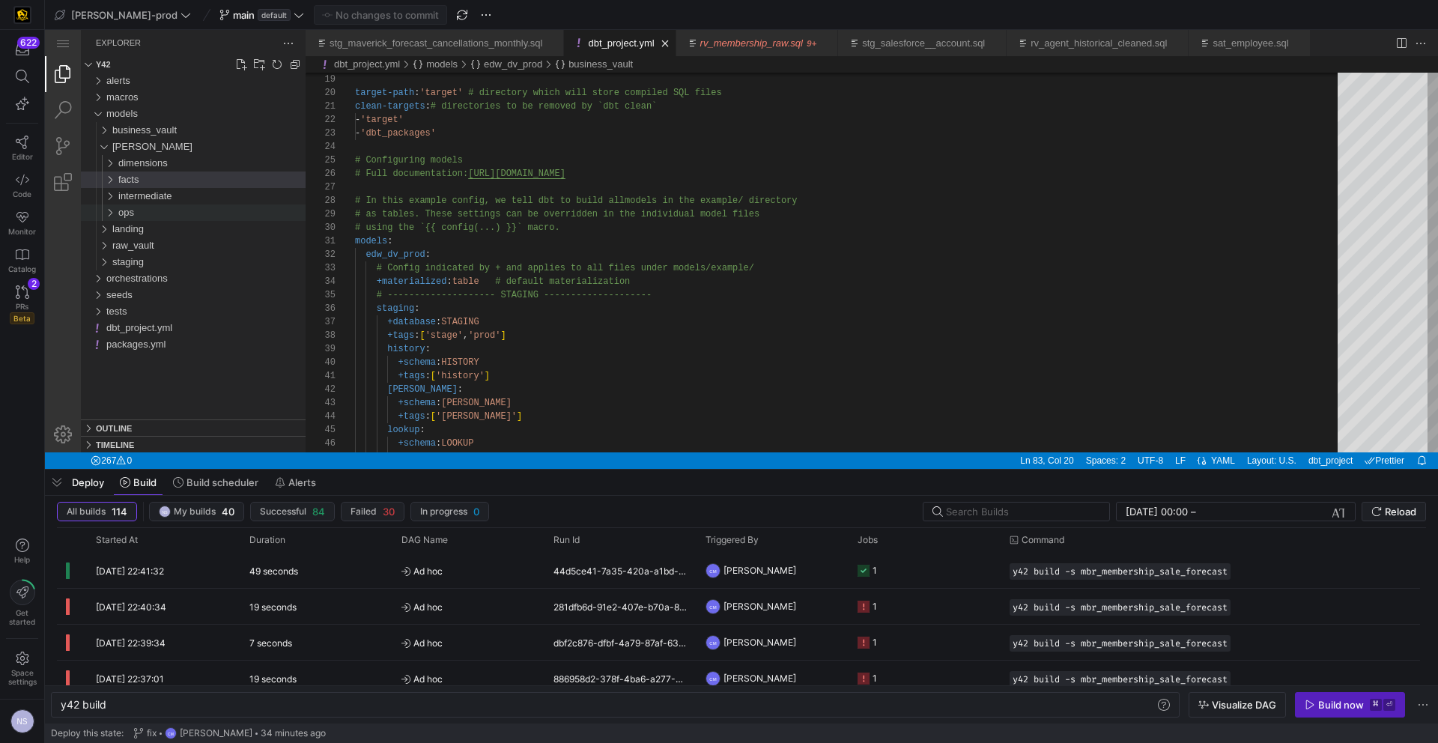
click at [172, 208] on div "ops" at bounding box center [211, 212] width 187 height 16
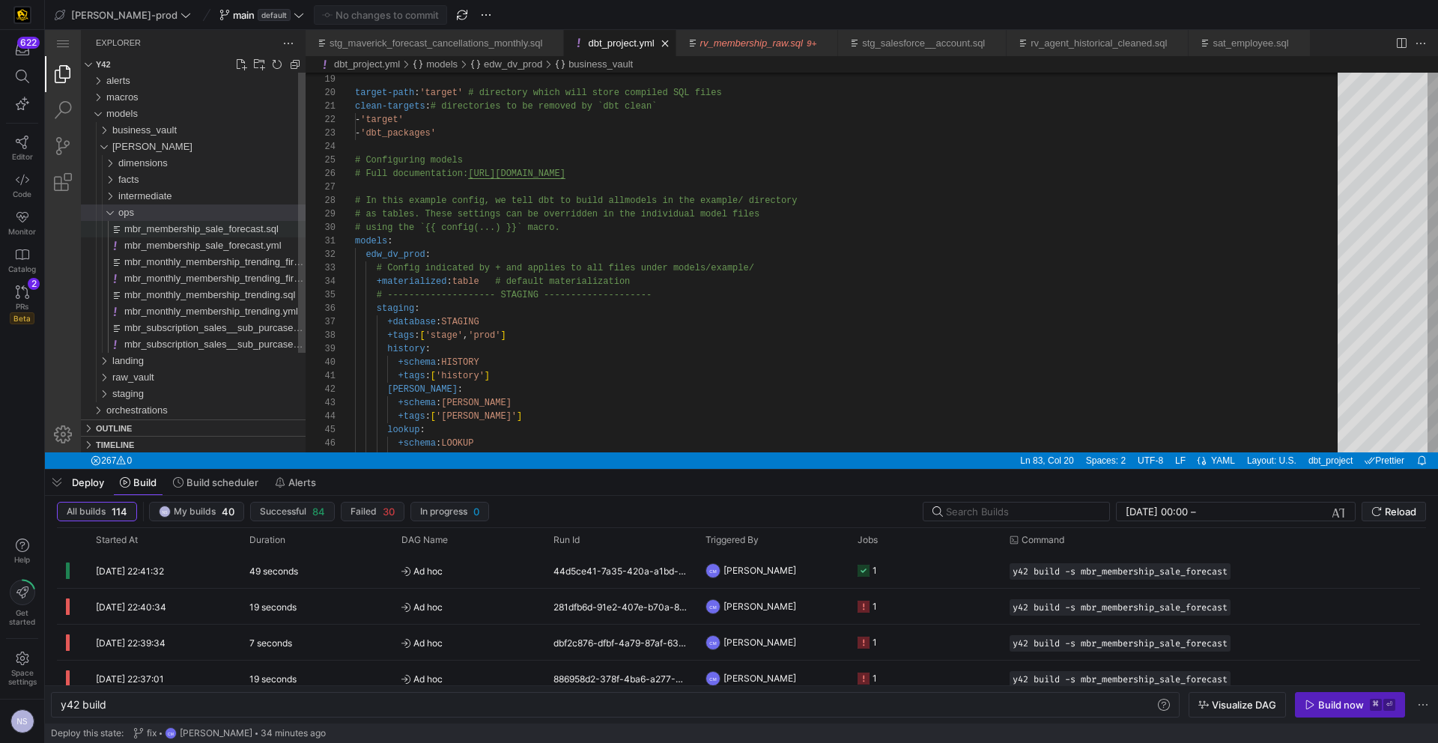
click at [237, 232] on span "mbr_membership_sale_forecast.sql" at bounding box center [201, 228] width 154 height 11
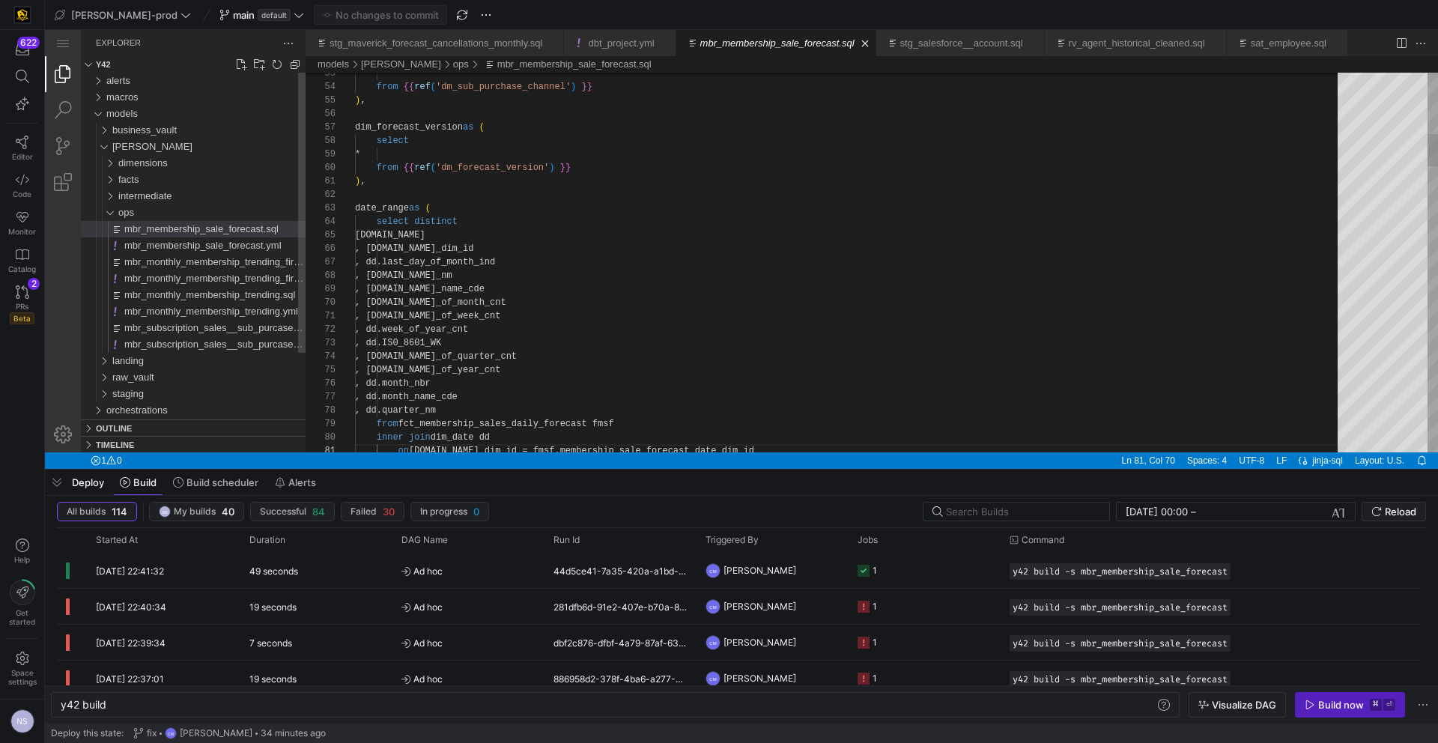
type textarea "y42 build -s mbr_membership_sale_forecast"
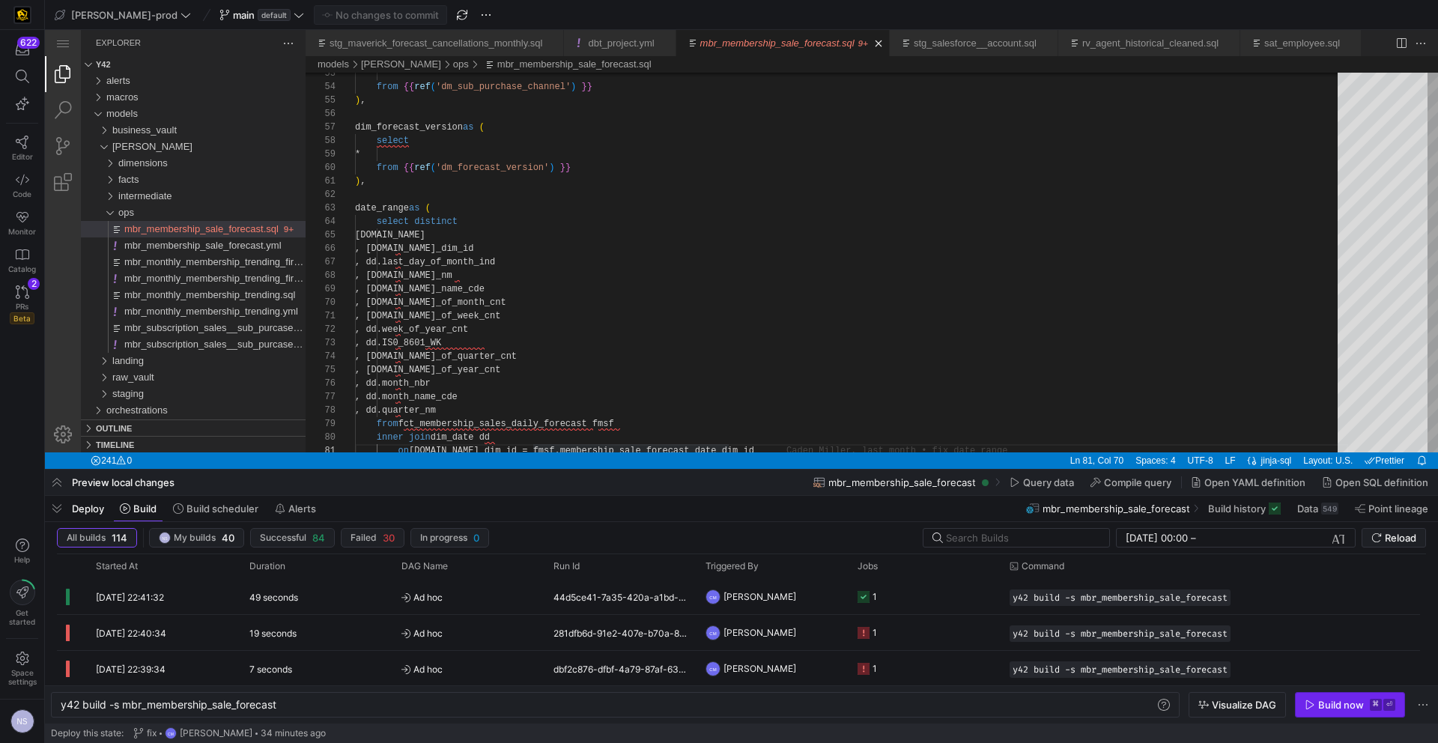
click at [1328, 706] on div "Build now" at bounding box center [1341, 705] width 46 height 12
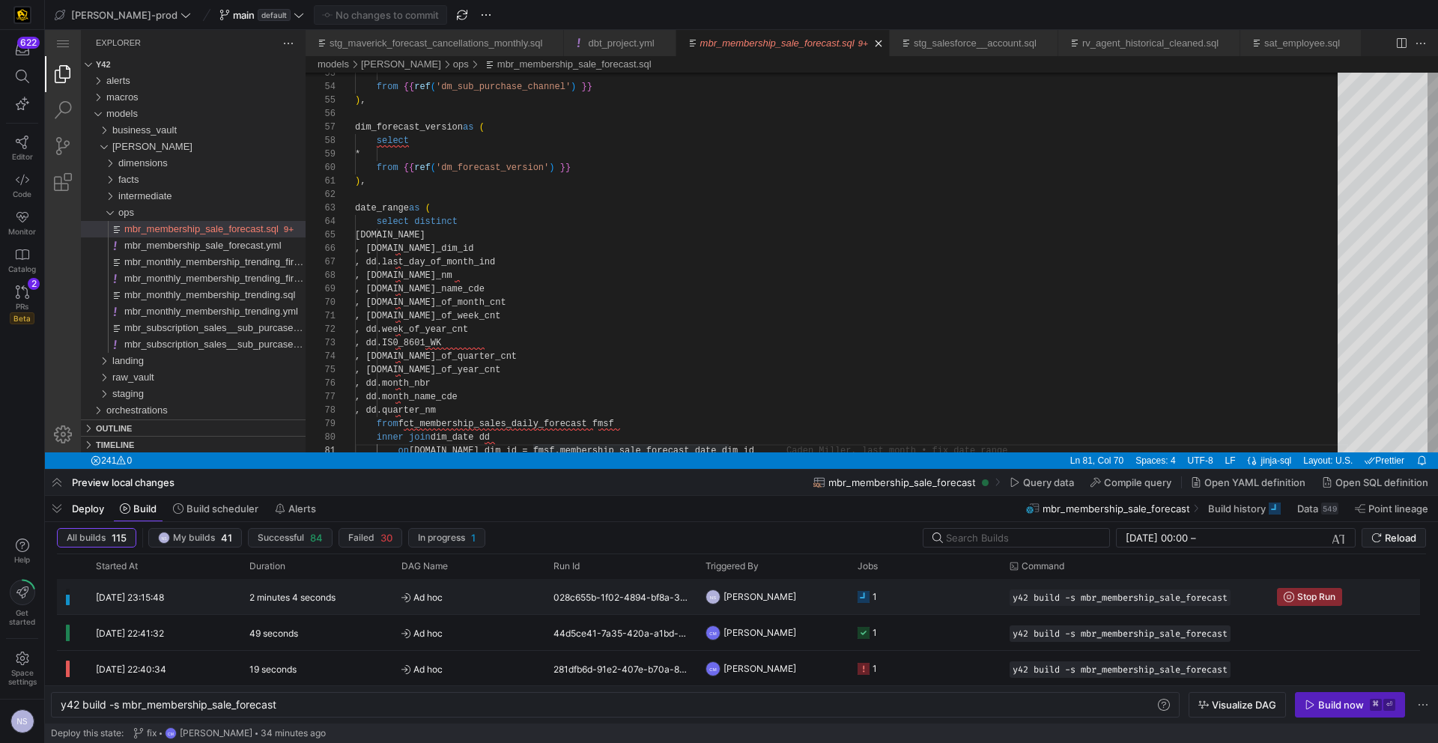
click at [622, 599] on div "028c655b-1f02-4894-bf8a-3f9c7a3e4d8e" at bounding box center [620, 596] width 152 height 35
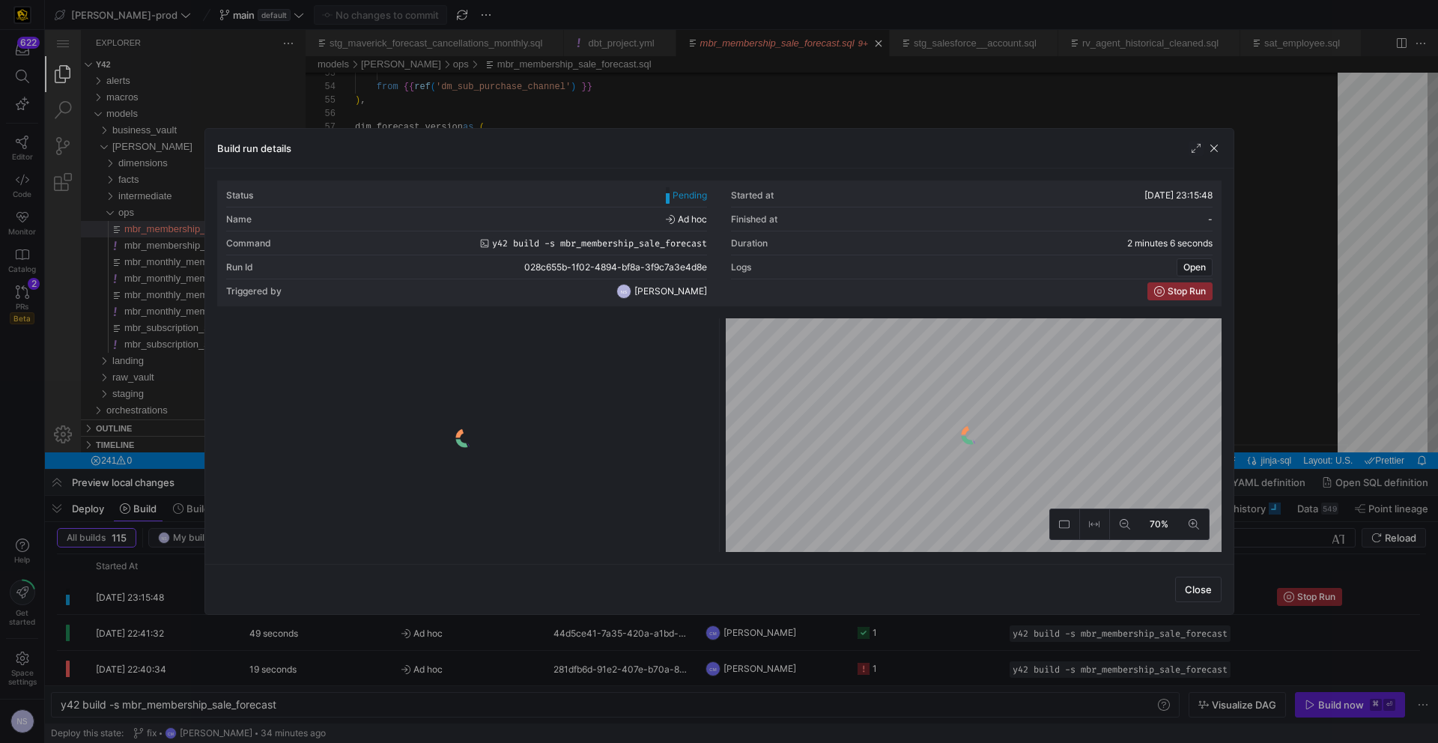
click at [980, 88] on div at bounding box center [719, 371] width 1438 height 743
